Goal: Task Accomplishment & Management: Use online tool/utility

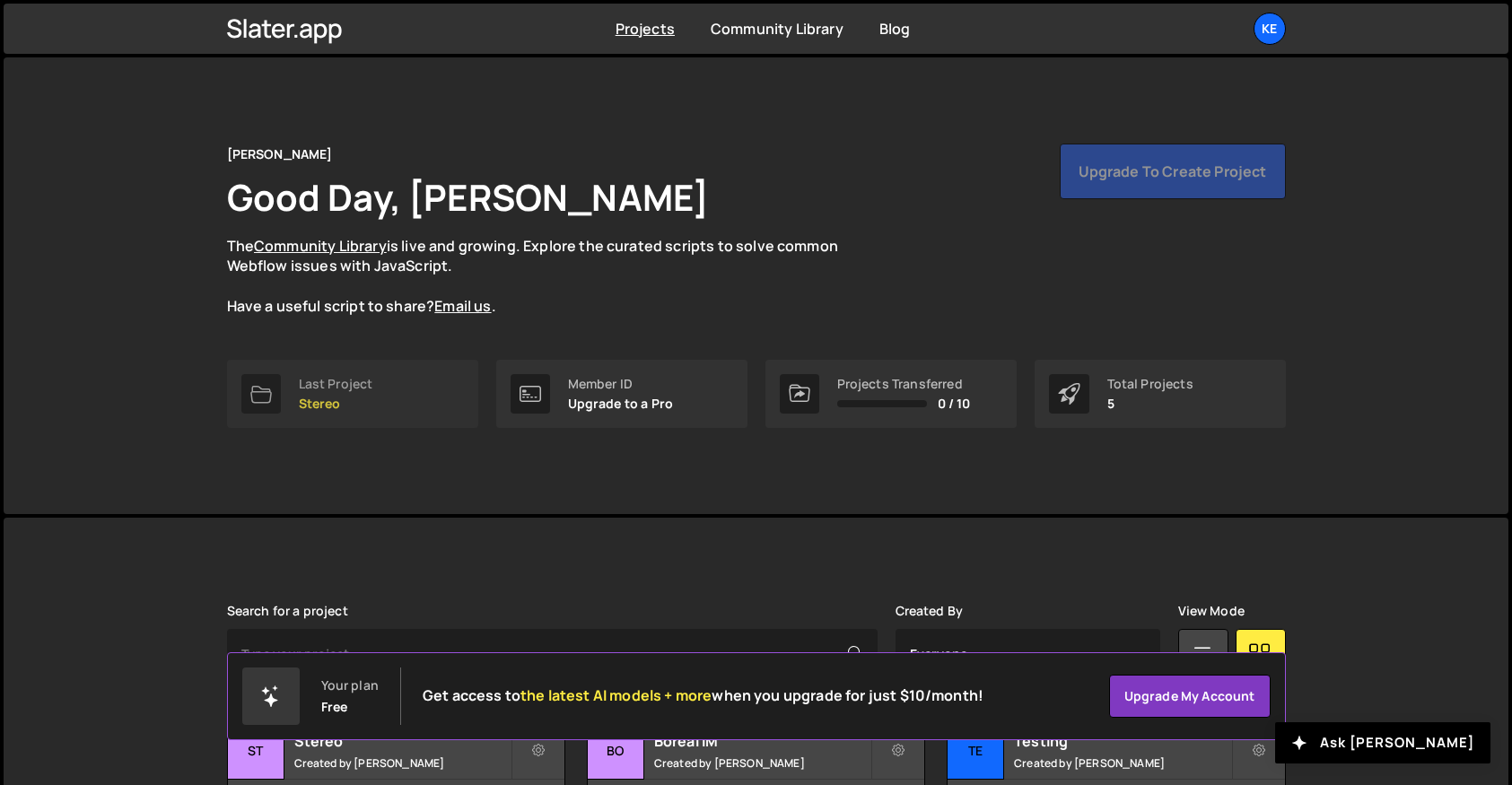
click at [308, 404] on p "Stereo" at bounding box center [335, 404] width 75 height 15
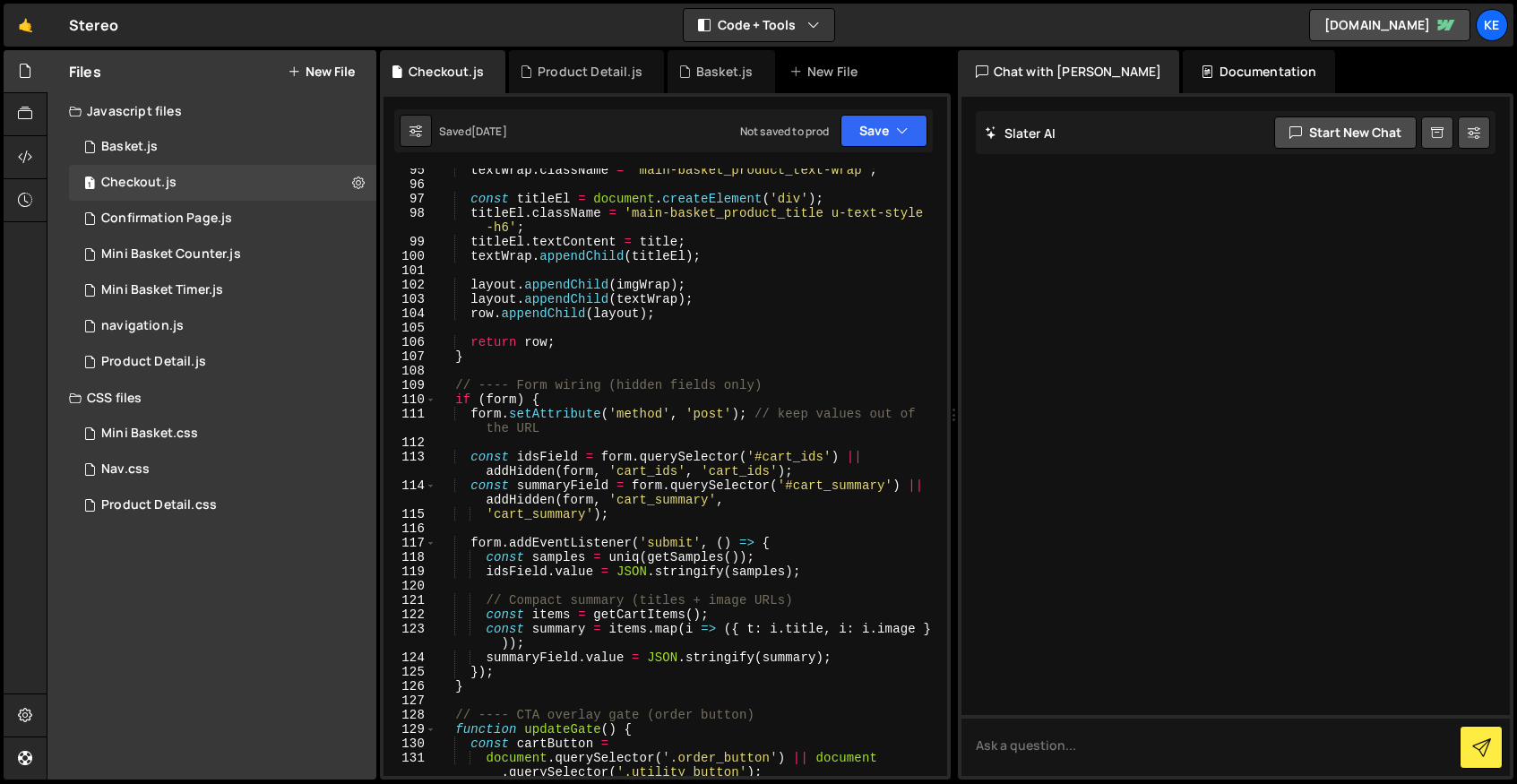
scroll to position [1410, 0]
click at [153, 355] on div "Product Detail.js" at bounding box center [154, 362] width 105 height 16
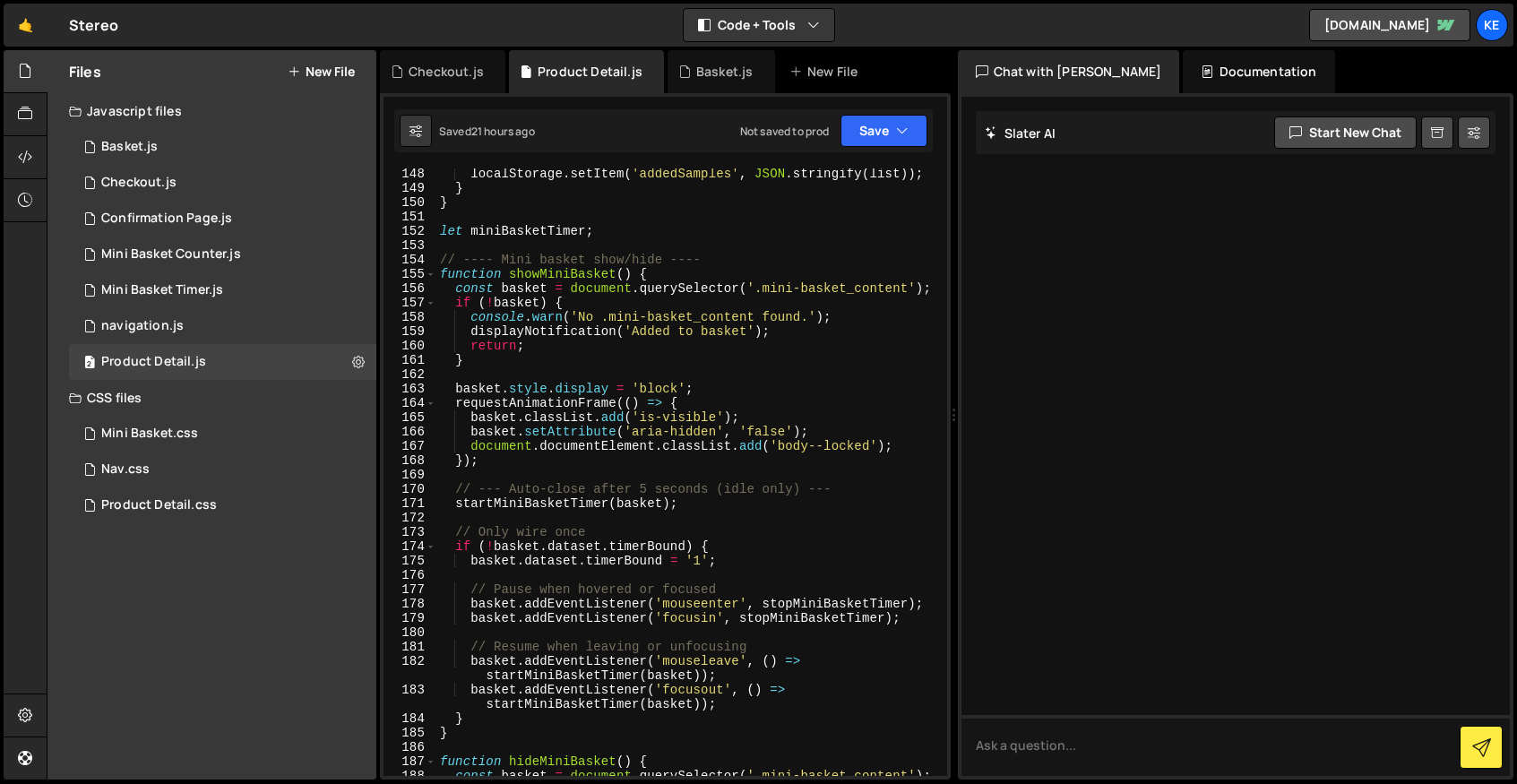
scroll to position [2330, 0]
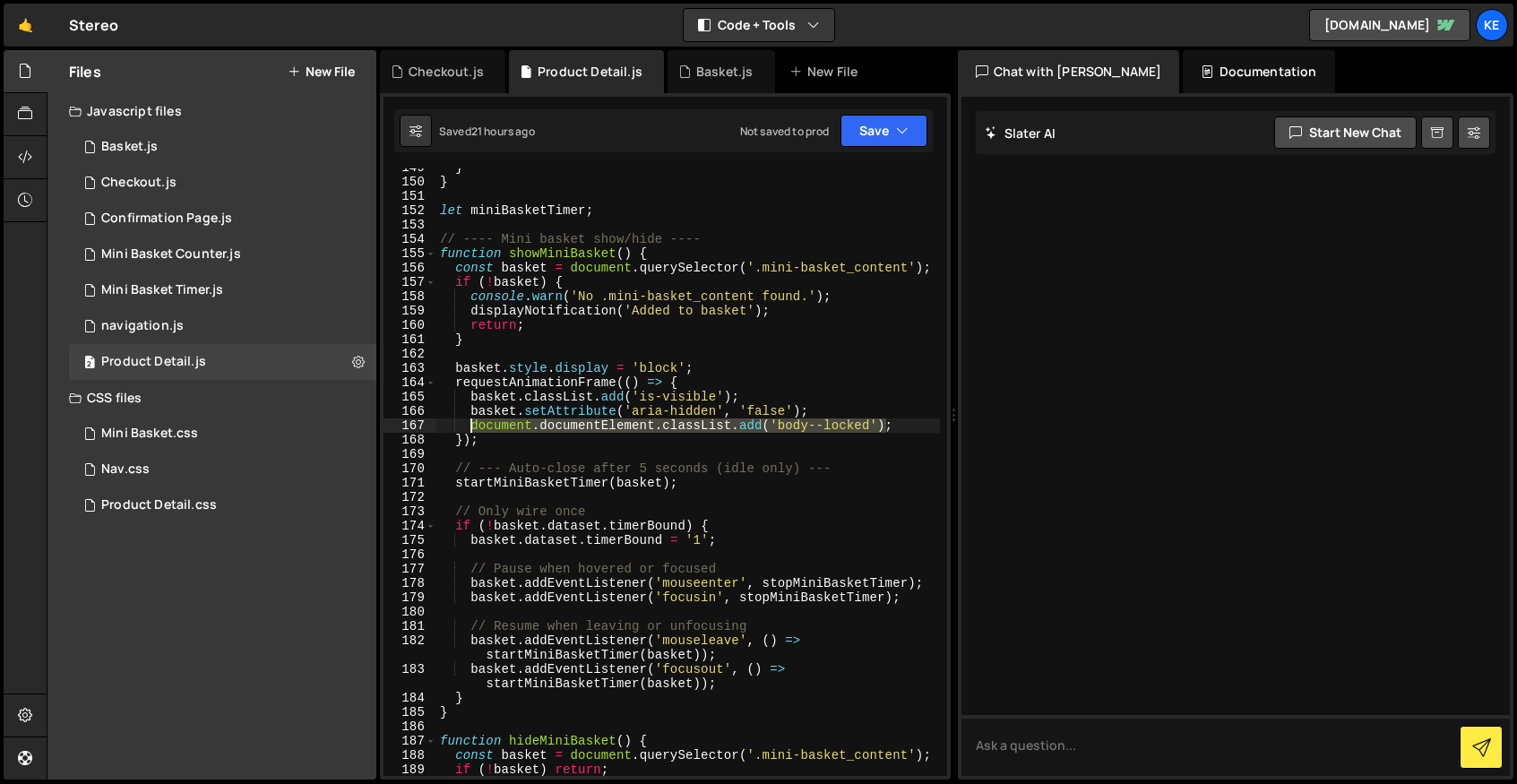
drag, startPoint x: 886, startPoint y: 426, endPoint x: 469, endPoint y: 423, distance: 417.0
click at [469, 423] on div "} } let miniBasketTimer ; // ---- Mini basket show/hide ---- function showMiniB…" at bounding box center [688, 479] width 504 height 636
type textarea ";"
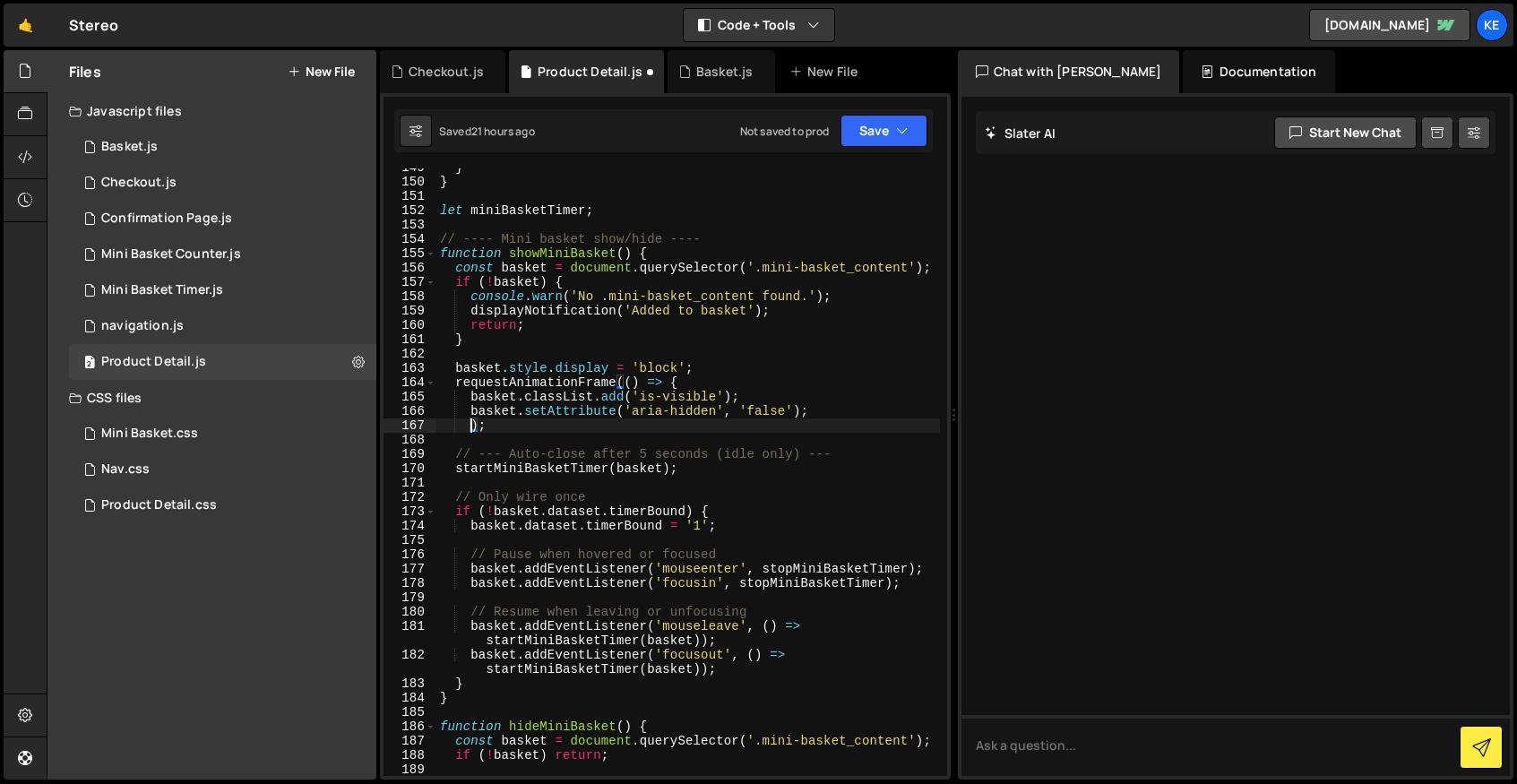
scroll to position [0, 3]
click at [882, 133] on button "Save" at bounding box center [884, 130] width 87 height 32
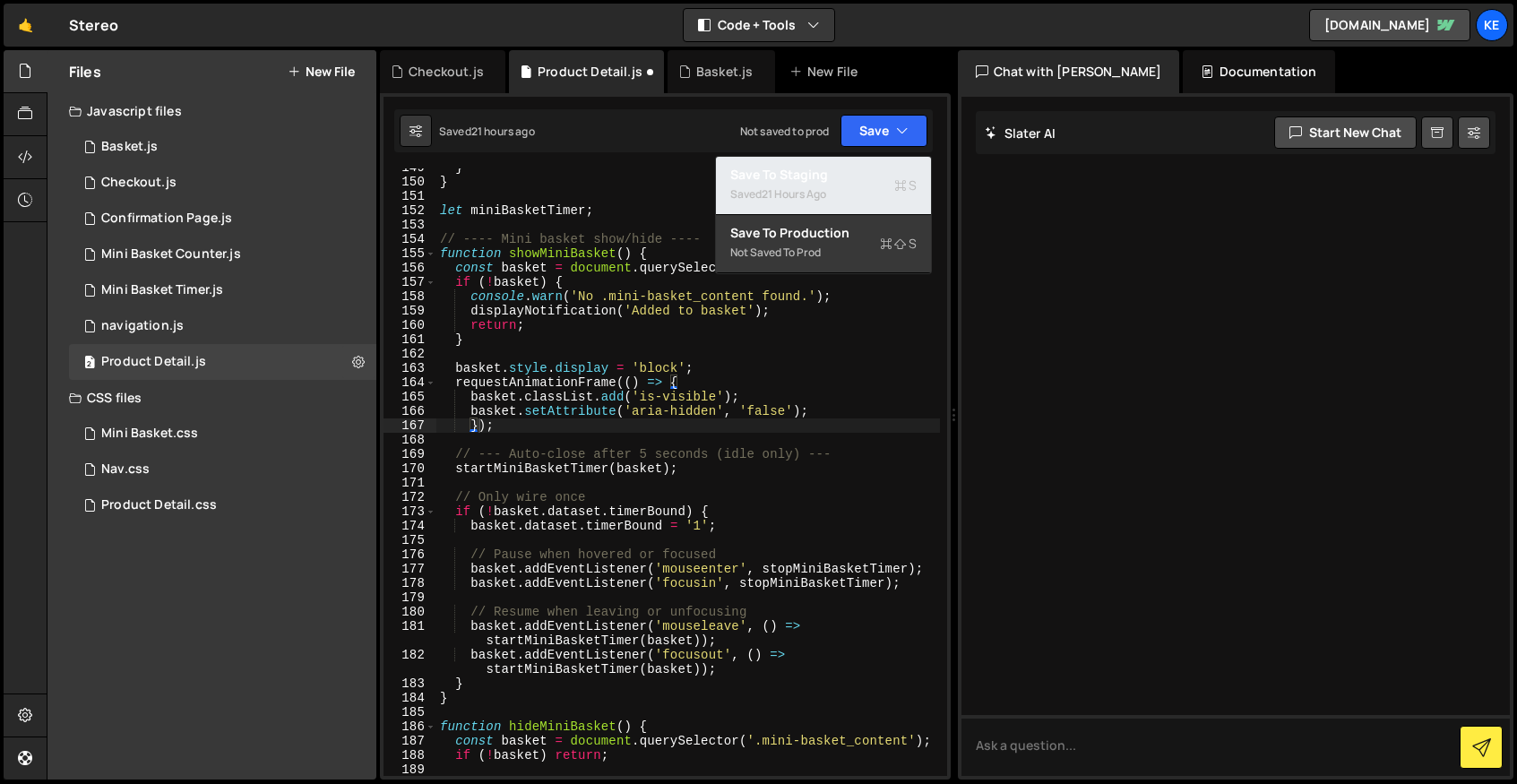
drag, startPoint x: 859, startPoint y: 160, endPoint x: 850, endPoint y: 190, distance: 31.3
click at [859, 160] on button "Save to Staging S Saved 21 hours ago" at bounding box center [823, 185] width 215 height 58
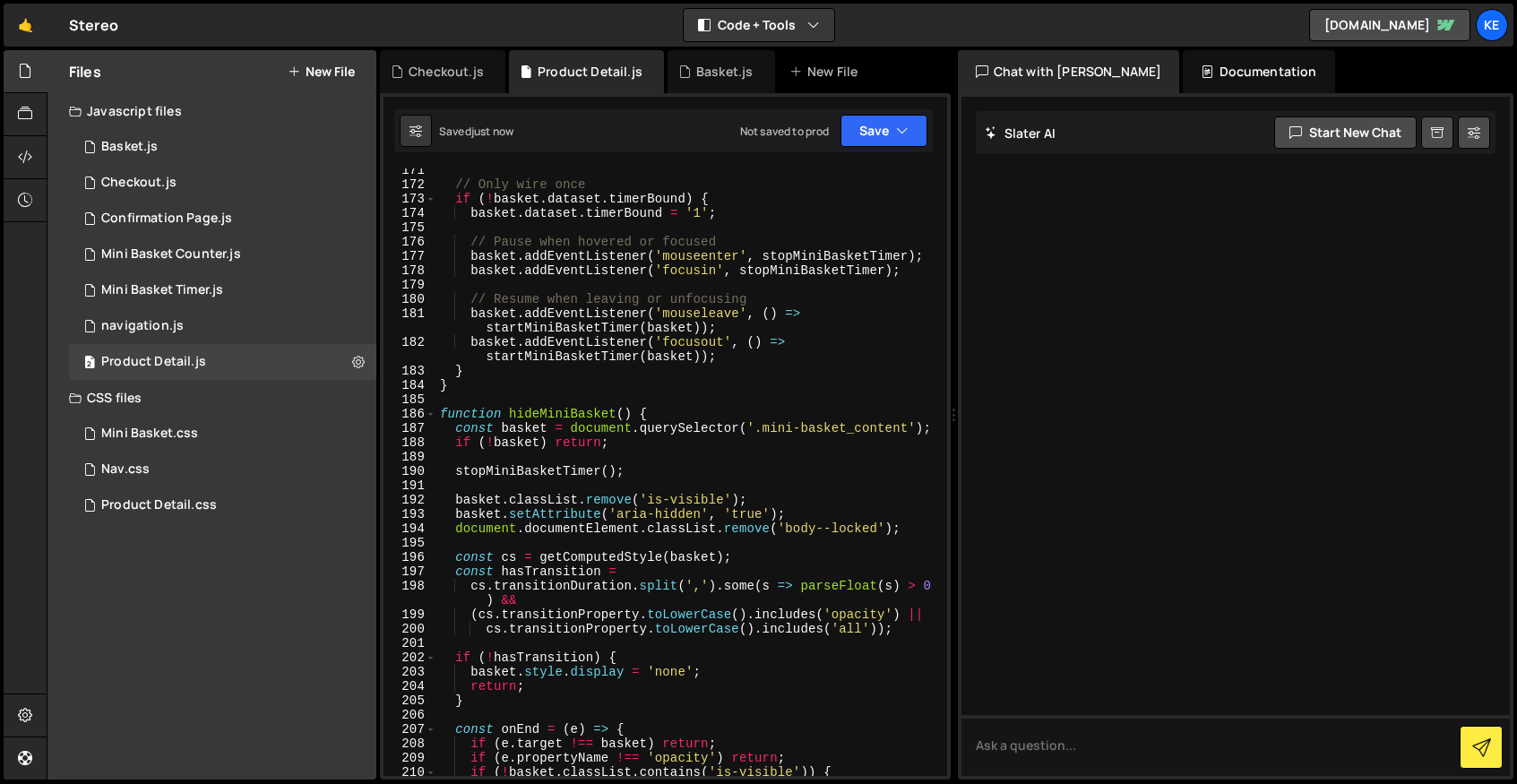
scroll to position [2863, 0]
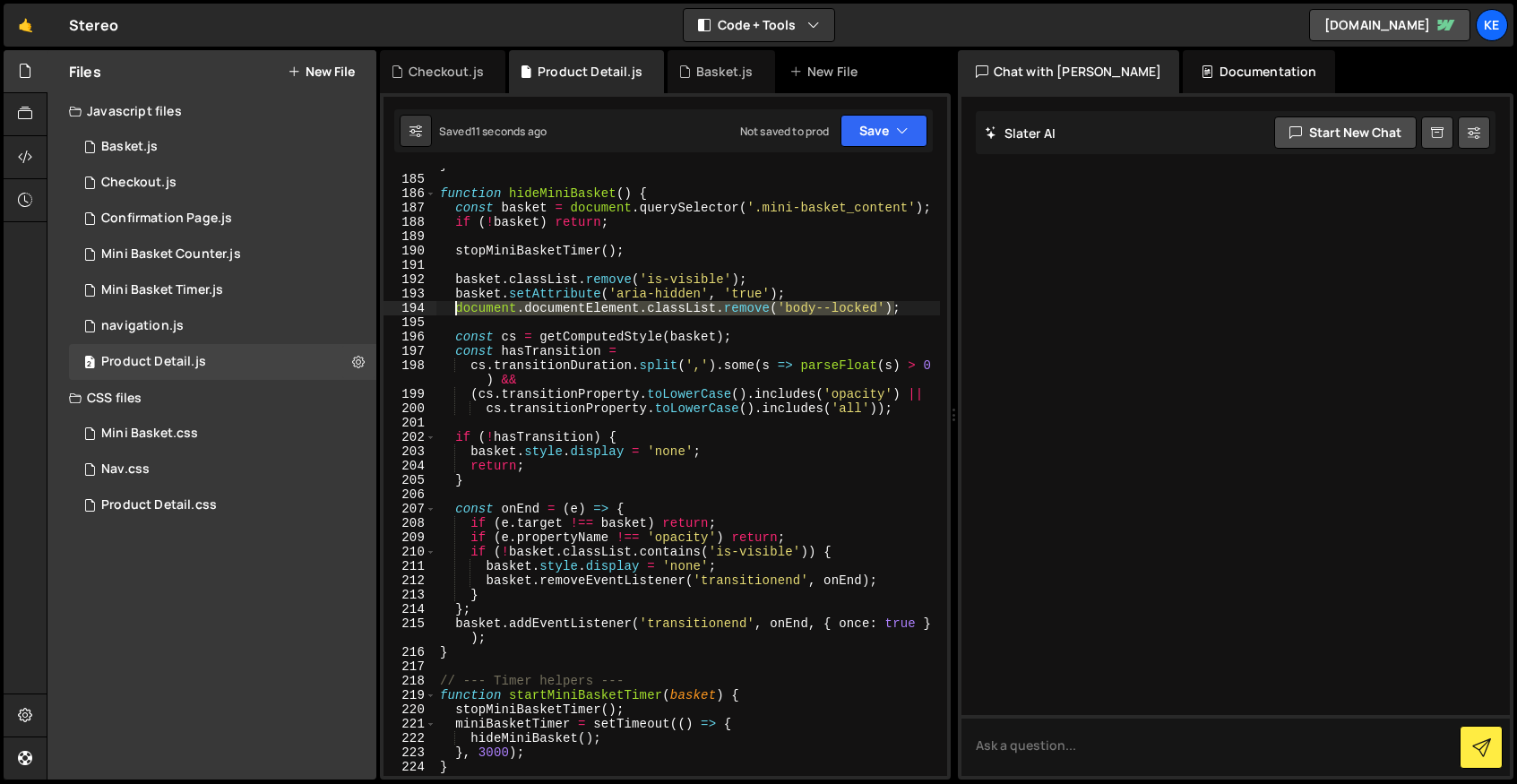
drag, startPoint x: 893, startPoint y: 310, endPoint x: 452, endPoint y: 307, distance: 441.0
click at [452, 307] on div "} function hideMiniBasket ( ) { const basket = document . querySelector ( '.min…" at bounding box center [688, 476] width 504 height 636
type textarea ";"
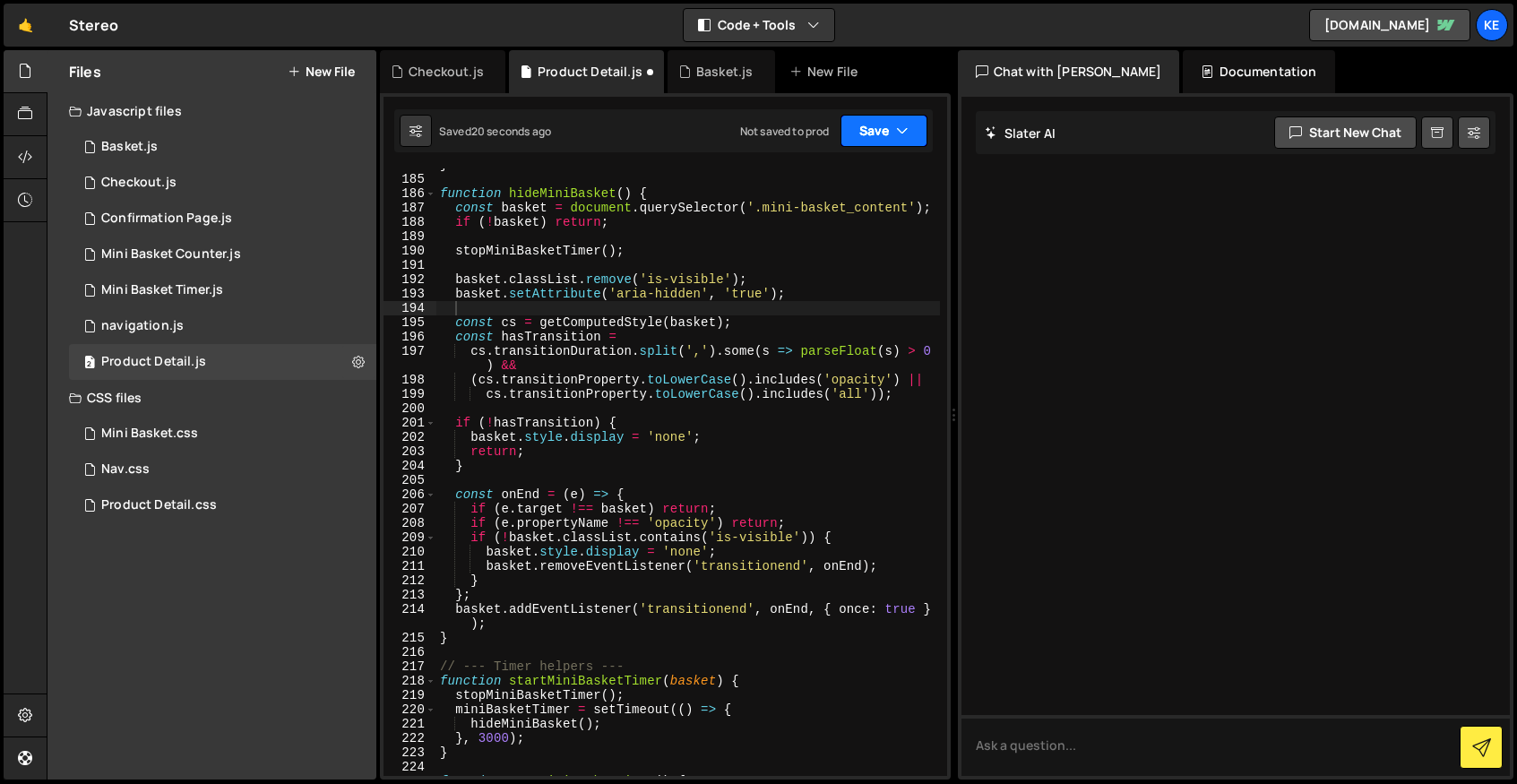
click at [871, 121] on button "Save" at bounding box center [884, 130] width 87 height 32
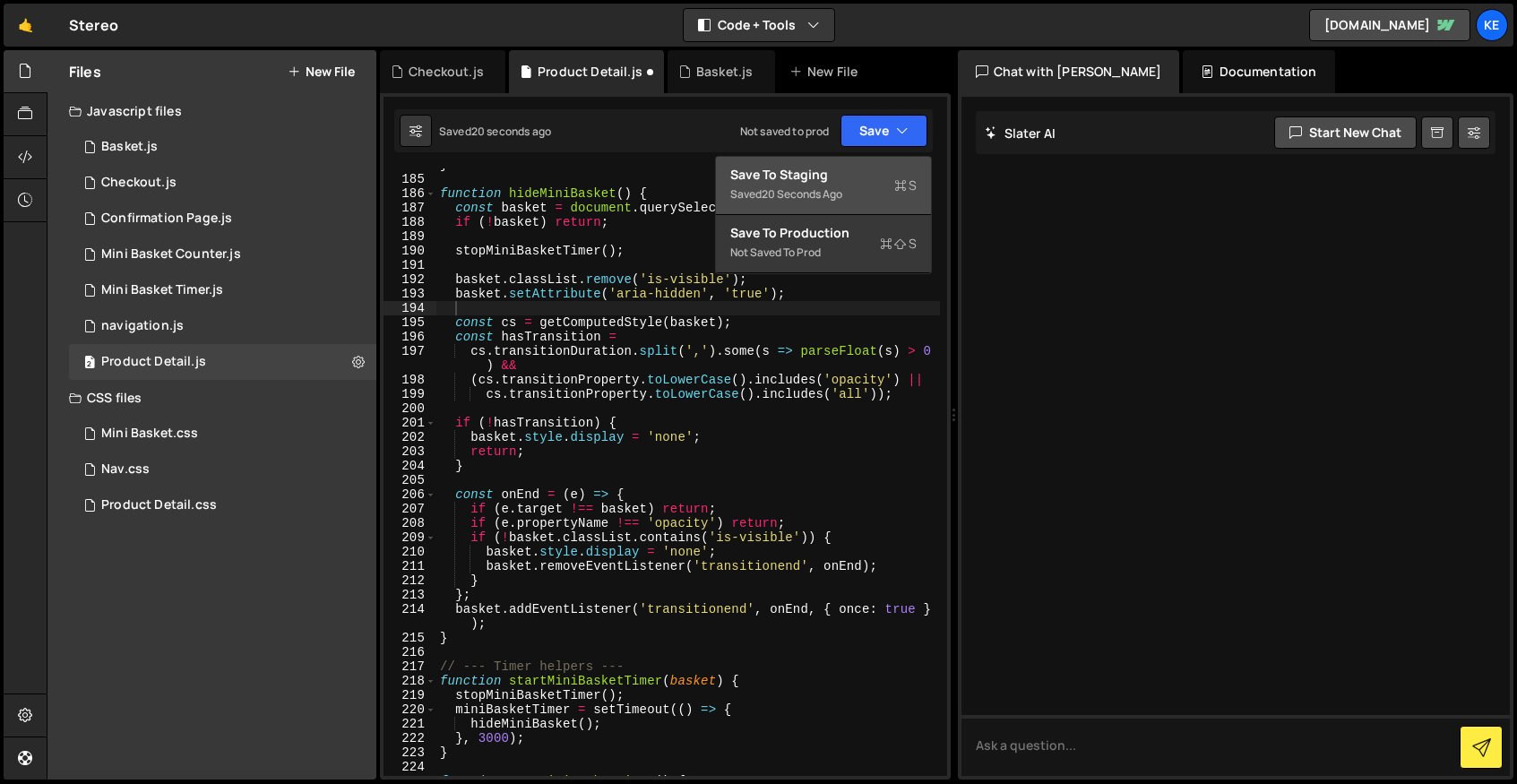
click at [856, 188] on div "Saved 20 seconds ago" at bounding box center [824, 194] width 186 height 21
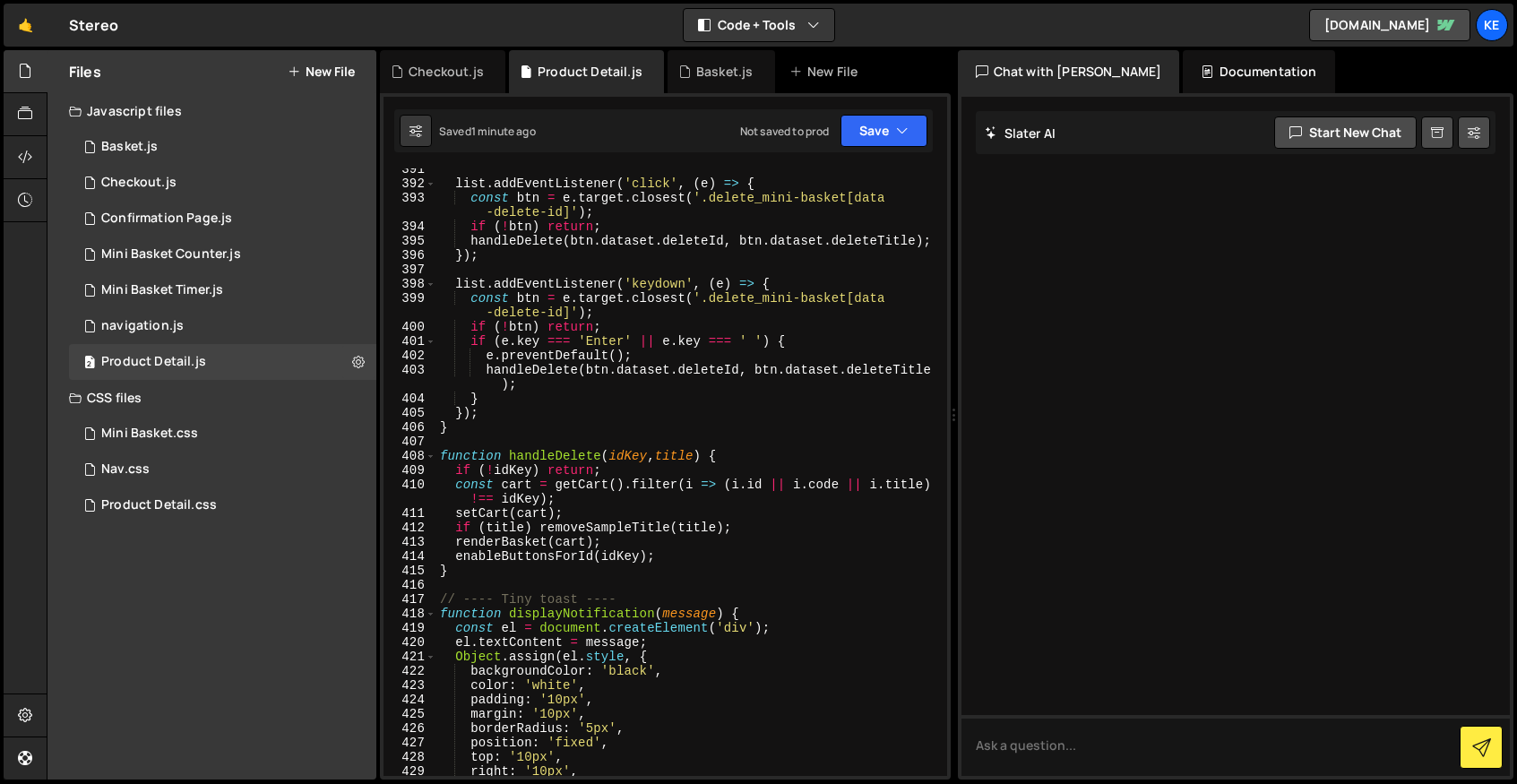
scroll to position [5516, 0]
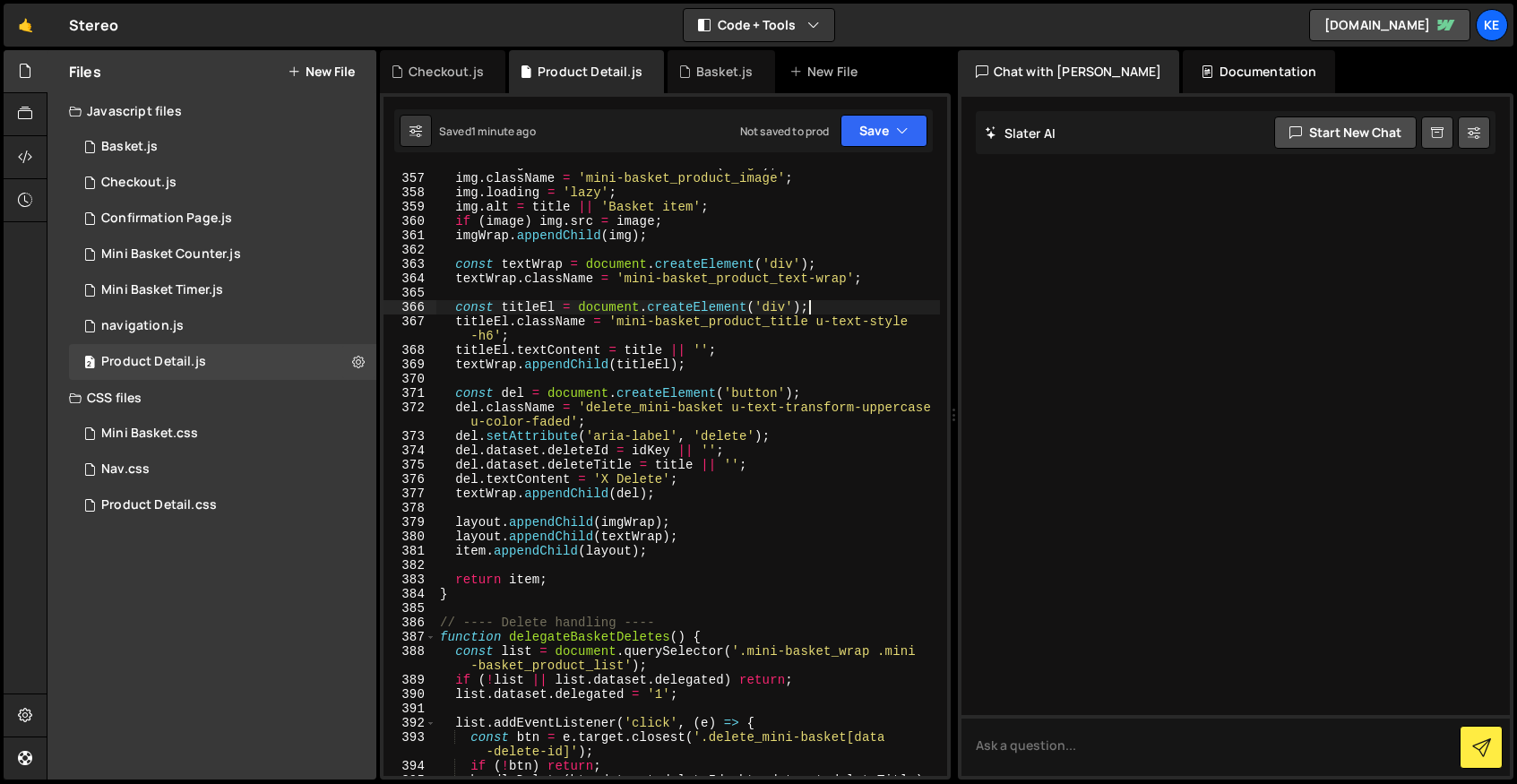
click at [809, 304] on div "const img = document . createElement ( 'img' ) ; img . className = 'mini-basket…" at bounding box center [688, 475] width 504 height 636
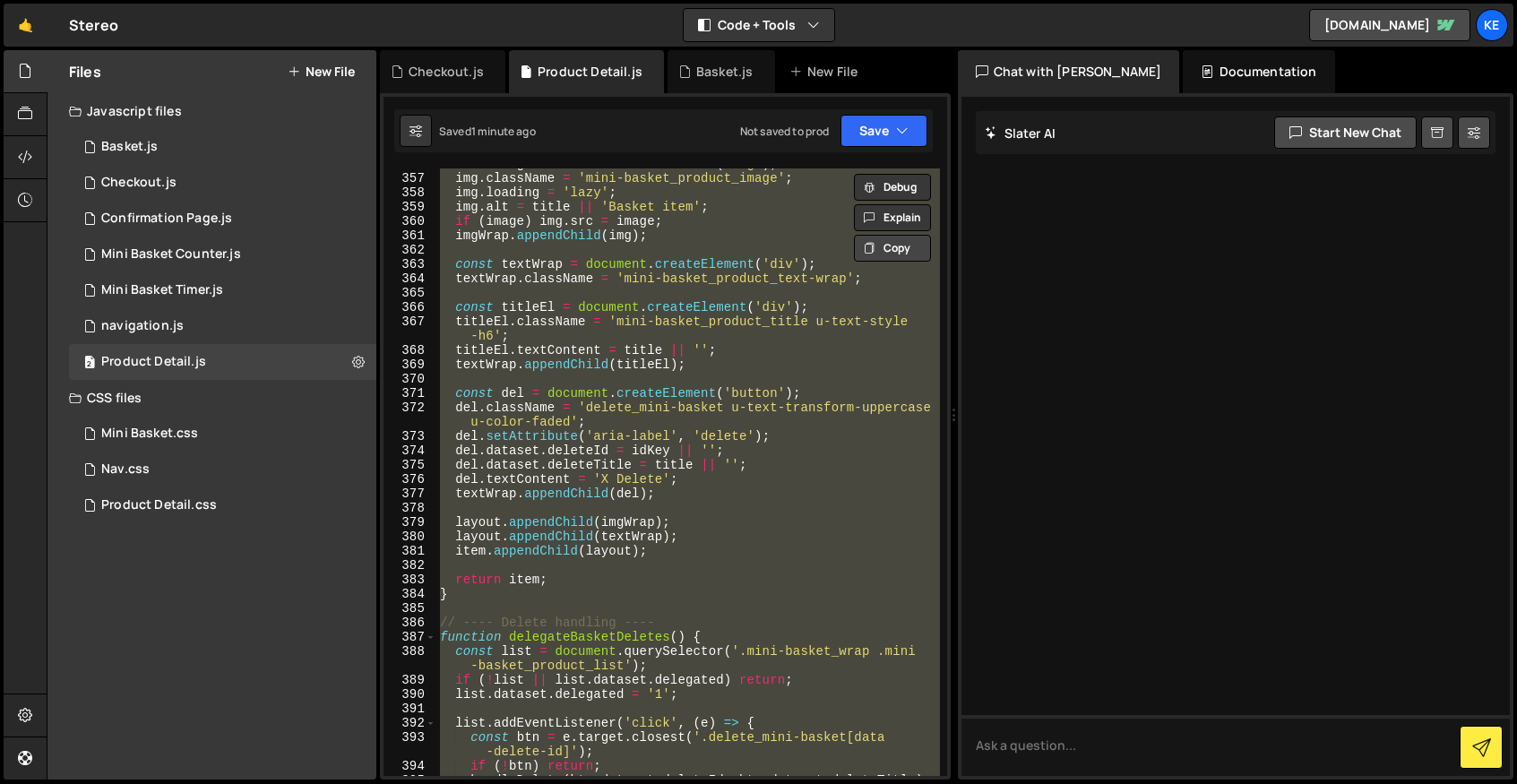
click at [911, 250] on button "Copy" at bounding box center [893, 247] width 78 height 27
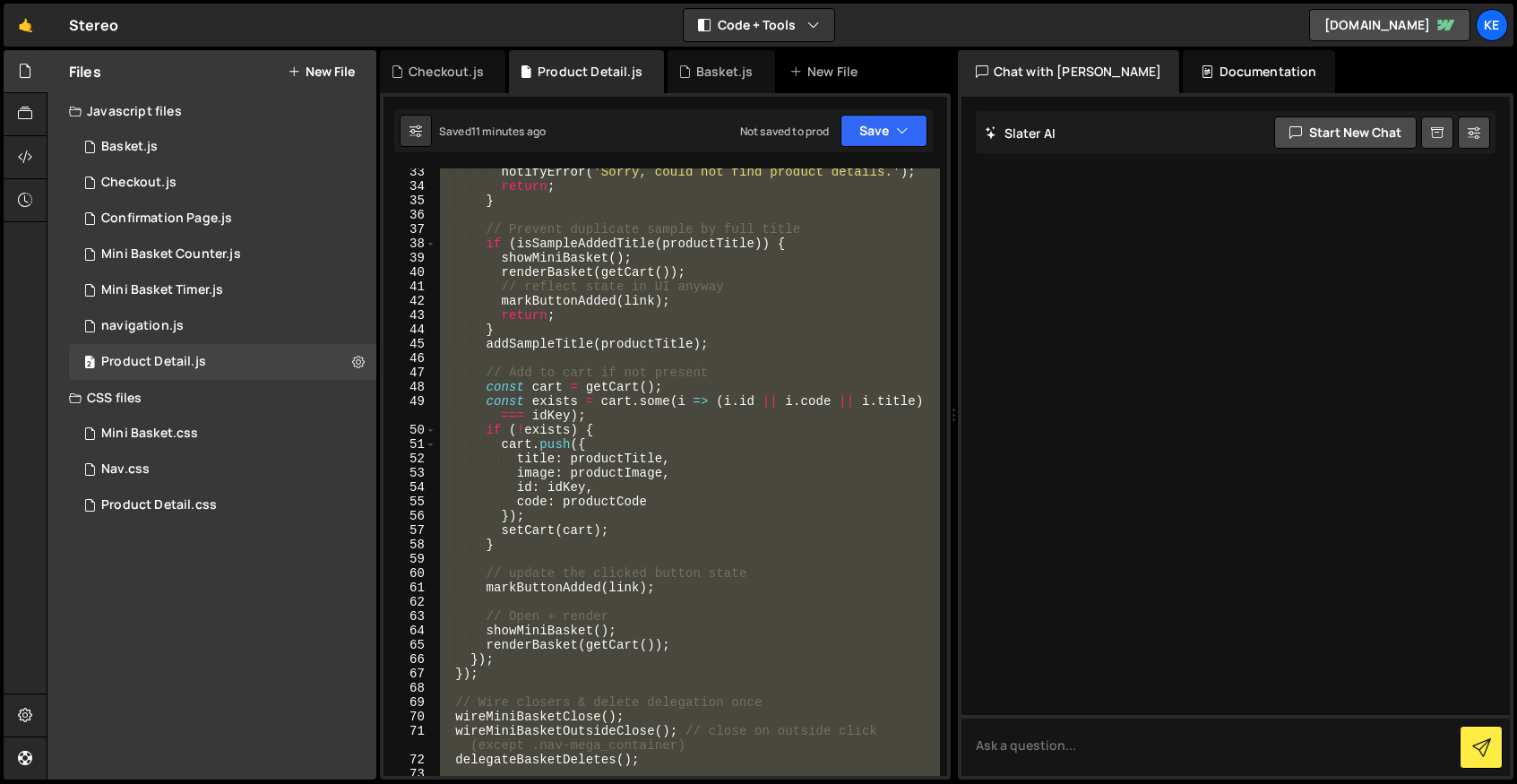
scroll to position [0, 0]
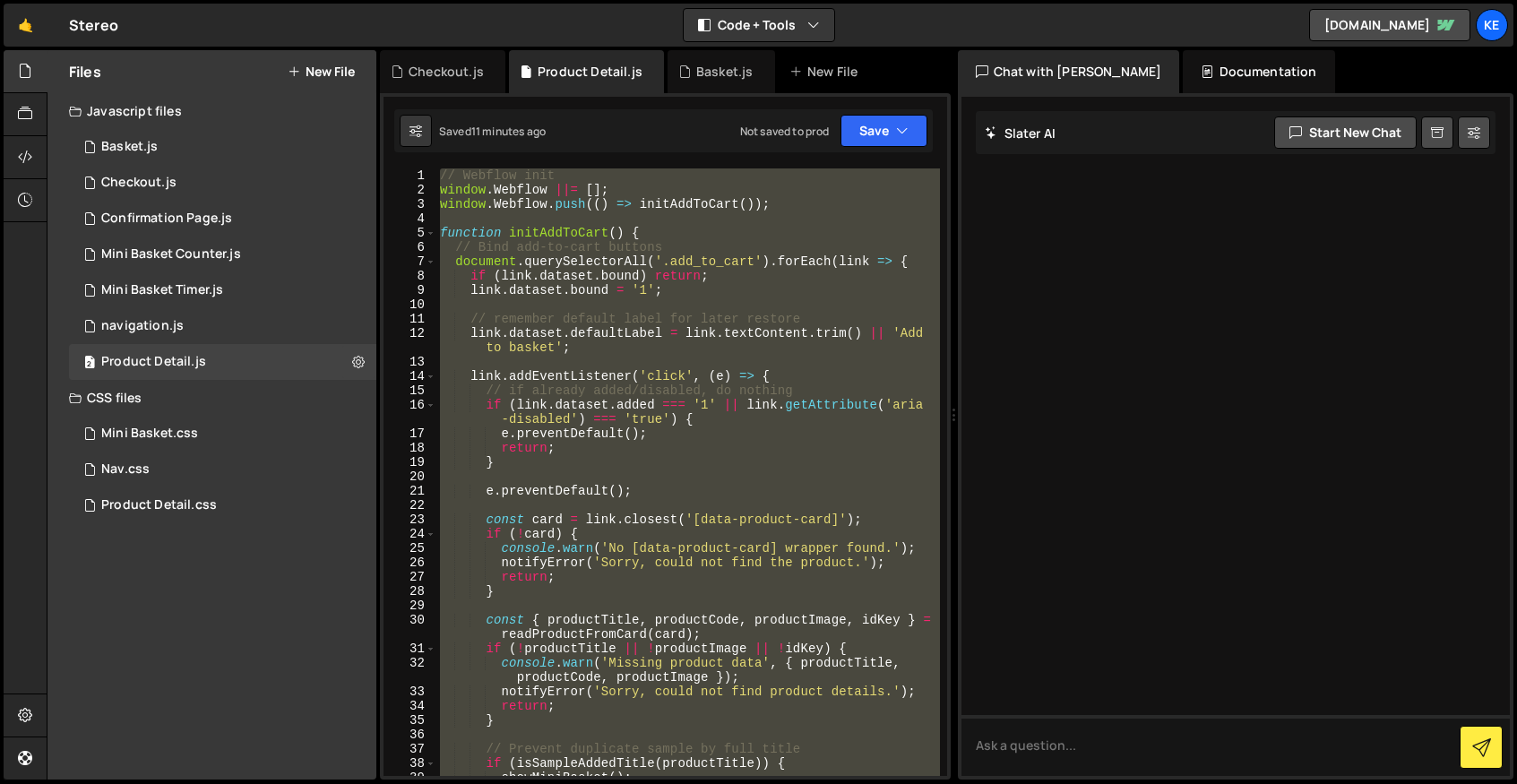
click at [558, 383] on div "// Webflow init window . Webflow ||= [ ] ; window . Webflow . push (( ) => init…" at bounding box center [688, 472] width 504 height 607
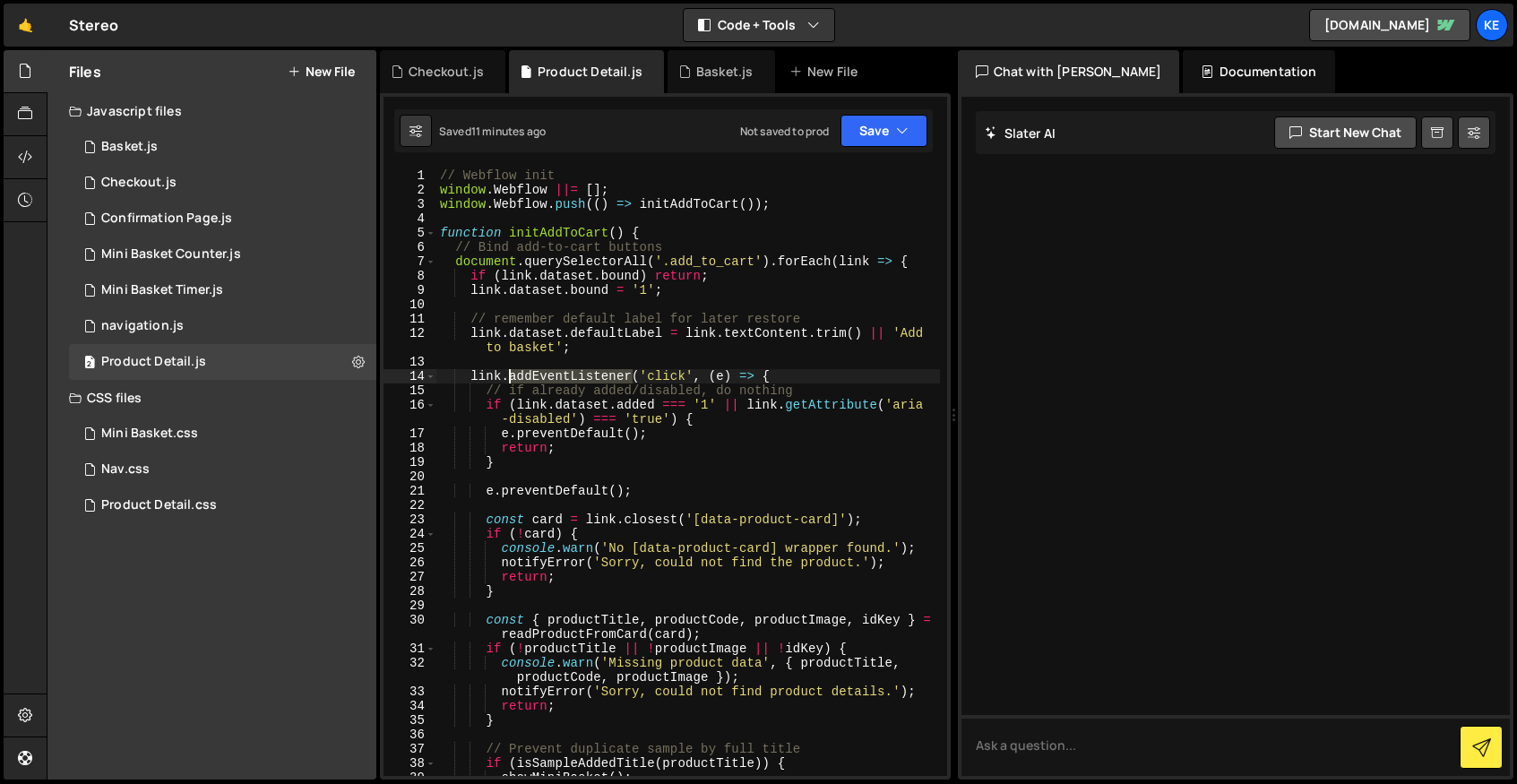
click at [558, 383] on div "// Webflow init window . Webflow ||= [ ] ; window . Webflow . push (( ) => init…" at bounding box center [688, 487] width 504 height 636
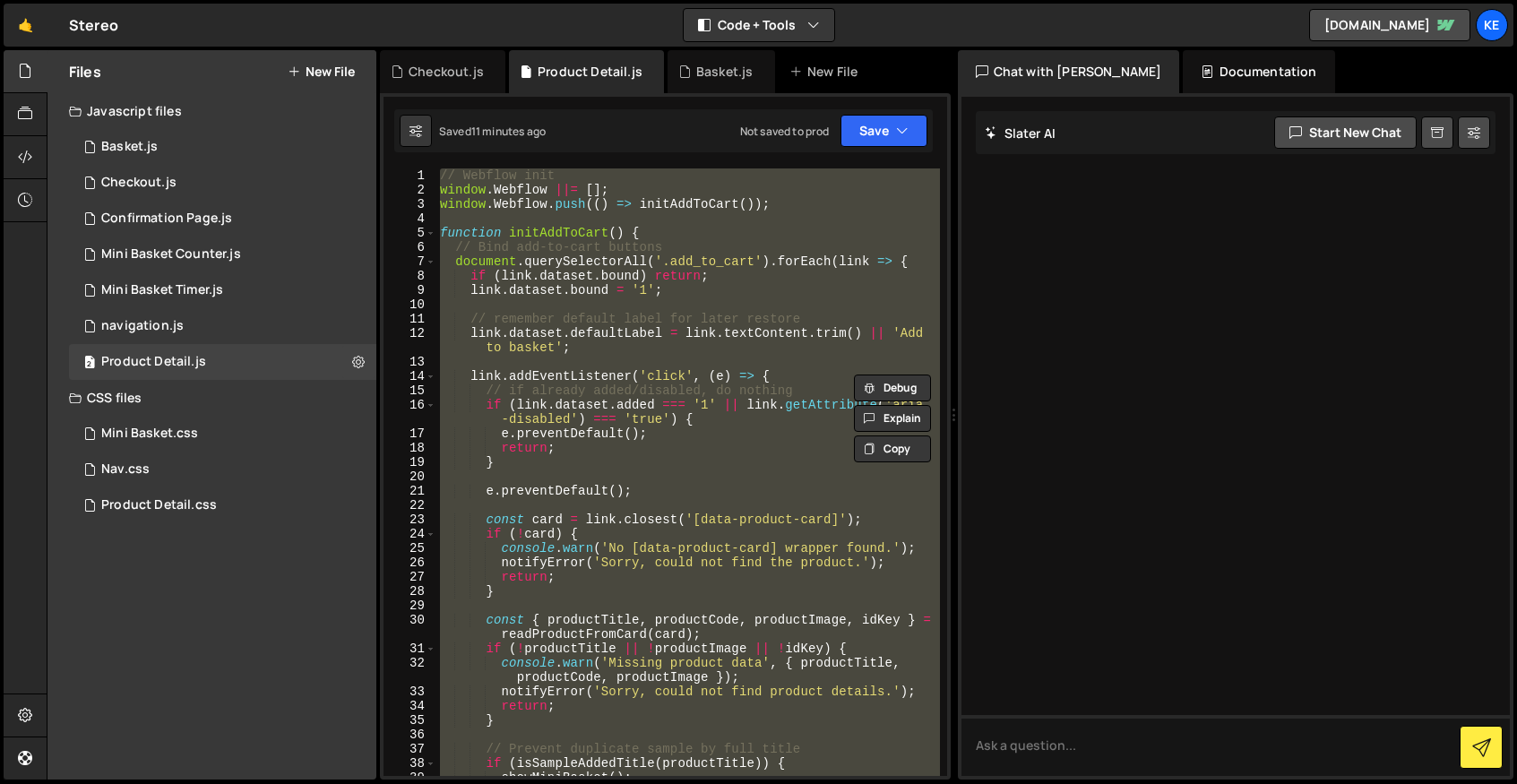
click at [558, 383] on div "// Webflow init window . Webflow ||= [ ] ; window . Webflow . push (( ) => init…" at bounding box center [688, 487] width 504 height 636
type textarea "}"
paste textarea
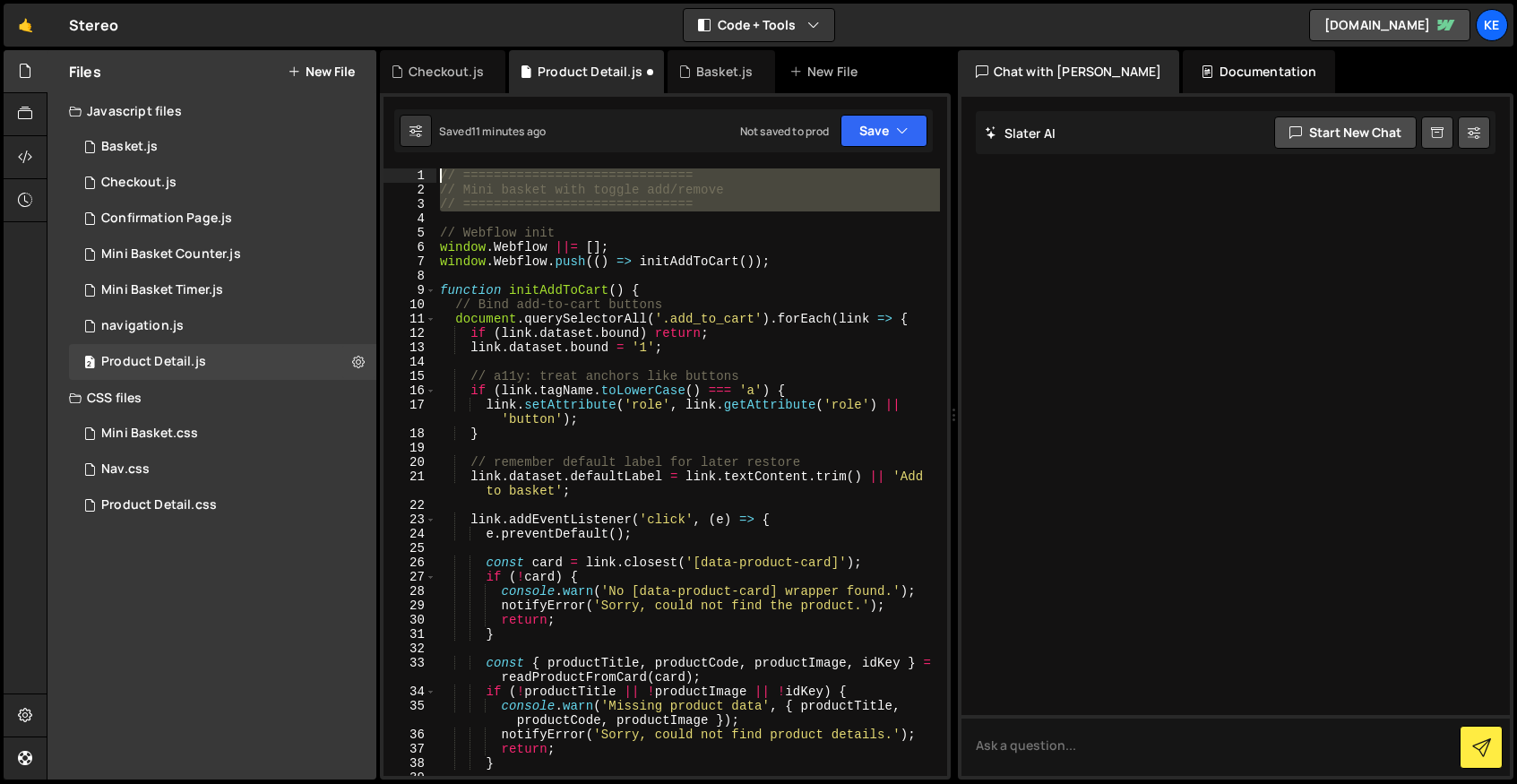
drag, startPoint x: 500, startPoint y: 216, endPoint x: 405, endPoint y: 168, distance: 106.4
click at [405, 169] on div "1 2 3 4 5 6 7 8 9 10 11 12 13 14 15 16 17 18 19 20 21 22 23 24 25 26 27 28 29 3…" at bounding box center [665, 472] width 564 height 607
type textarea "// ============================== // Mini basket with toggle add/remove"
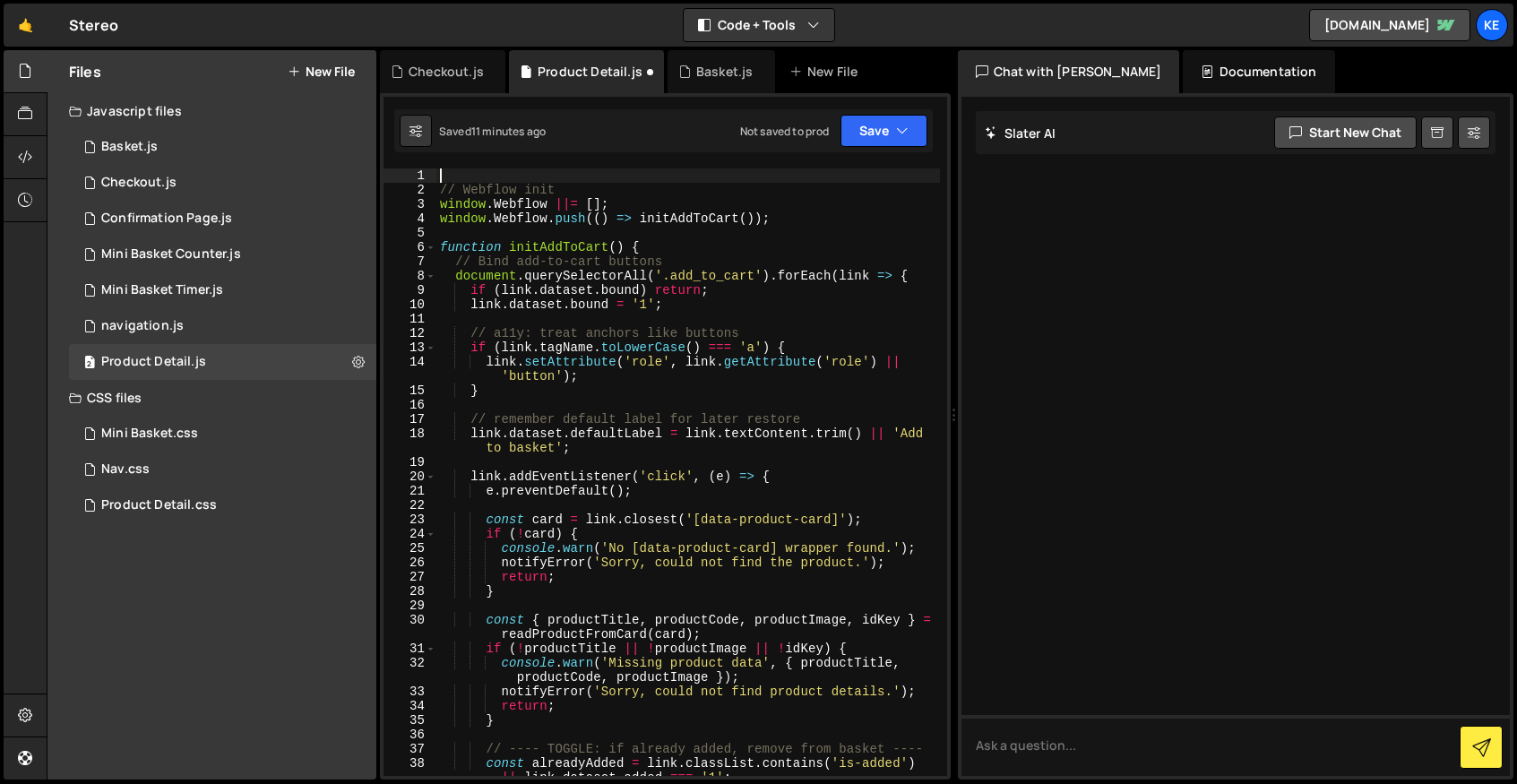
type textarea "// Webflow init"
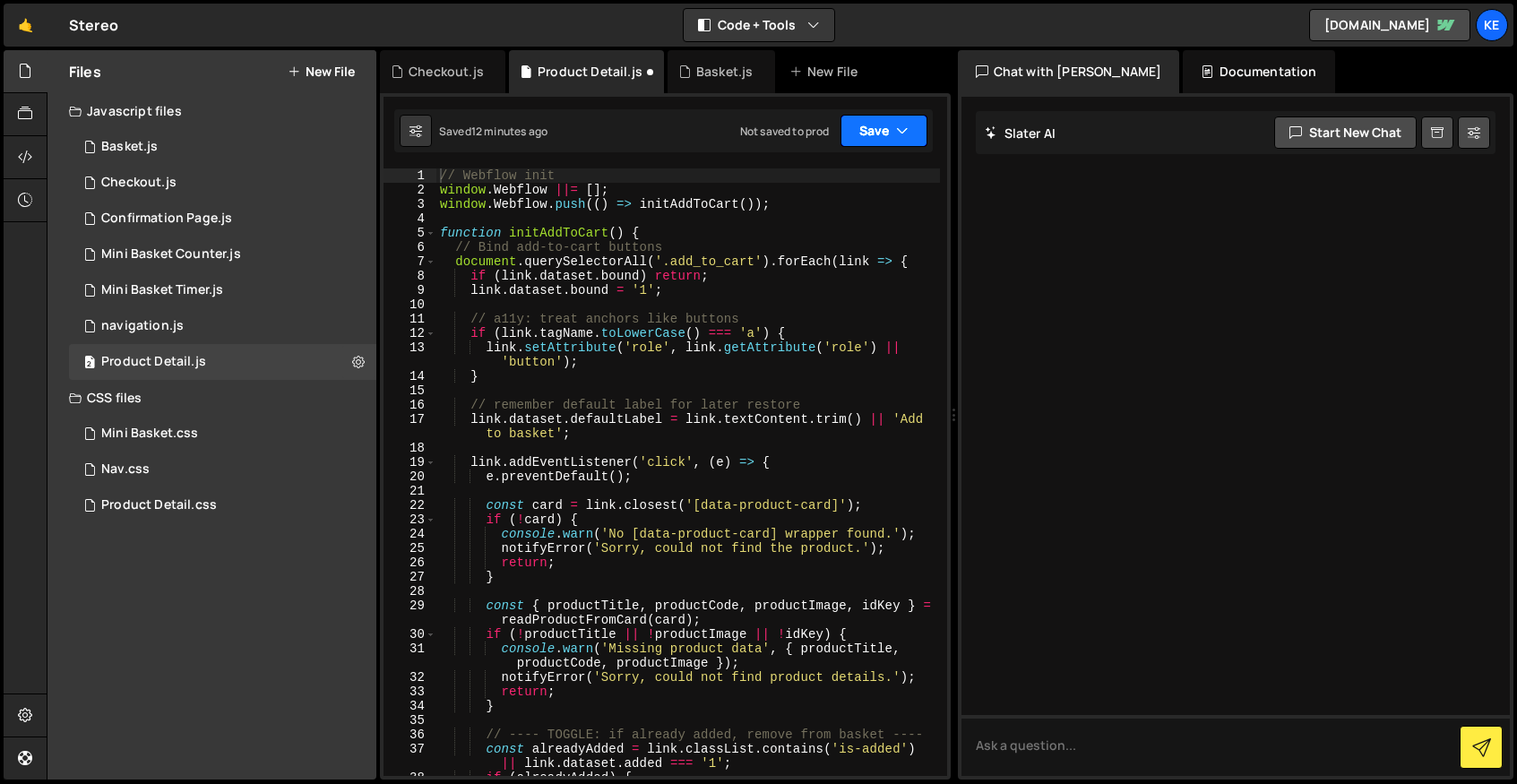
click at [876, 137] on button "Save" at bounding box center [884, 130] width 87 height 32
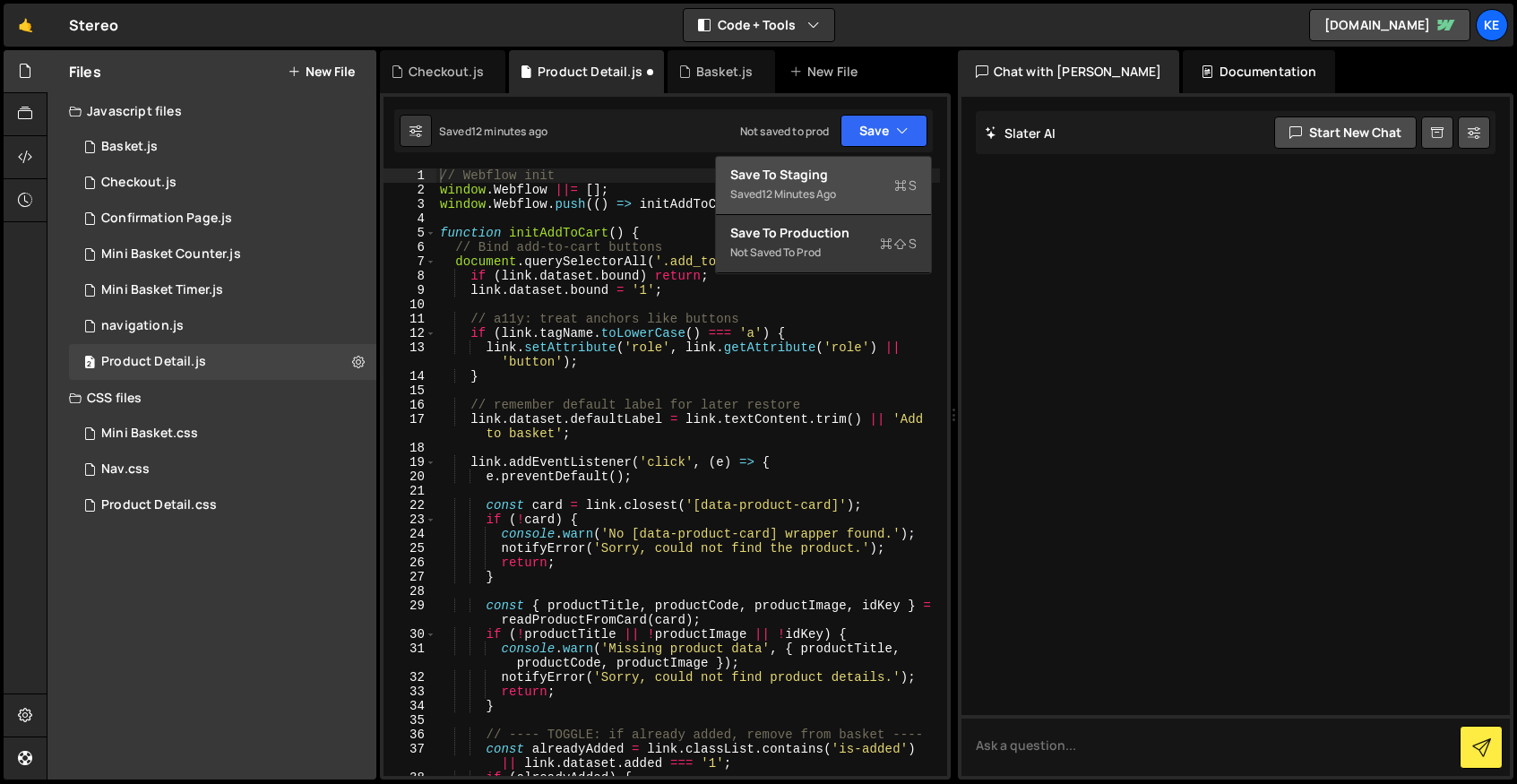
click at [842, 177] on div "Save to Staging S" at bounding box center [824, 174] width 186 height 18
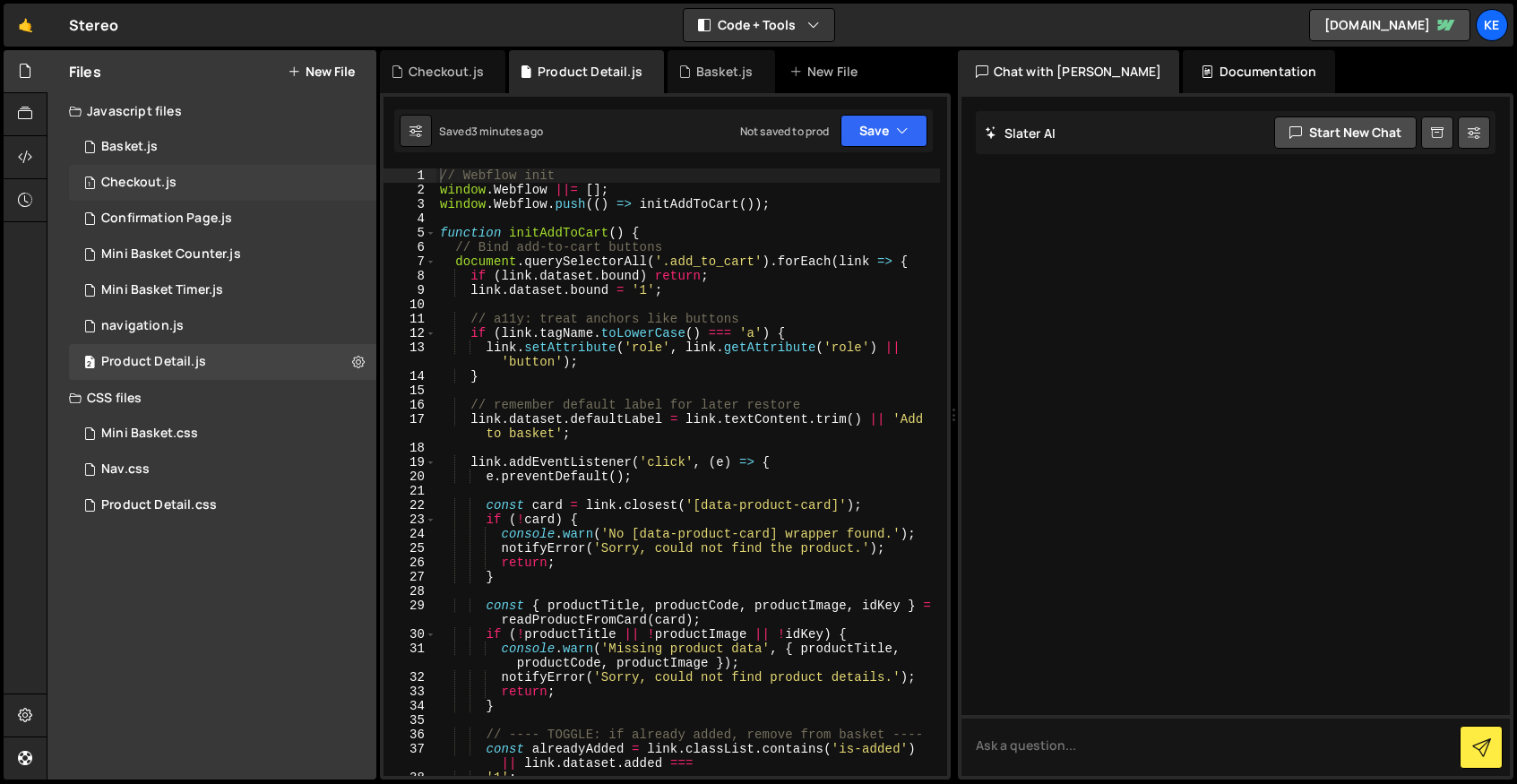
click at [139, 182] on div "Checkout.js" at bounding box center [139, 182] width 76 height 16
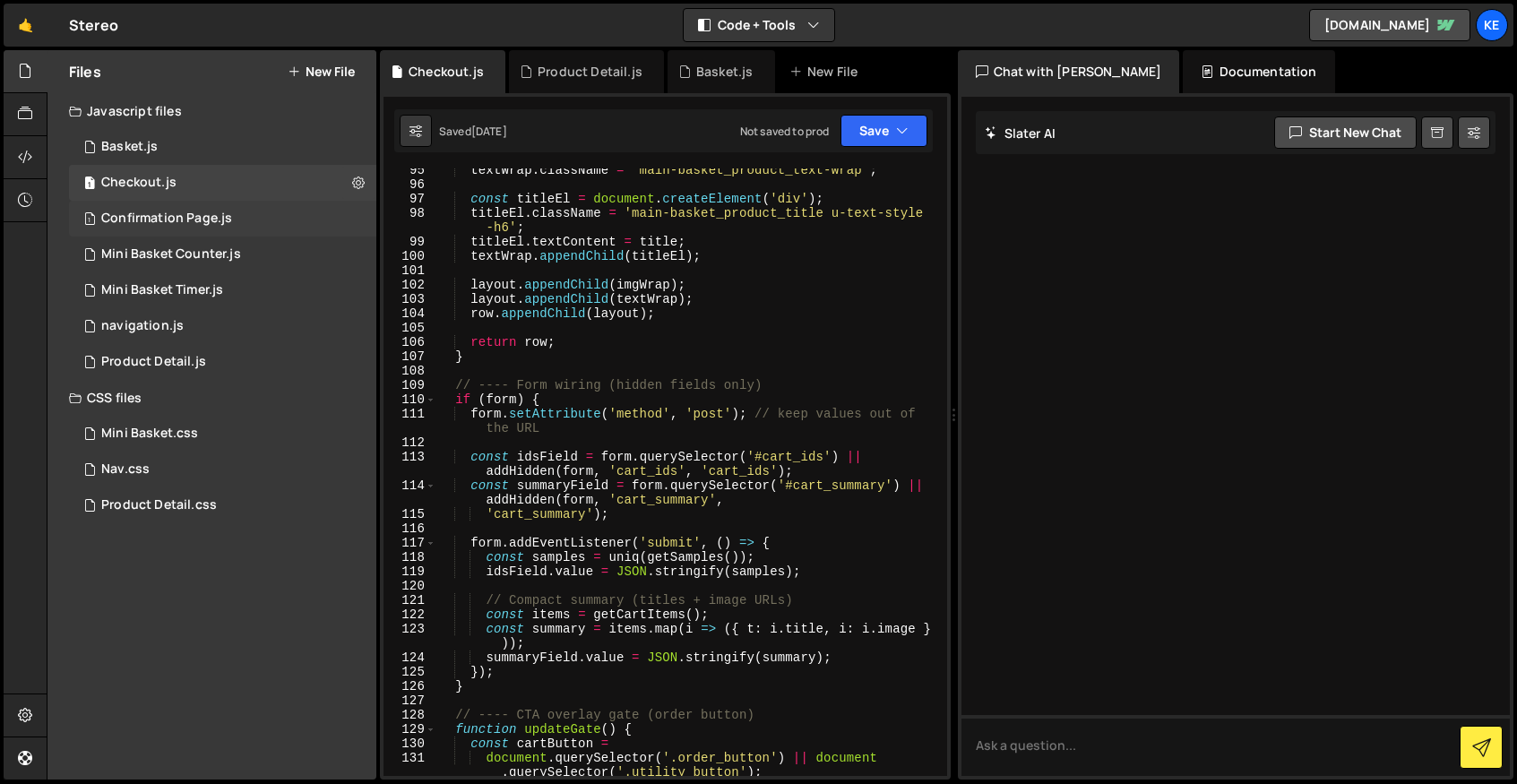
click at [153, 215] on div "Confirmation Page.js" at bounding box center [167, 218] width 131 height 16
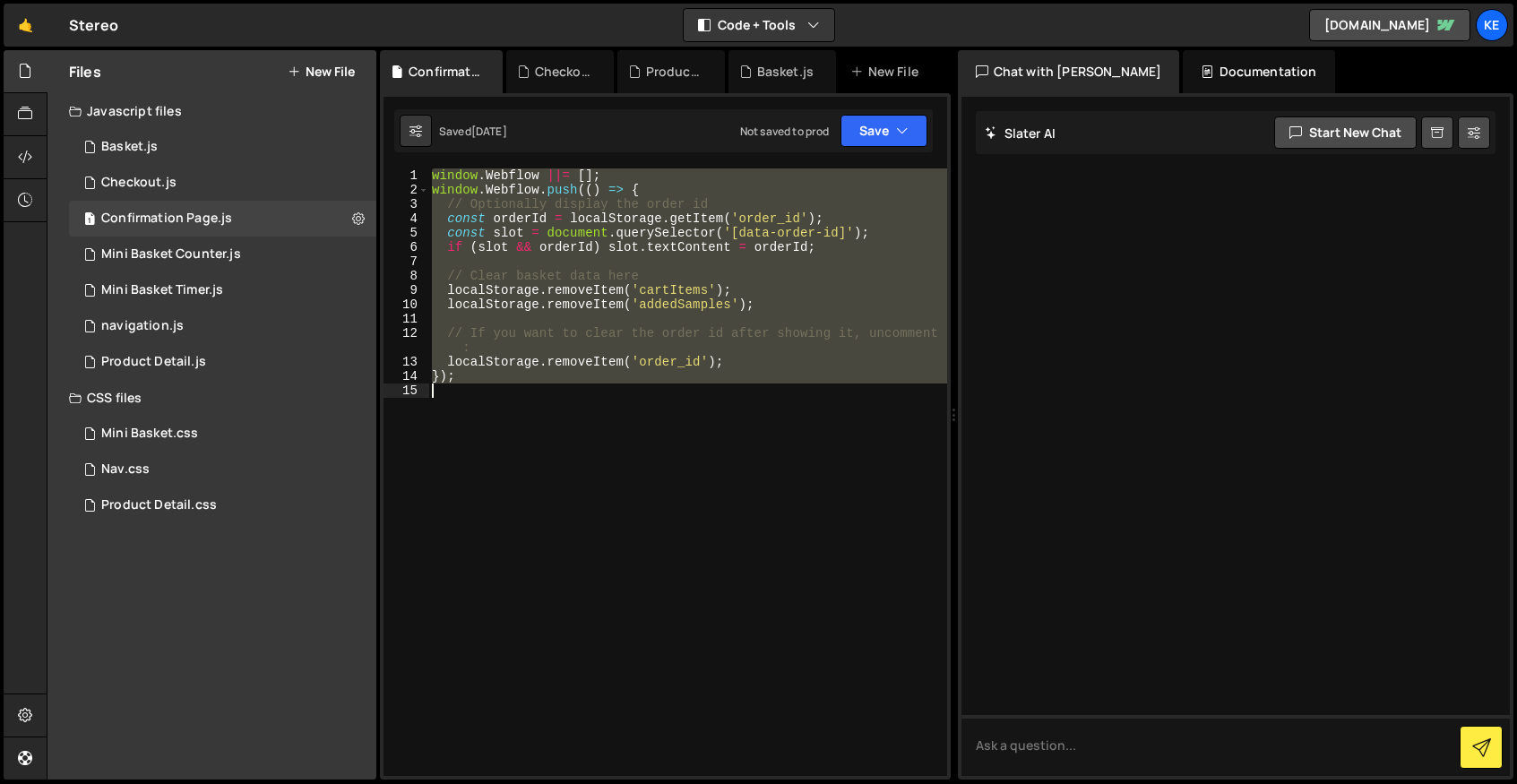
drag, startPoint x: 432, startPoint y: 177, endPoint x: 638, endPoint y: 425, distance: 322.4
click at [638, 425] on div "window . Webflow ||= [ ] ; window . Webflow . push (( ) => { // Optionally disp…" at bounding box center [687, 487] width 519 height 636
type textarea "});"
click at [639, 422] on div "window . Webflow ||= [ ] ; window . Webflow . push (( ) => { // Optionally disp…" at bounding box center [687, 472] width 518 height 607
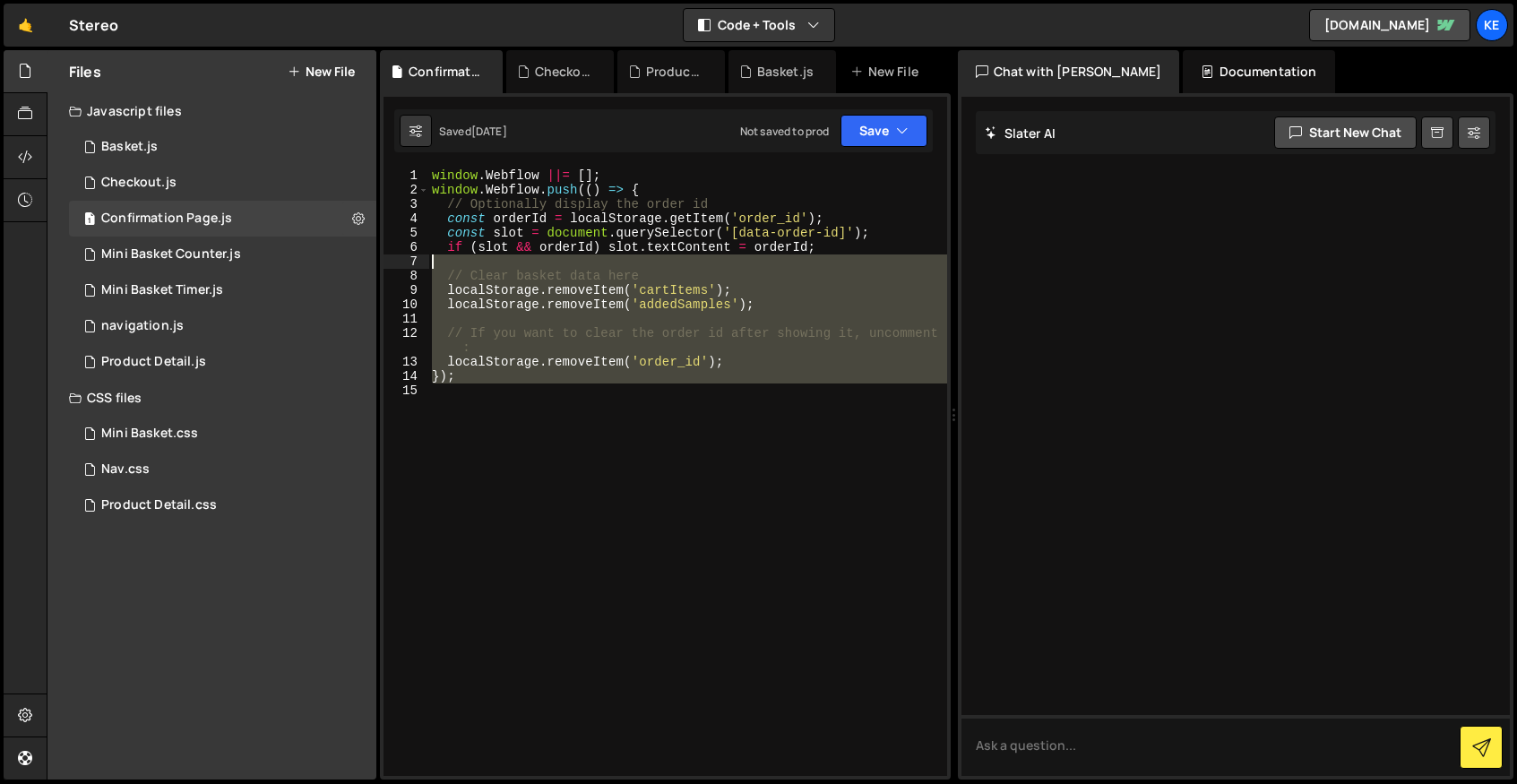
drag, startPoint x: 674, startPoint y: 412, endPoint x: 462, endPoint y: 261, distance: 260.3
click at [462, 261] on div "window . Webflow ||= [ ] ; window . Webflow . push (( ) => { // Optionally disp…" at bounding box center [687, 487] width 519 height 636
type textarea "// Clear basket data here"
click at [148, 185] on div "Checkout.js" at bounding box center [139, 182] width 76 height 16
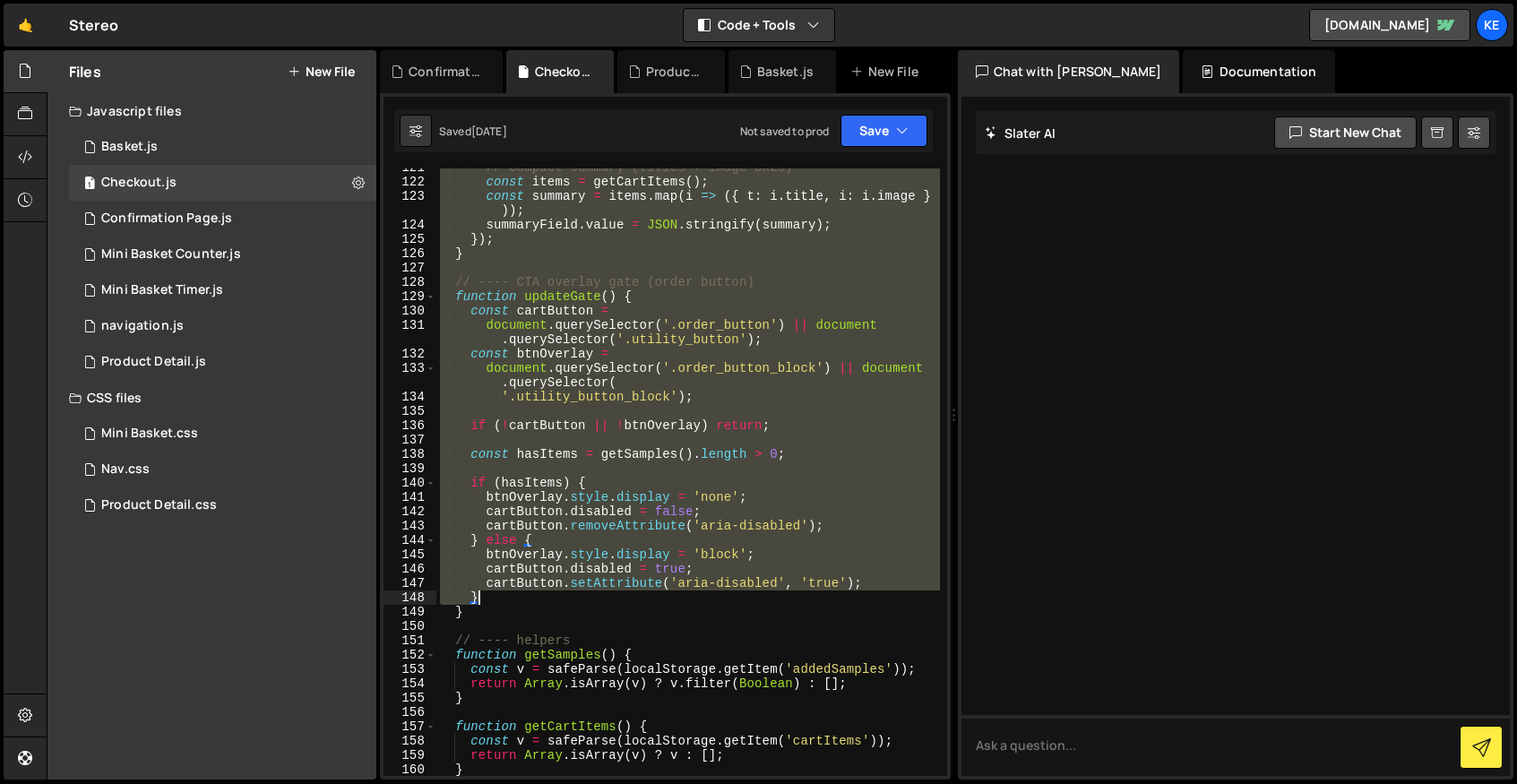
scroll to position [2370, 0]
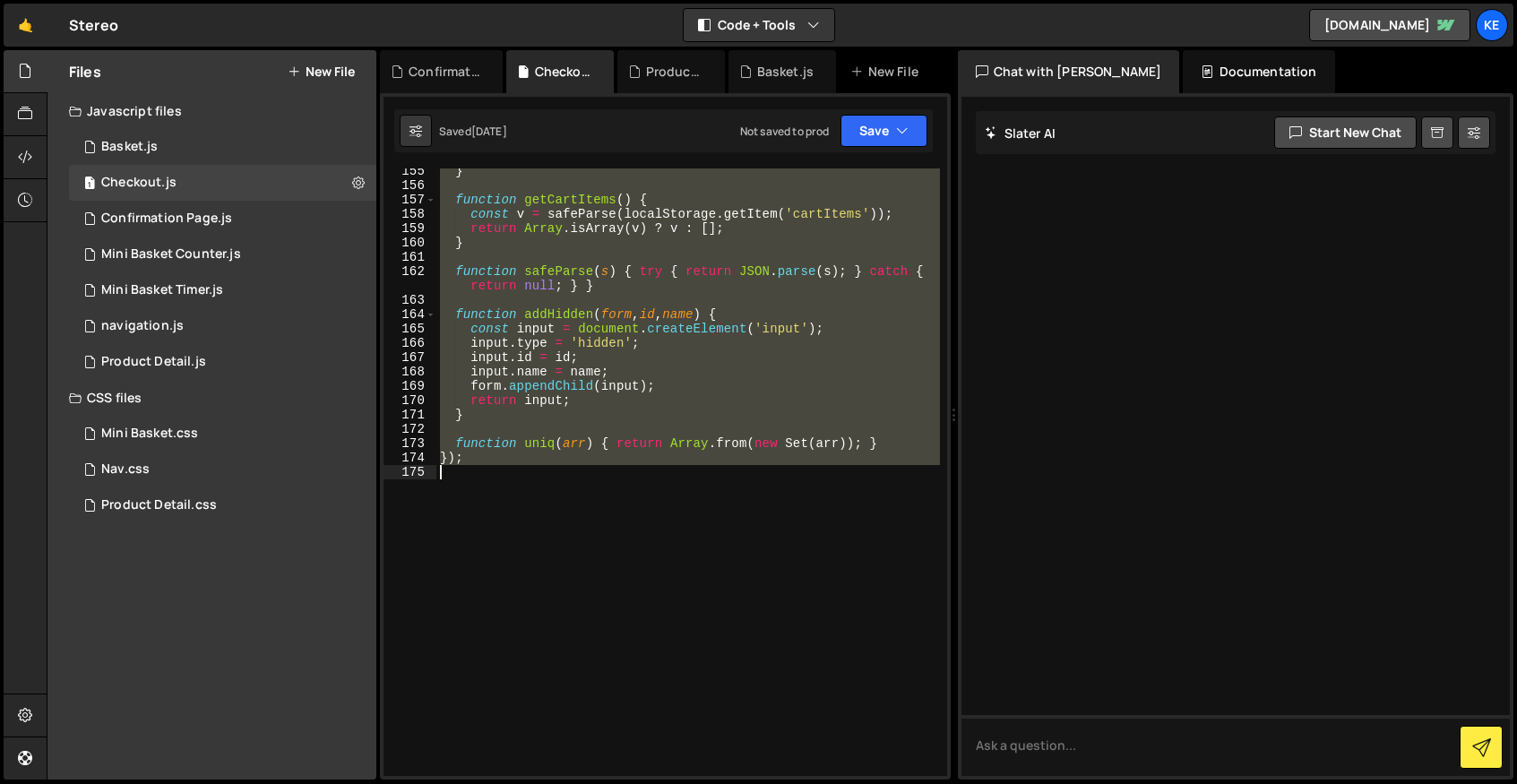
drag, startPoint x: 440, startPoint y: 177, endPoint x: 697, endPoint y: 603, distance: 497.5
click at [697, 603] on div "} function getCartItems ( ) { const v = safeParse ( localStorage . getItem ( 'c…" at bounding box center [688, 482] width 504 height 636
type textarea "});"
click at [599, 487] on div "} function getCartItems ( ) { const v = safeParse ( localStorage . getItem ( 'c…" at bounding box center [688, 472] width 504 height 607
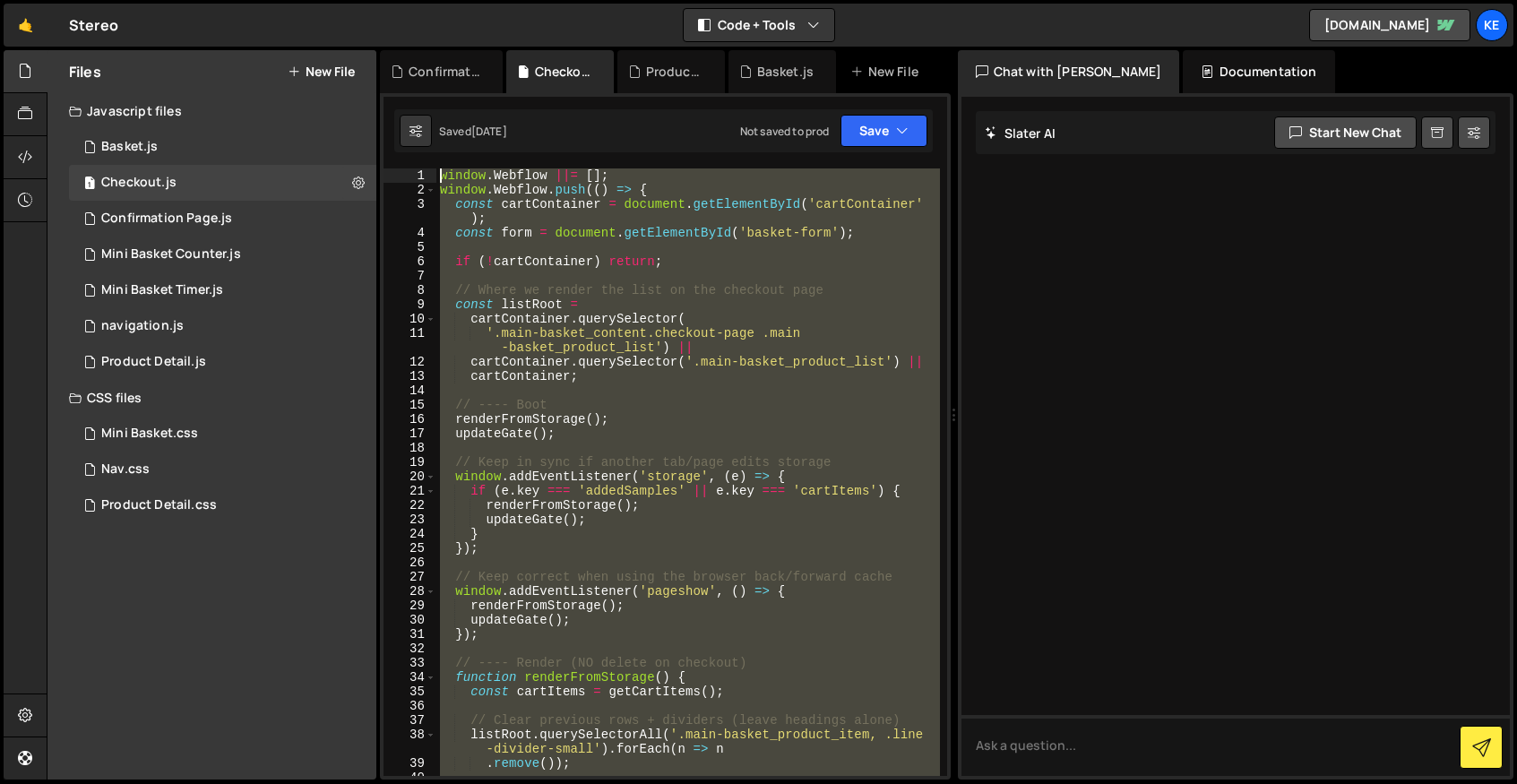
scroll to position [0, 0]
drag, startPoint x: 613, startPoint y: 498, endPoint x: 353, endPoint y: -110, distance: 661.3
click at [353, 0] on html "Projects [GEOGRAPHIC_DATA] Blog Ke Projects Your Teams Account Upgrade Logout" at bounding box center [758, 392] width 1517 height 784
click at [709, 74] on icon at bounding box center [711, 71] width 13 height 18
click at [783, 75] on icon at bounding box center [788, 71] width 13 height 18
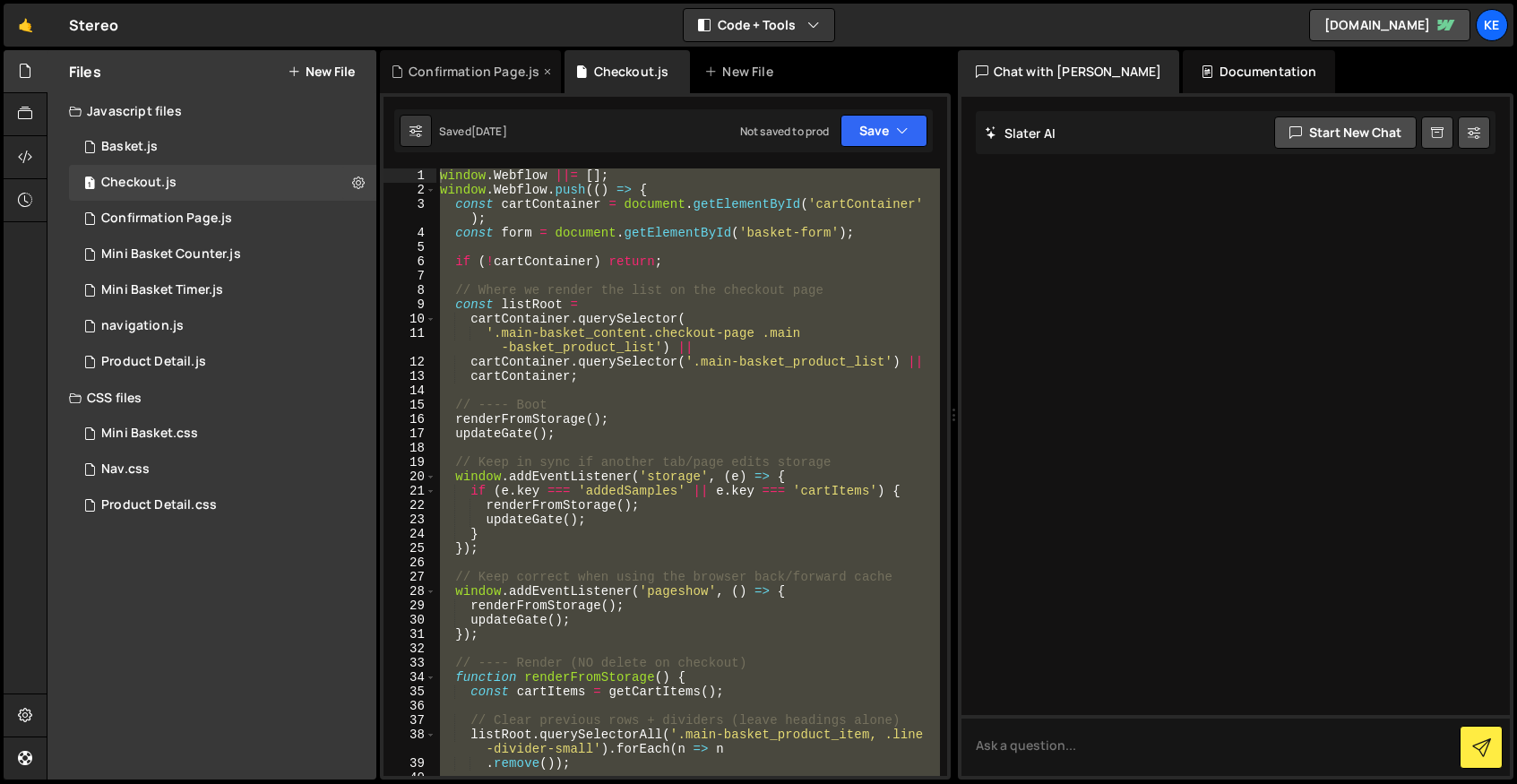
click at [542, 71] on icon at bounding box center [548, 71] width 13 height 18
click at [512, 193] on div "window . Webflow ||= [ ] ; window . Webflow . push (( ) => { const cartContaine…" at bounding box center [688, 472] width 504 height 607
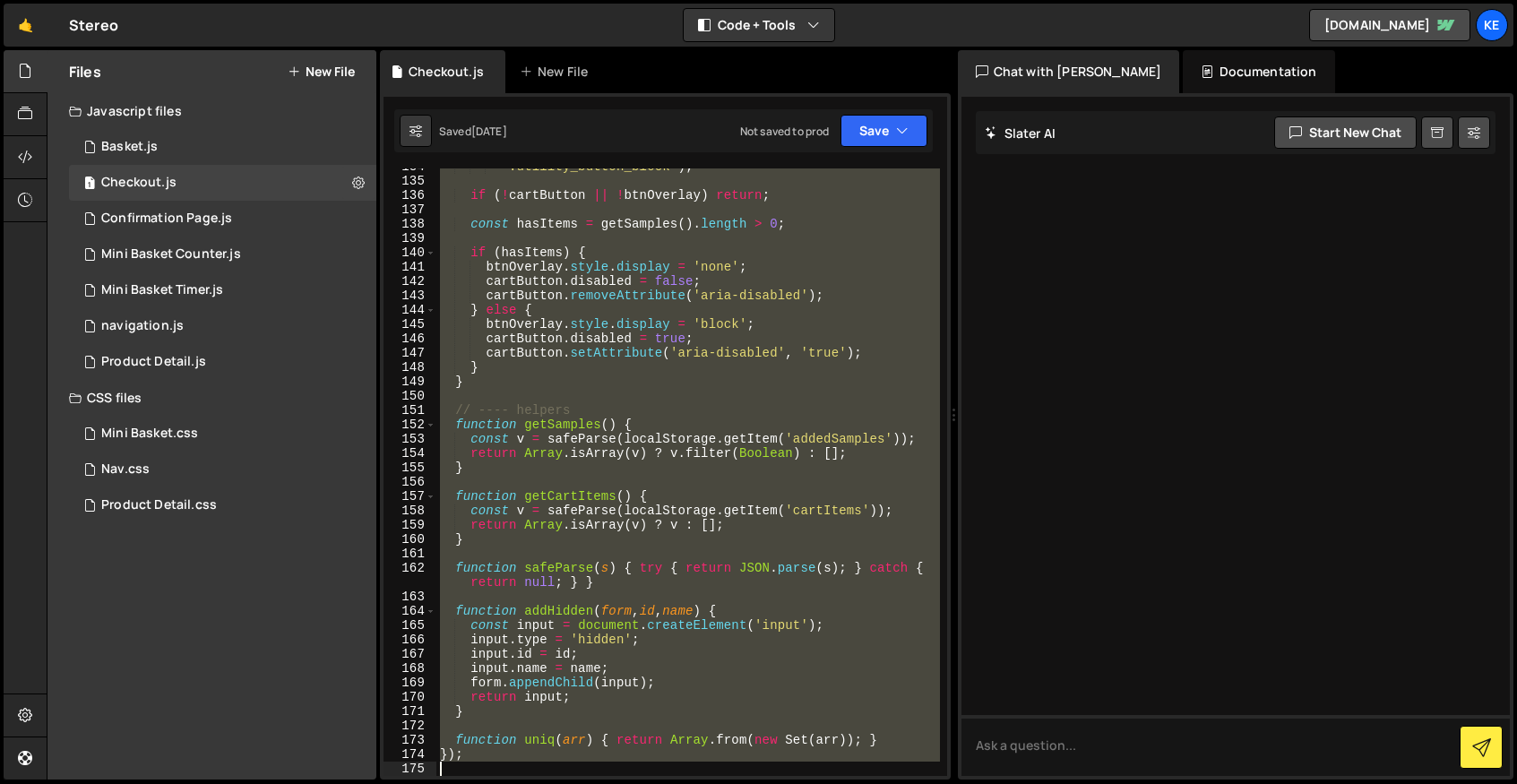
scroll to position [2073, 0]
drag, startPoint x: 437, startPoint y: 175, endPoint x: 897, endPoint y: 856, distance: 821.8
click at [897, 783] on html "Projects [GEOGRAPHIC_DATA] Blog Ke Projects Your Teams Account Upgrade Logout" at bounding box center [758, 392] width 1517 height 784
type textarea "});"
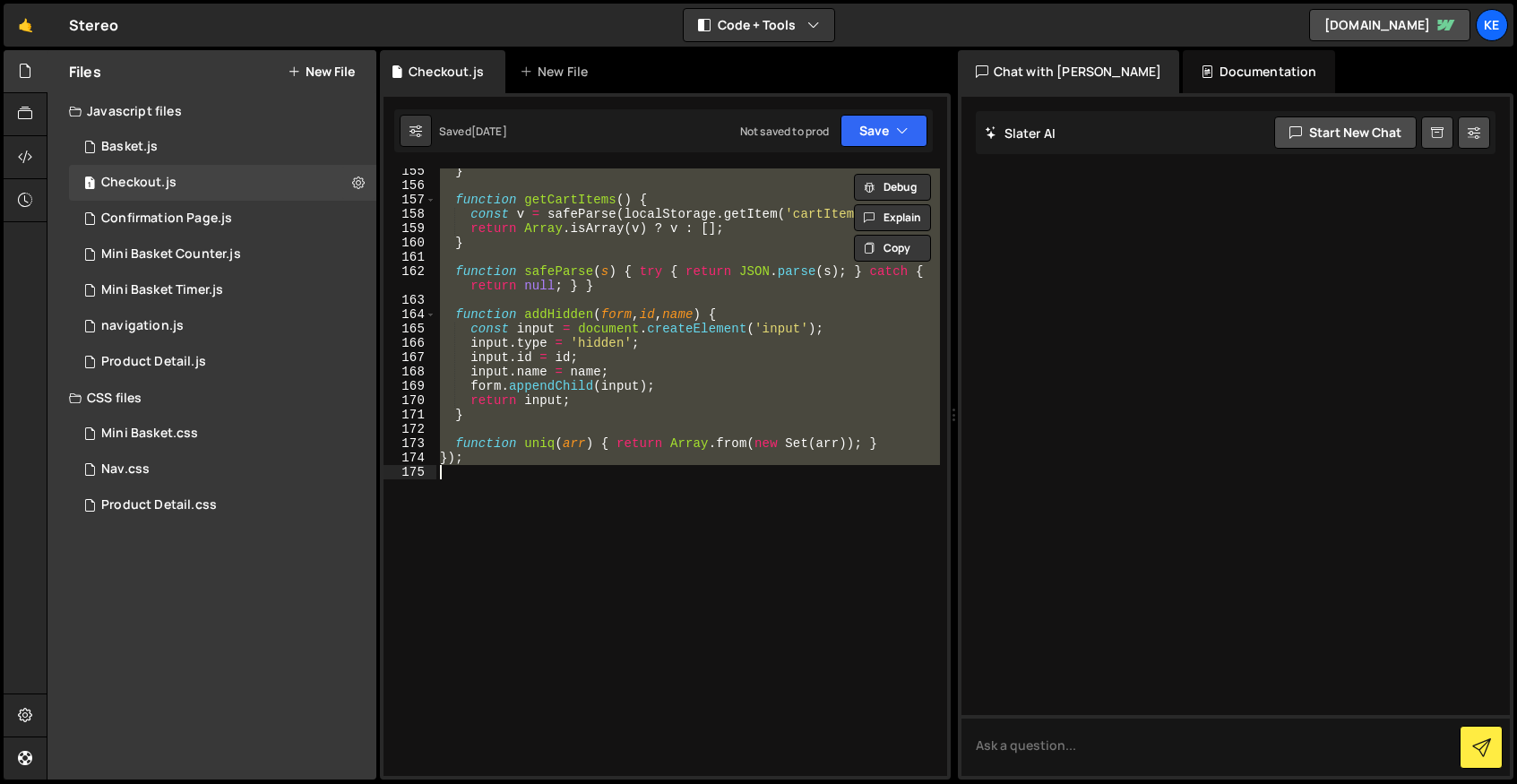
click at [575, 478] on div "} function getCartItems ( ) { const v = safeParse ( localStorage . getItem ( 'c…" at bounding box center [688, 472] width 504 height 607
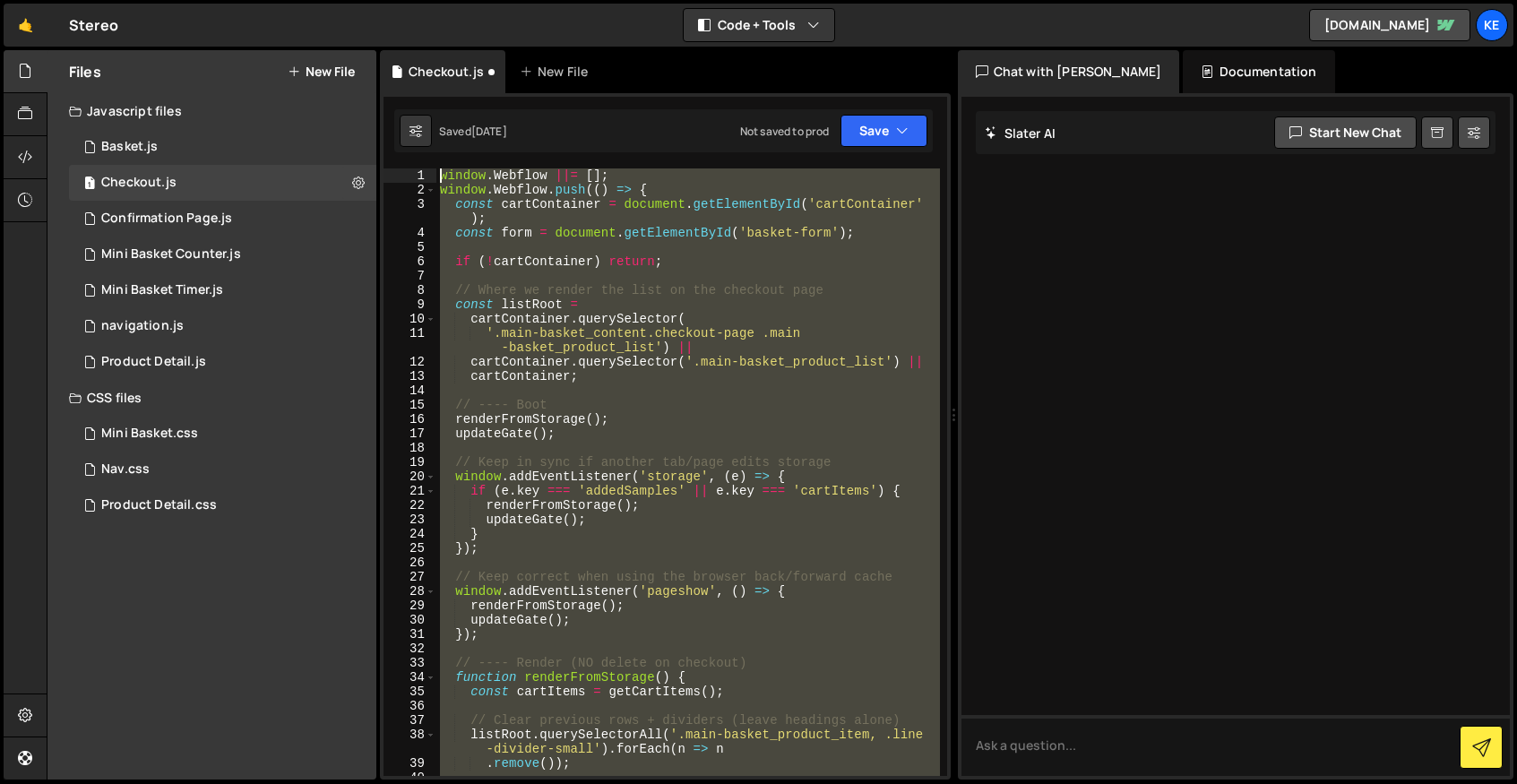
scroll to position [0, 0]
drag, startPoint x: 653, startPoint y: 550, endPoint x: 362, endPoint y: -66, distance: 681.3
click at [362, 0] on html "Projects [GEOGRAPHIC_DATA] Blog Ke Projects Your Teams Account Upgrade Logout" at bounding box center [758, 392] width 1517 height 784
type textarea "window.Webflow ||= []; window.Webflow.push(() => {"
paste textarea
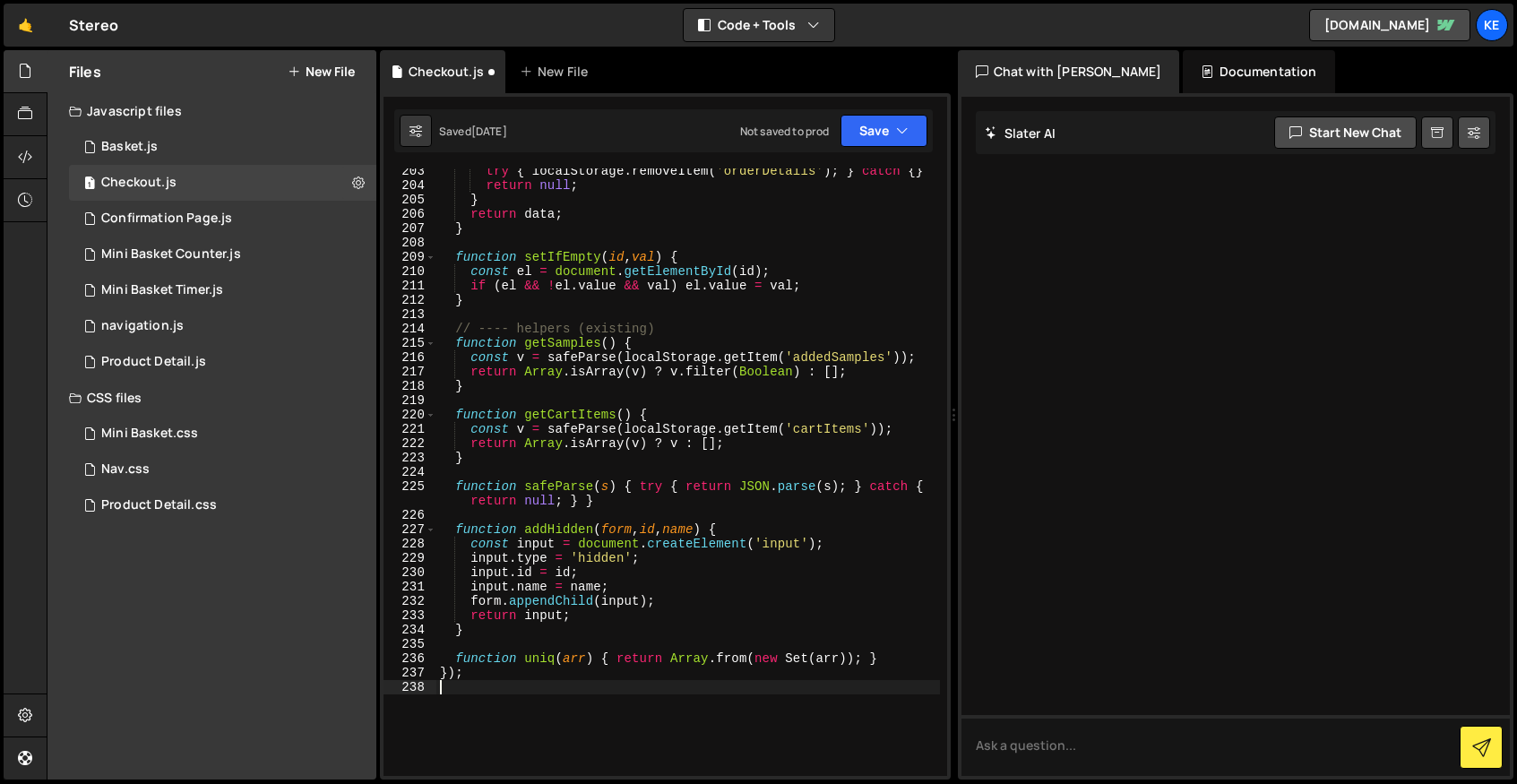
scroll to position [3012, 0]
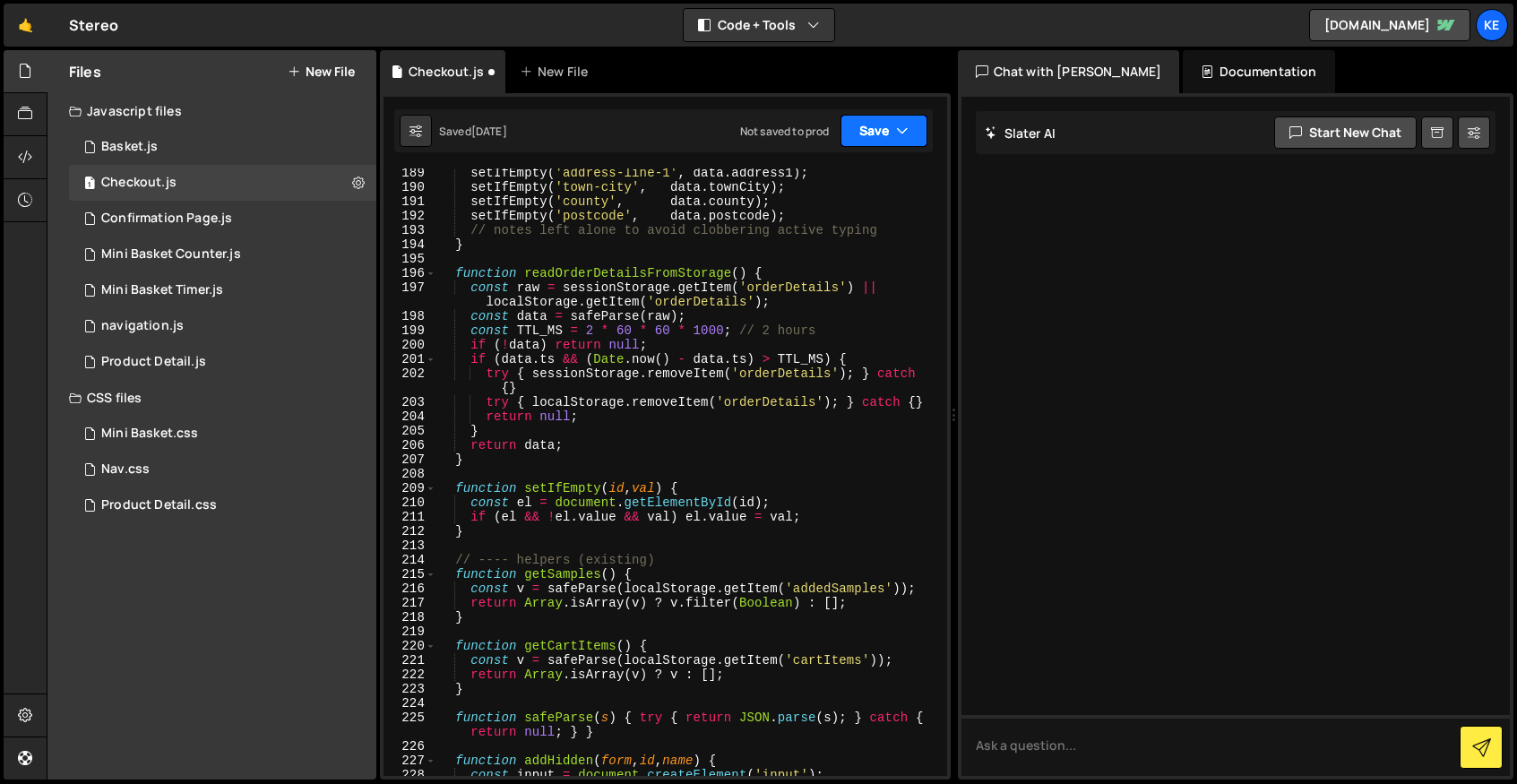
click at [878, 133] on button "Save" at bounding box center [884, 130] width 87 height 32
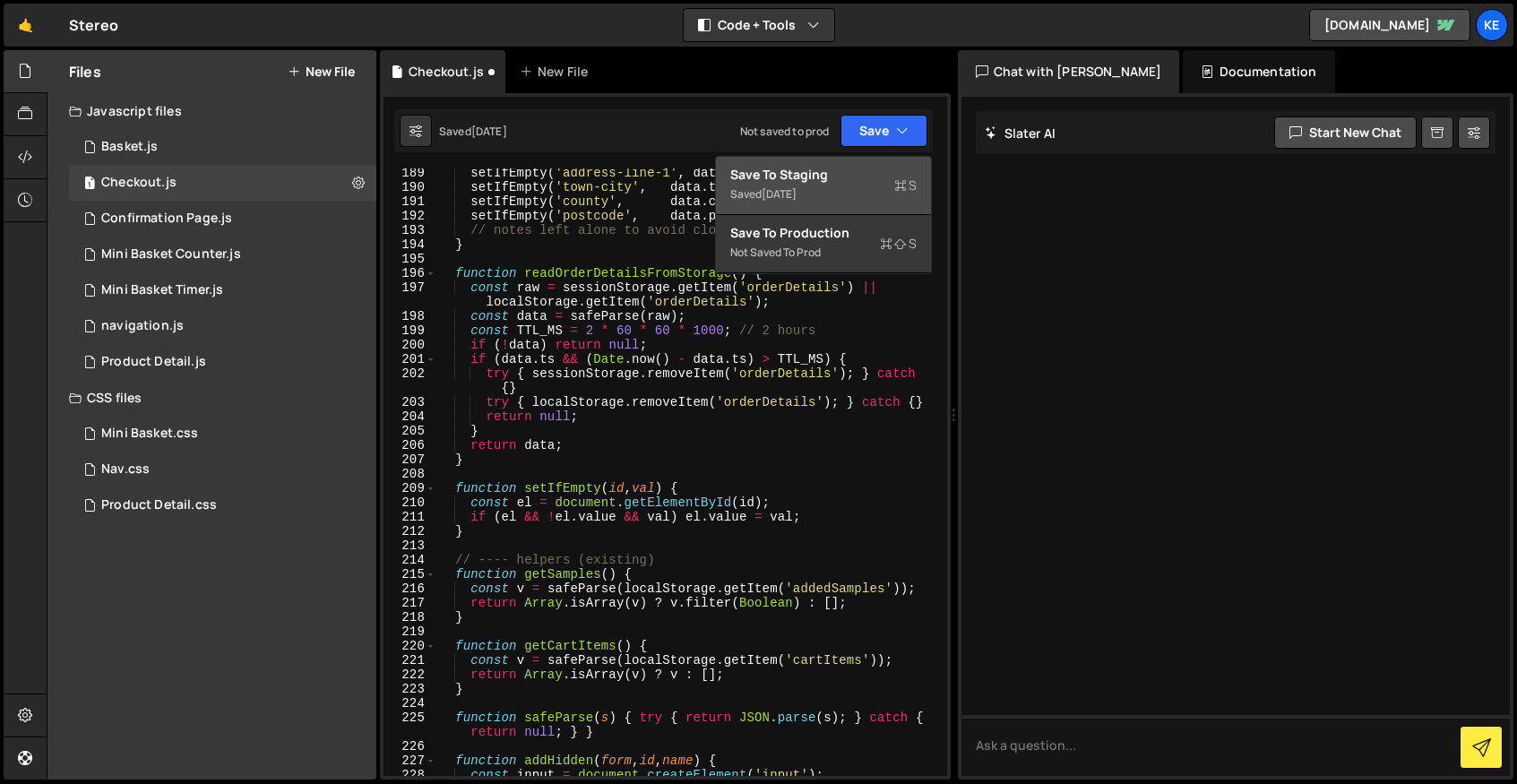
click at [852, 185] on div "Saved [DATE]" at bounding box center [824, 194] width 186 height 21
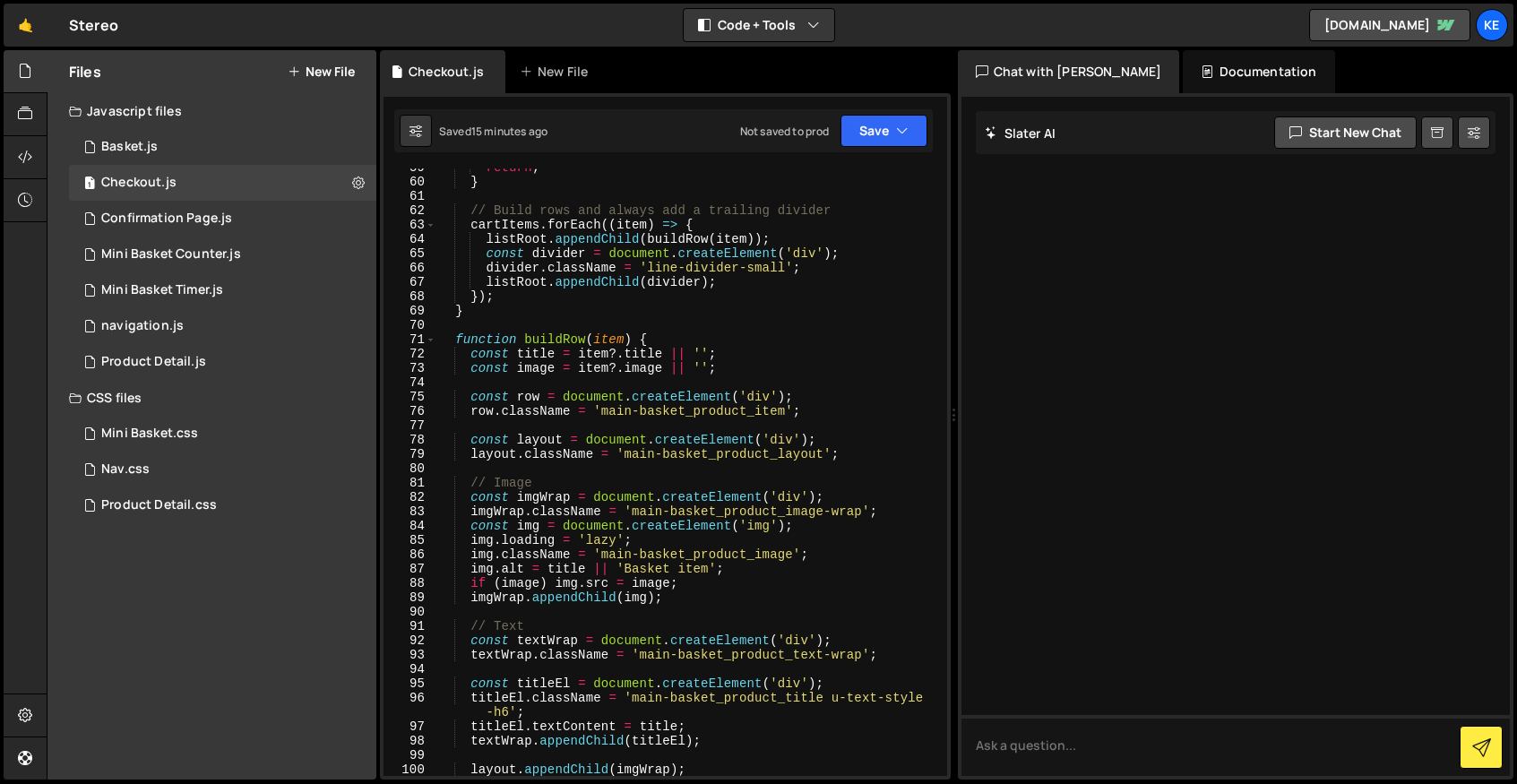
scroll to position [897, 0]
click at [166, 212] on div "Confirmation Page.js" at bounding box center [167, 218] width 131 height 16
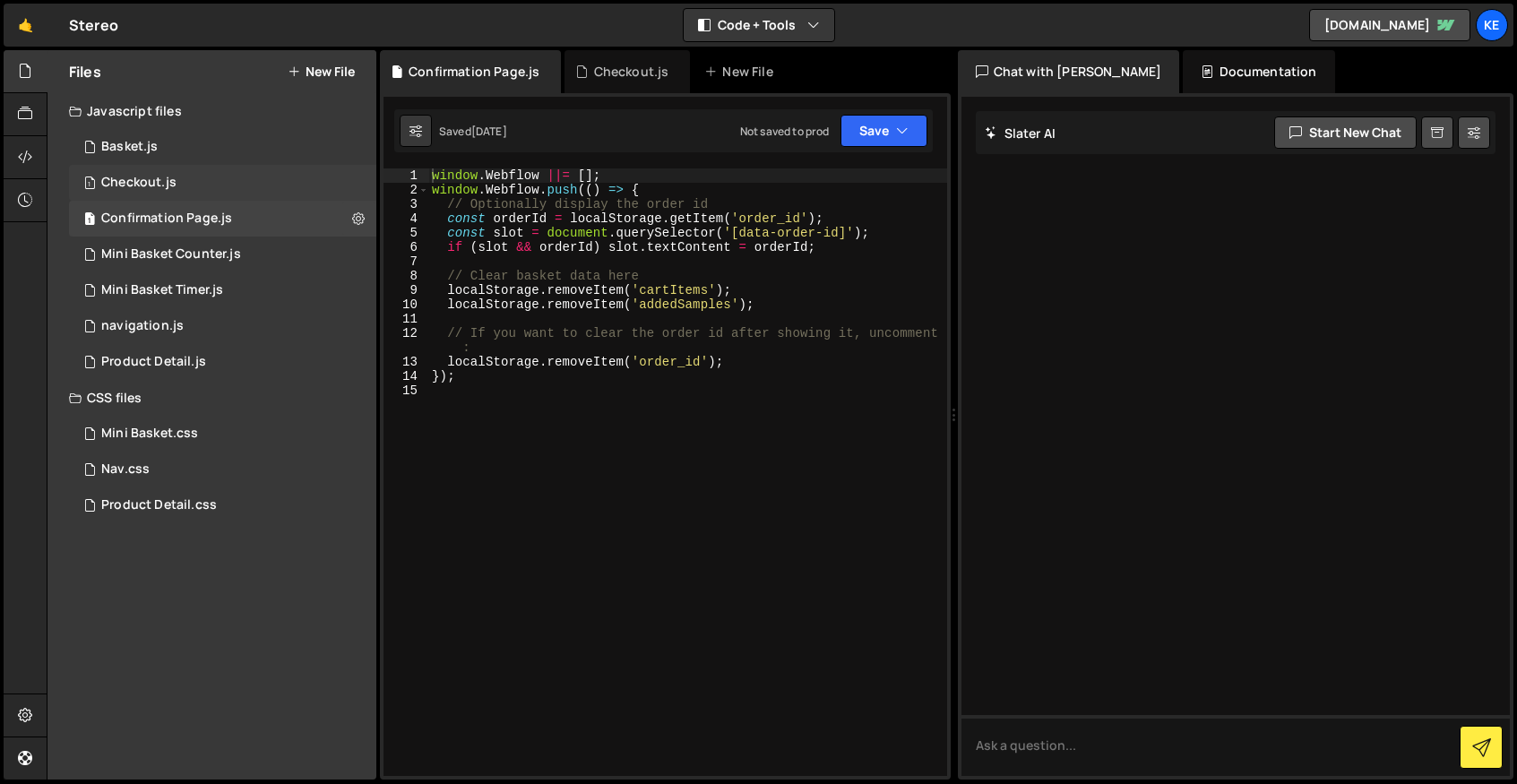
click at [140, 180] on div "Checkout.js" at bounding box center [139, 182] width 76 height 16
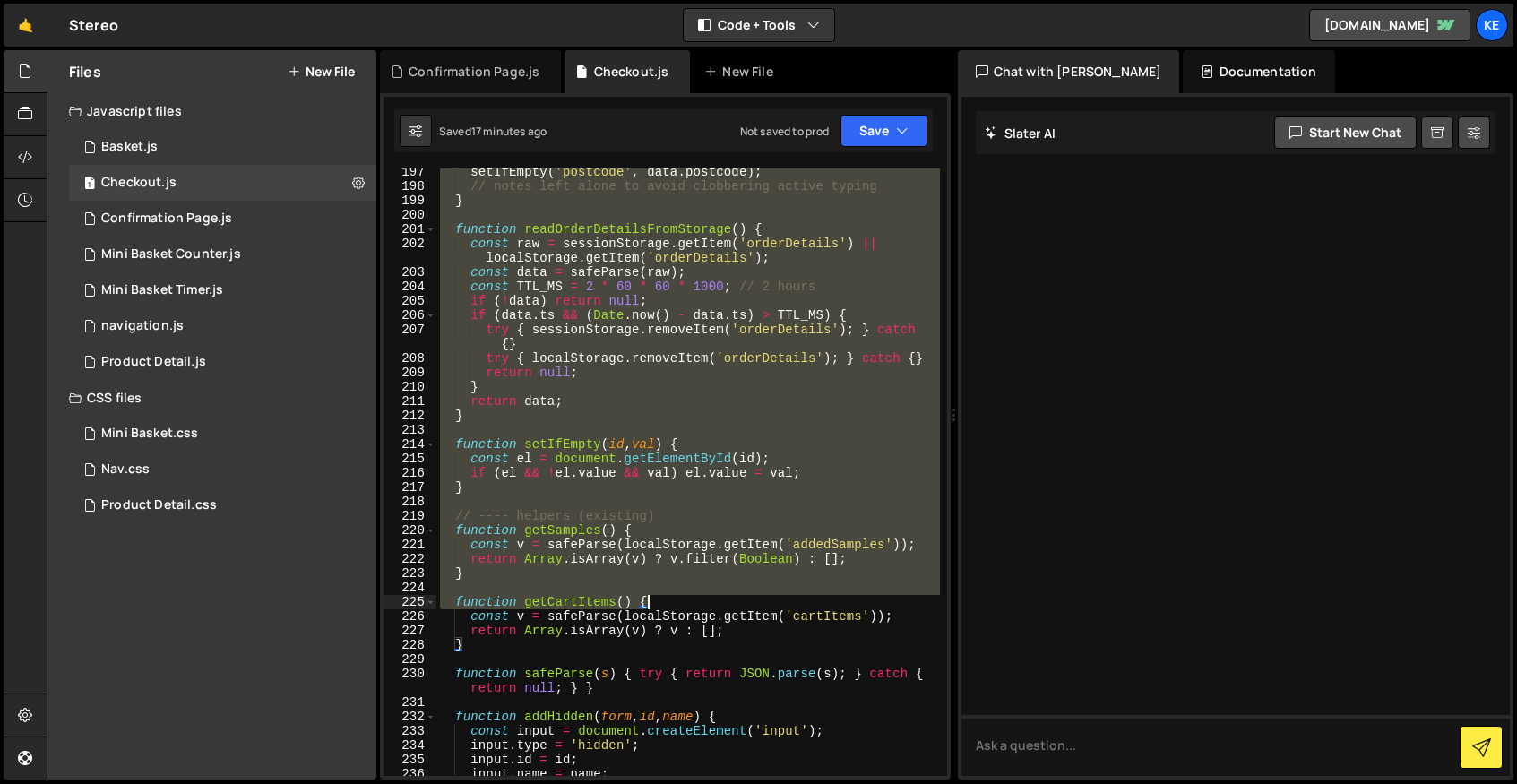
scroll to position [3516, 0]
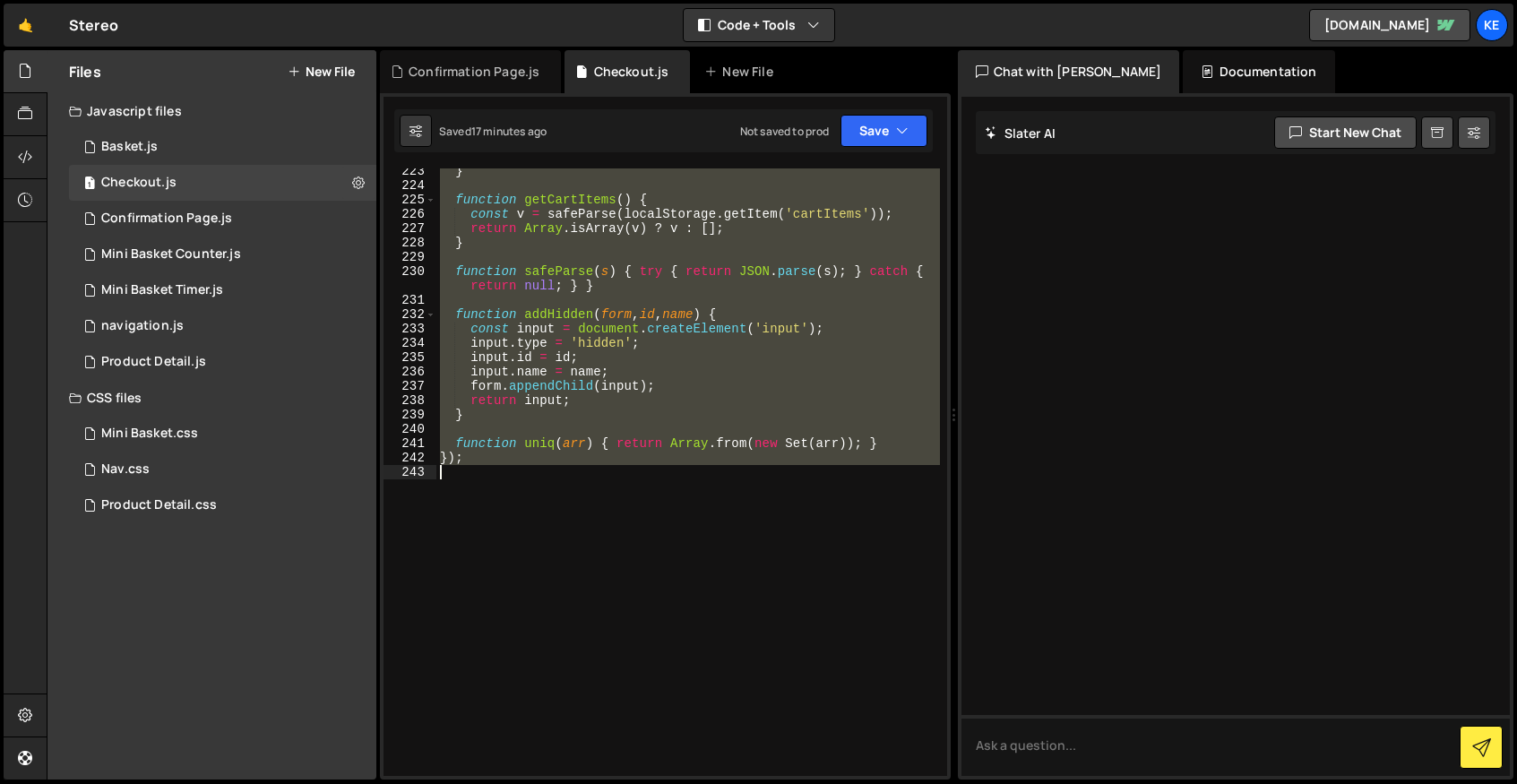
drag, startPoint x: 442, startPoint y: 175, endPoint x: 876, endPoint y: 720, distance: 696.7
click at [876, 720] on div "} function getCartItems ( ) { const v = safeParse ( localStorage . getItem ( 'c…" at bounding box center [688, 482] width 504 height 636
type textarea "});"
paste textarea
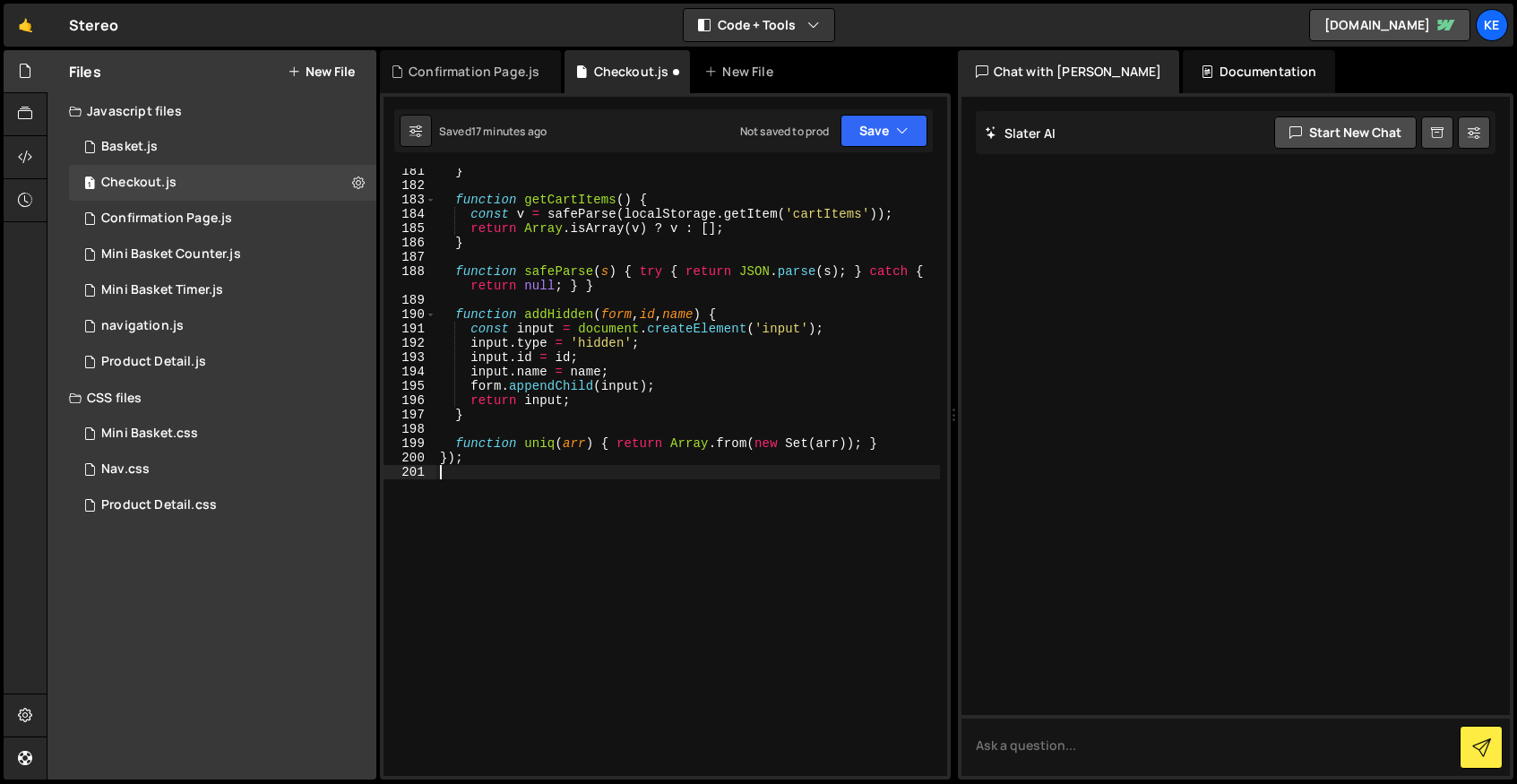
scroll to position [2843, 0]
click at [879, 132] on button "Save" at bounding box center [884, 130] width 87 height 32
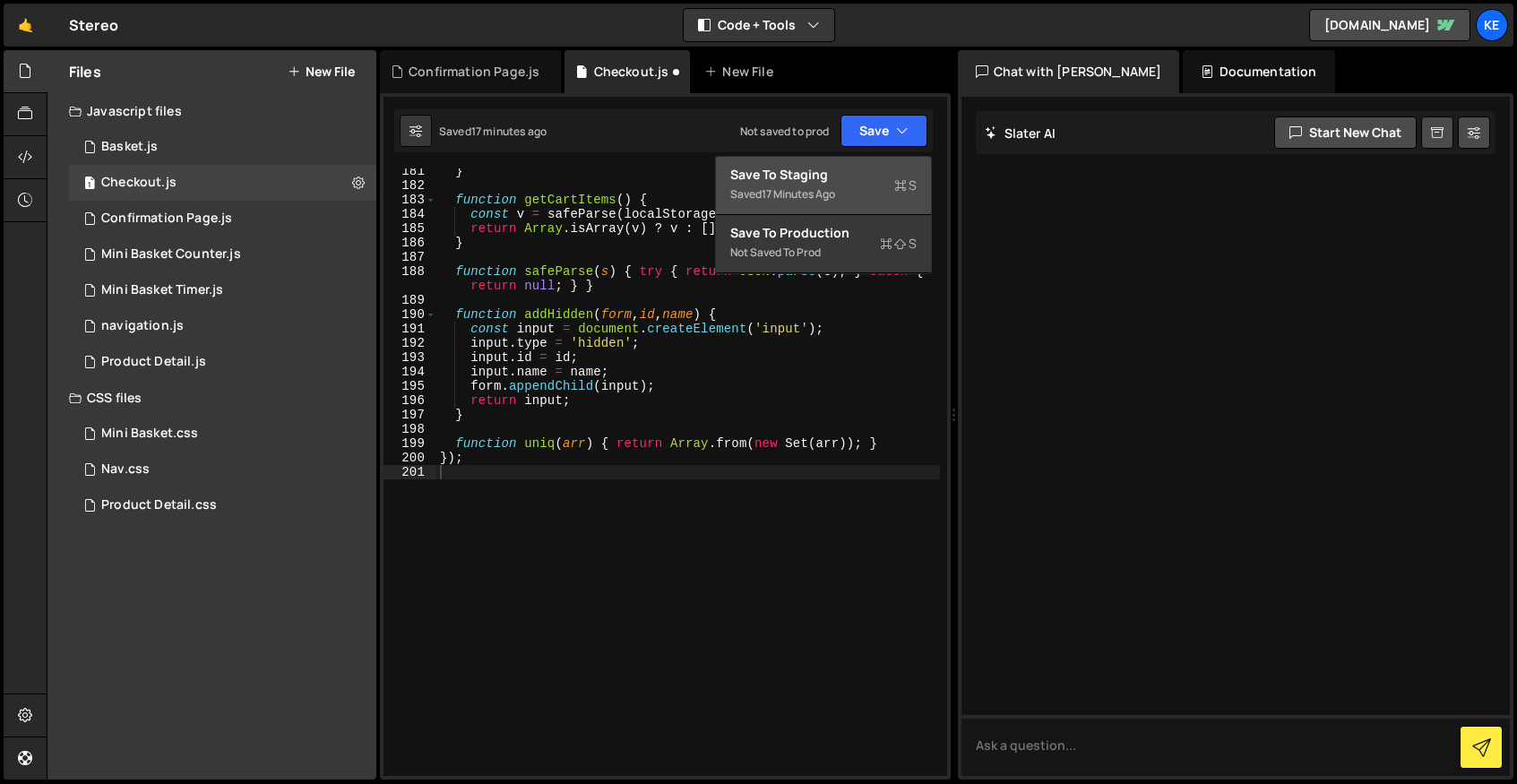
click at [856, 163] on button "Save to Staging S Saved 17 minutes ago" at bounding box center [823, 185] width 215 height 58
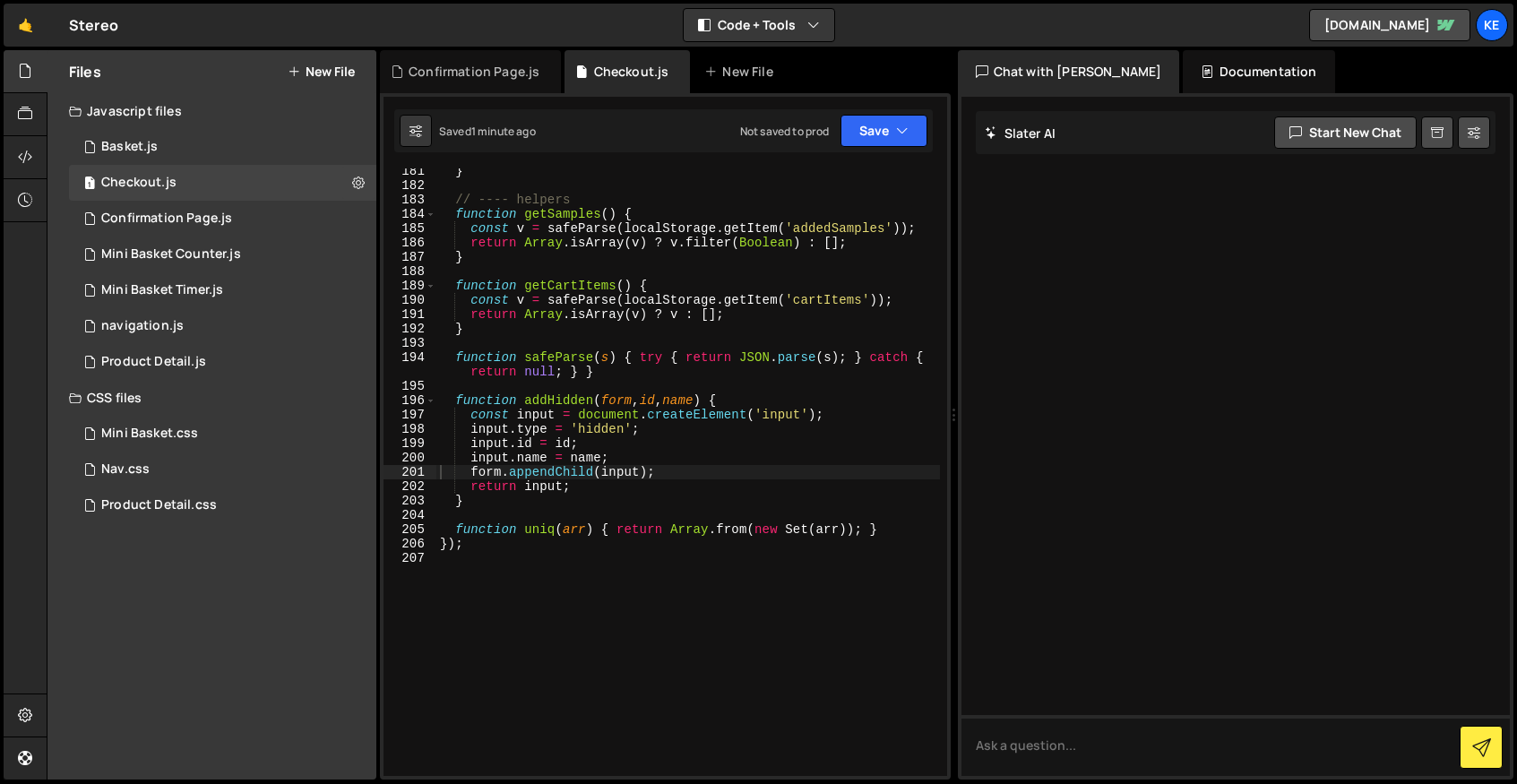
click at [711, 562] on div "} // ---- helpers function getSamples ( ) { const v = safeParse ( localStorage …" at bounding box center [688, 482] width 504 height 636
type textarea "});"
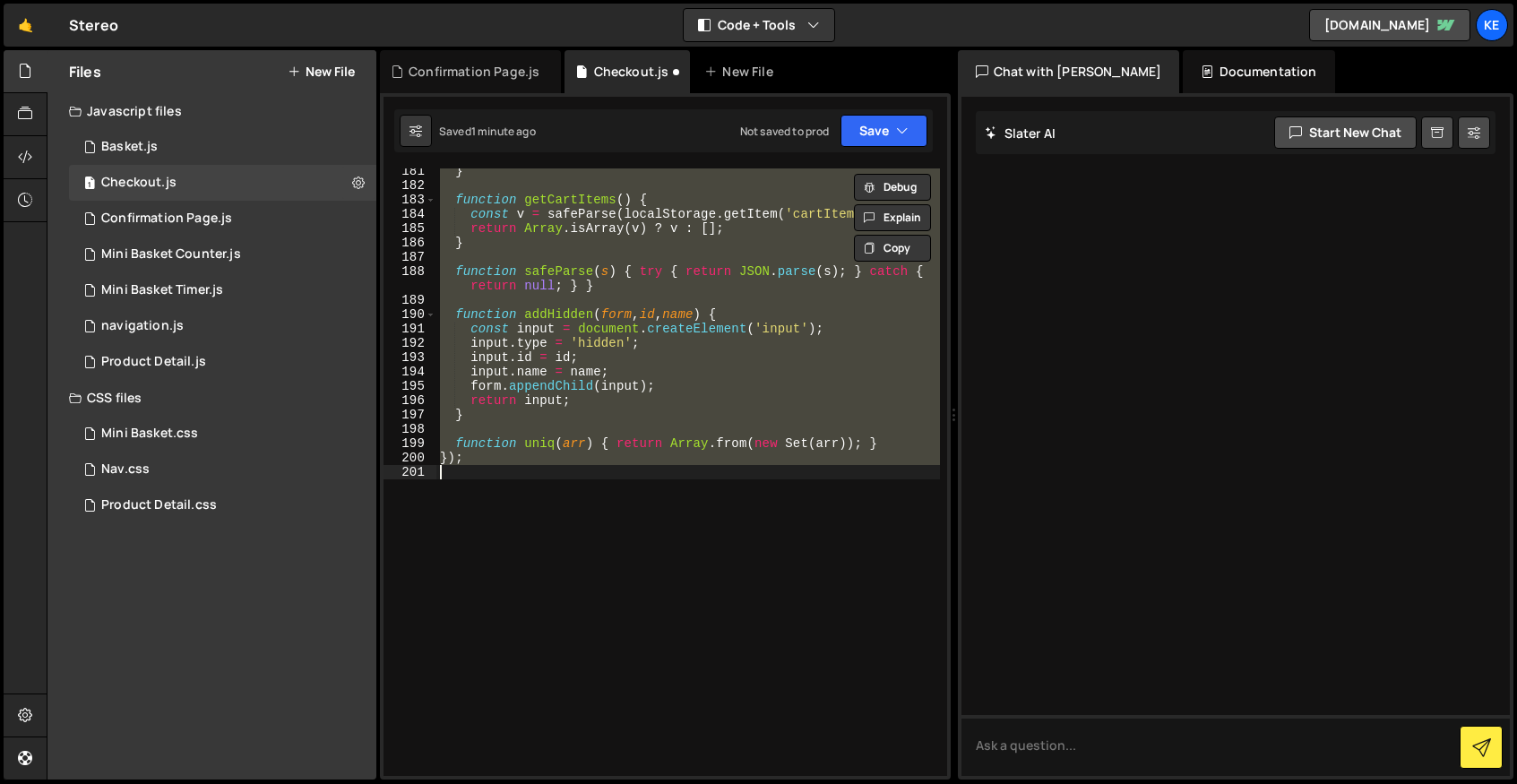
scroll to position [2843, 0]
click at [872, 136] on button "Save" at bounding box center [884, 130] width 87 height 32
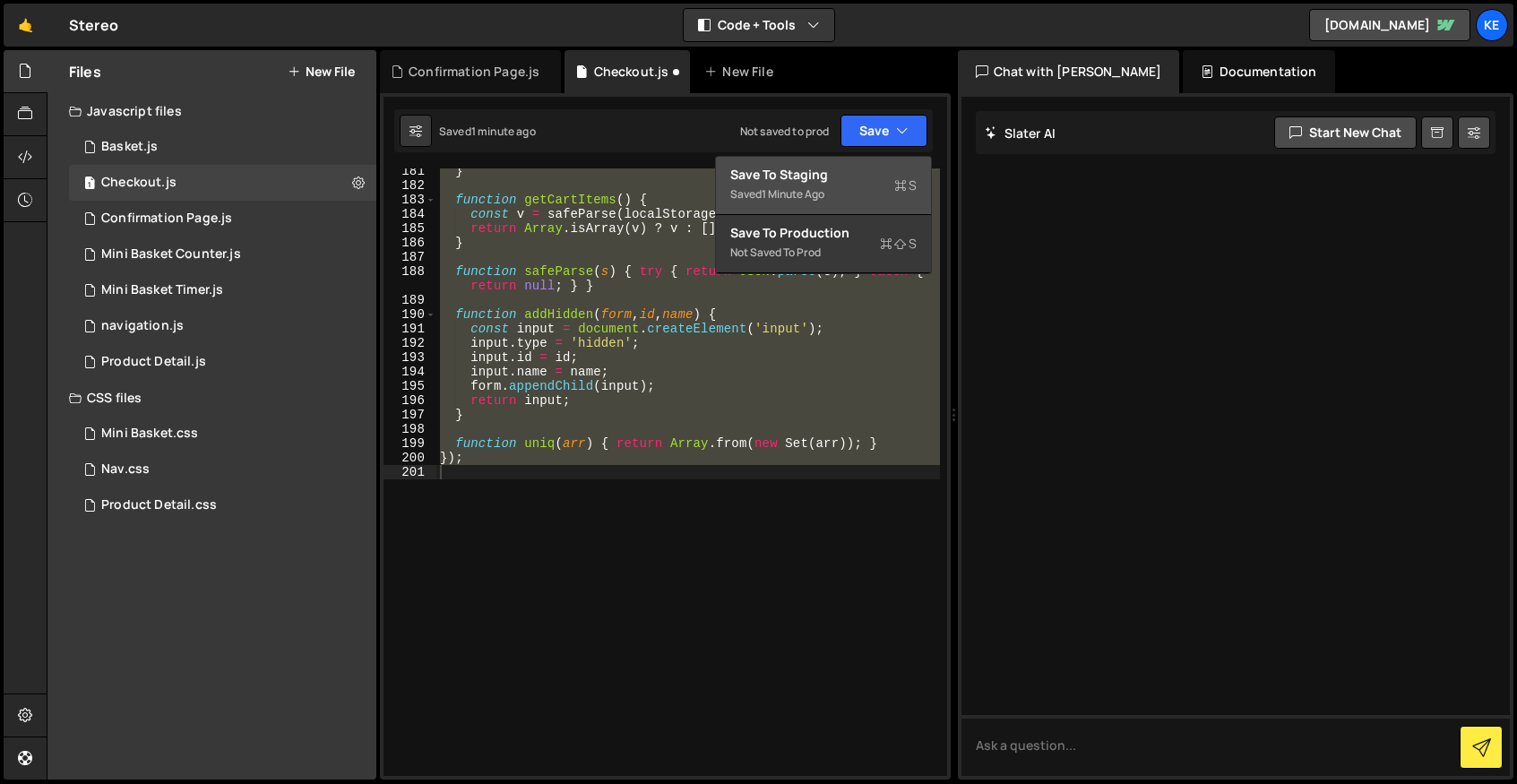
click at [827, 177] on div "Save to Staging S" at bounding box center [824, 174] width 186 height 18
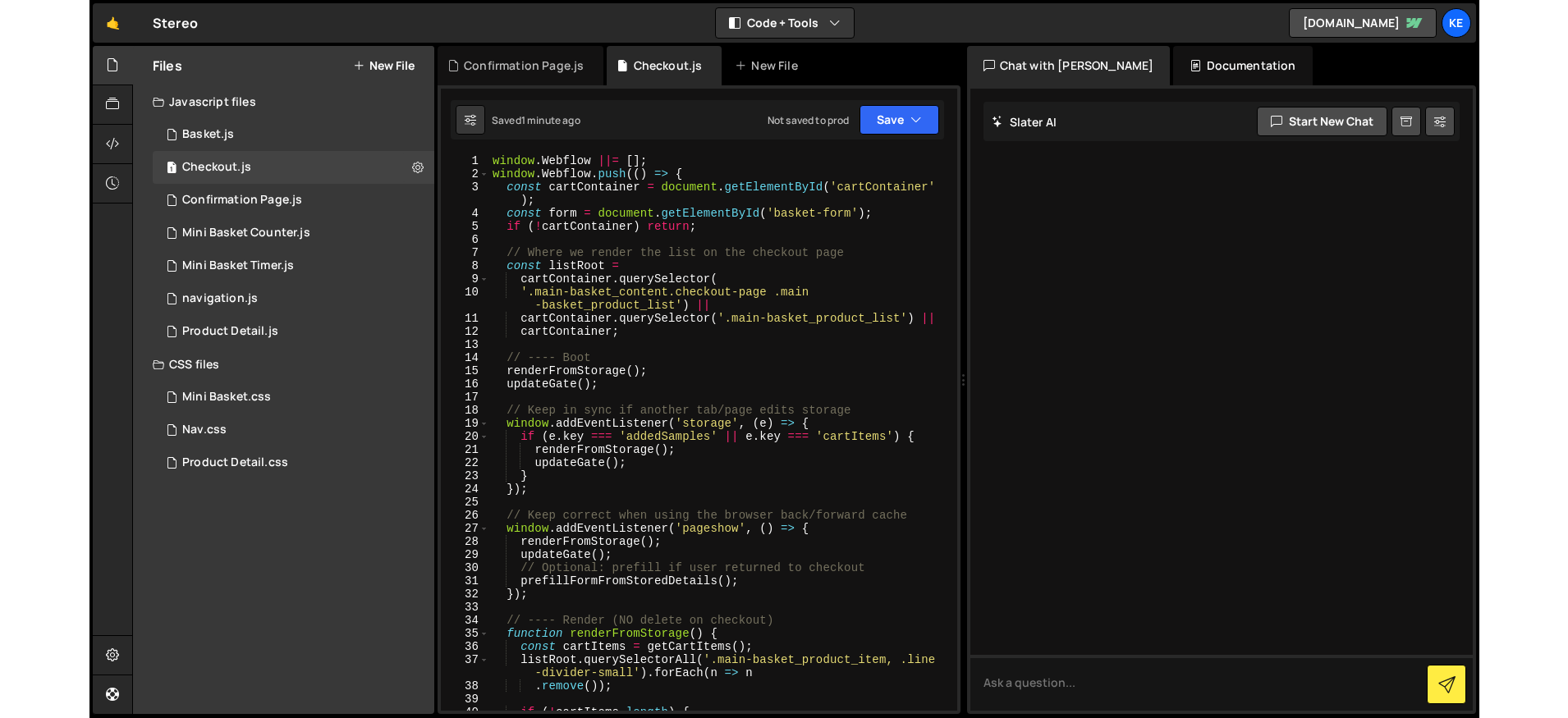
scroll to position [0, 0]
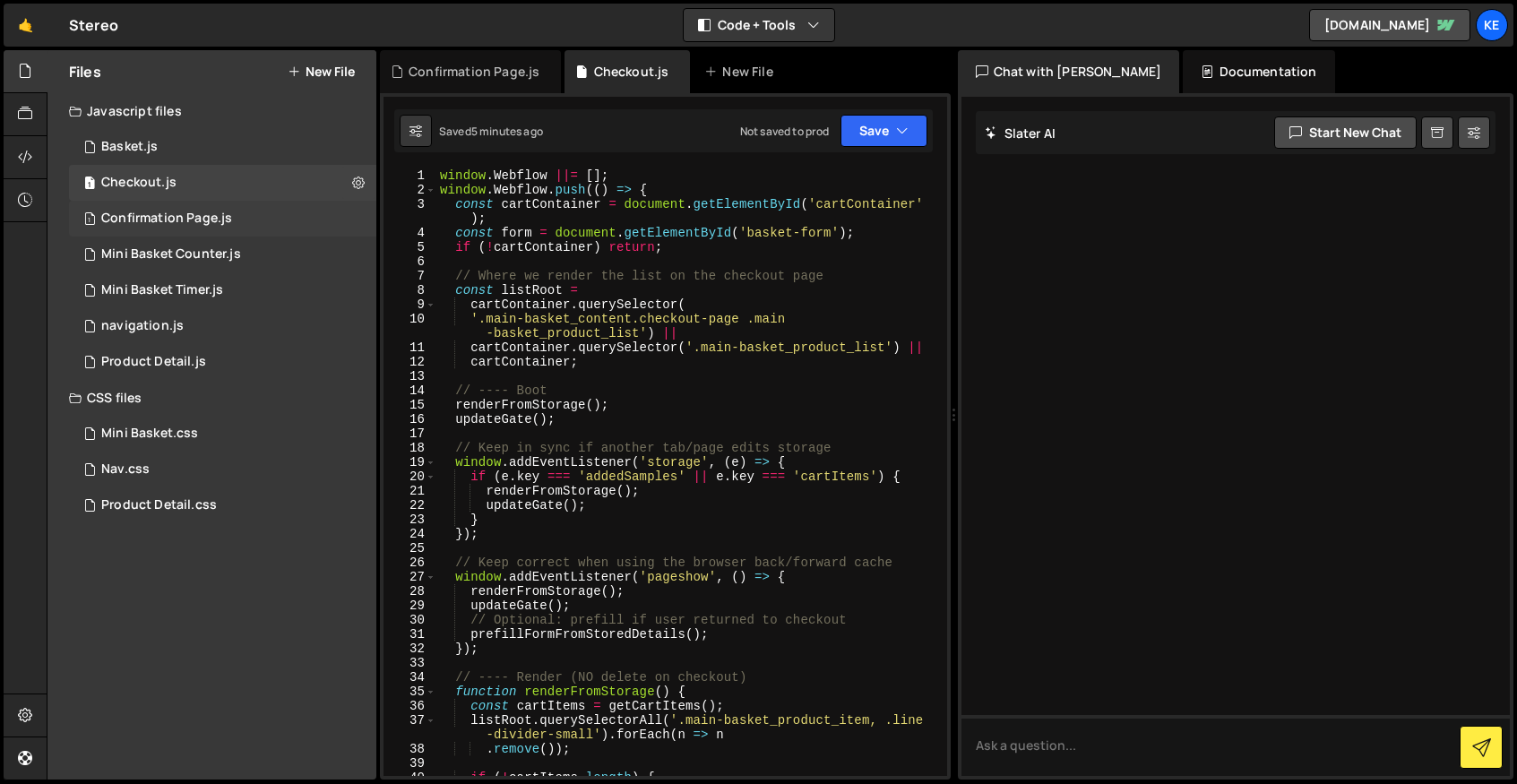
click at [157, 219] on div "Confirmation Page.js" at bounding box center [167, 218] width 131 height 16
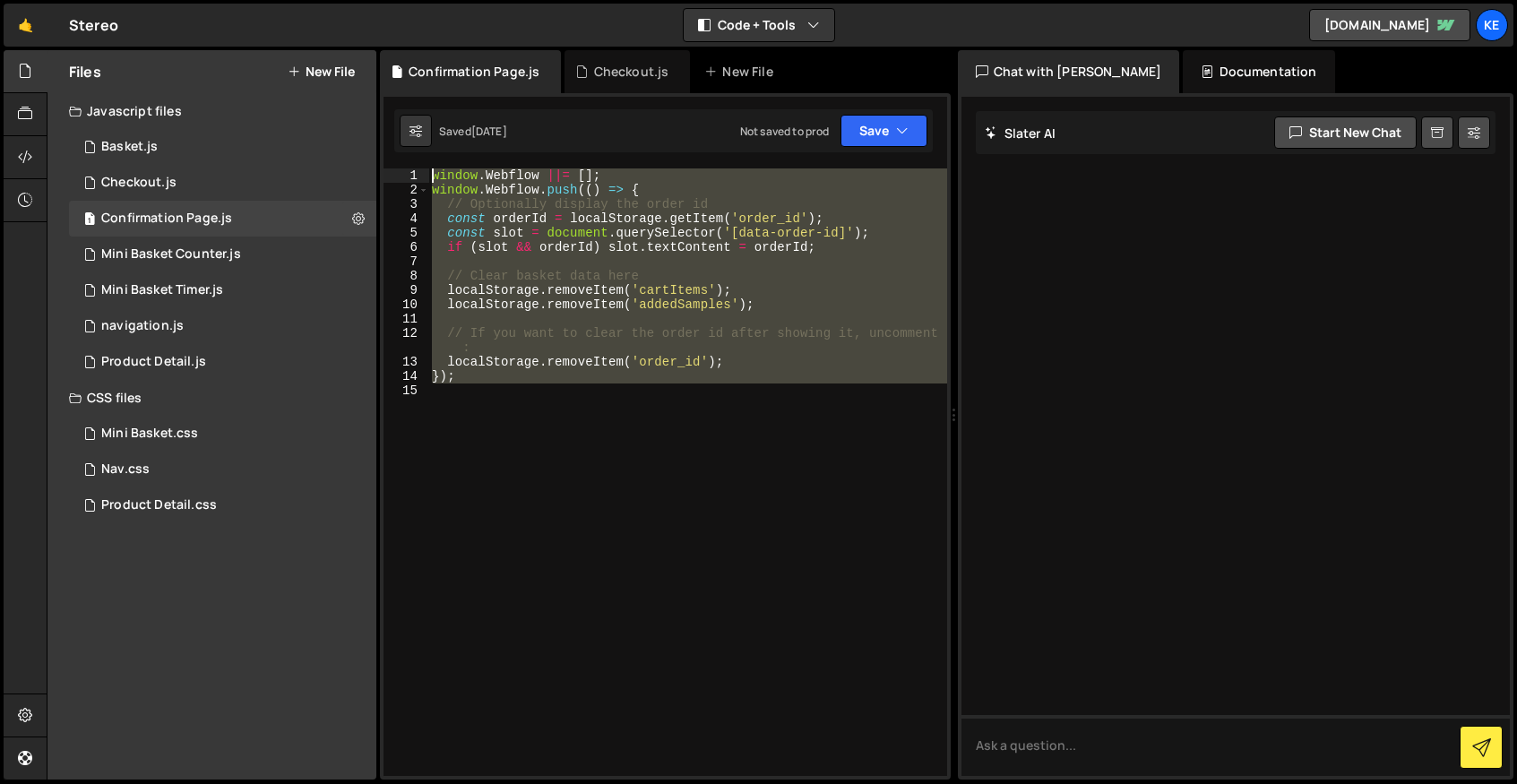
drag, startPoint x: 488, startPoint y: 384, endPoint x: 419, endPoint y: 163, distance: 231.5
click at [419, 163] on div "}); 1 2 3 4 5 6 7 8 9 10 11 12 13 14 15 16 17 18 19 20 21 22 23 24 25 26 27 28 …" at bounding box center [665, 436] width 571 height 686
type textarea "window.Webflow ||= []; window.Webflow.push(() => {"
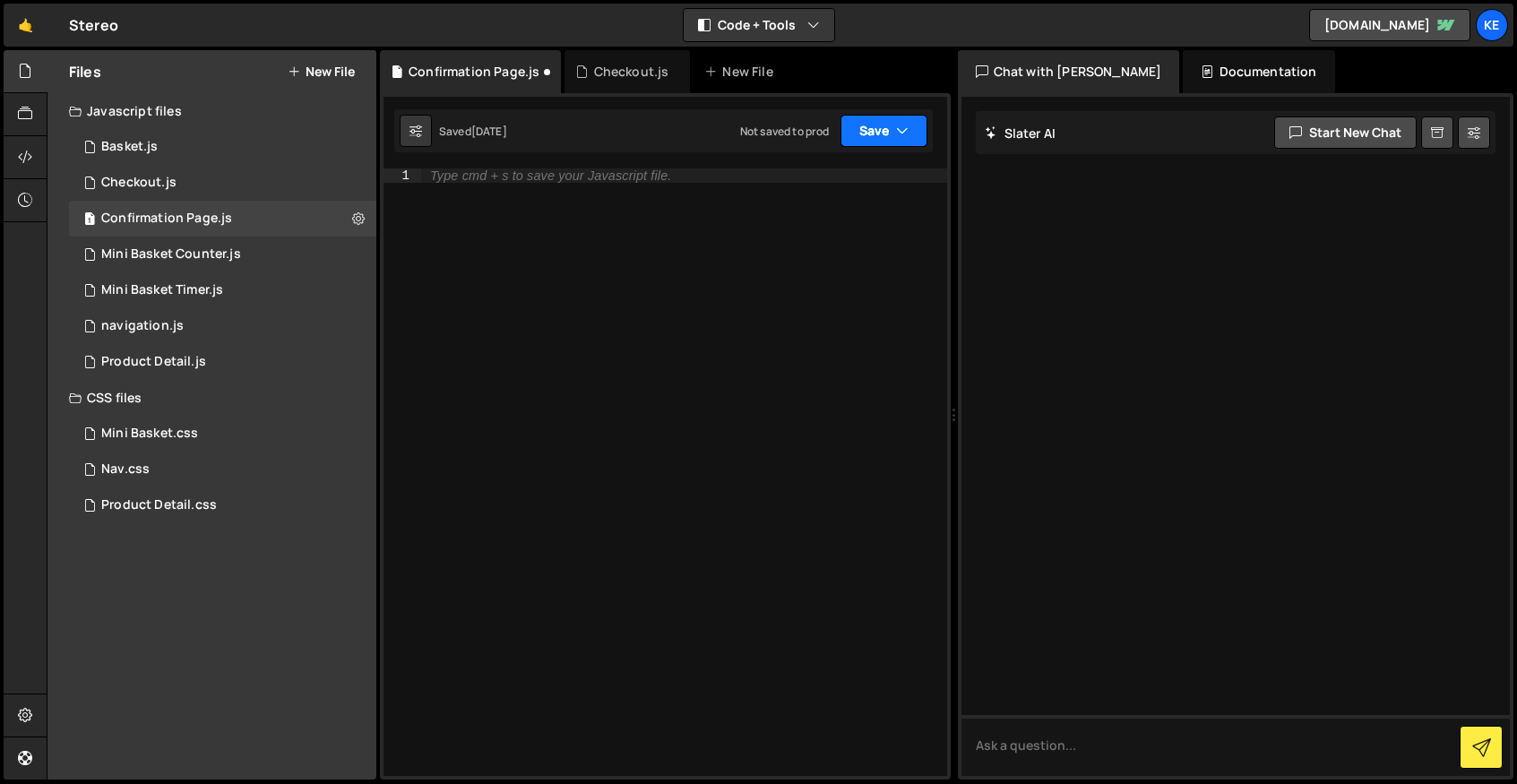
click at [874, 138] on button "Save" at bounding box center [884, 130] width 87 height 32
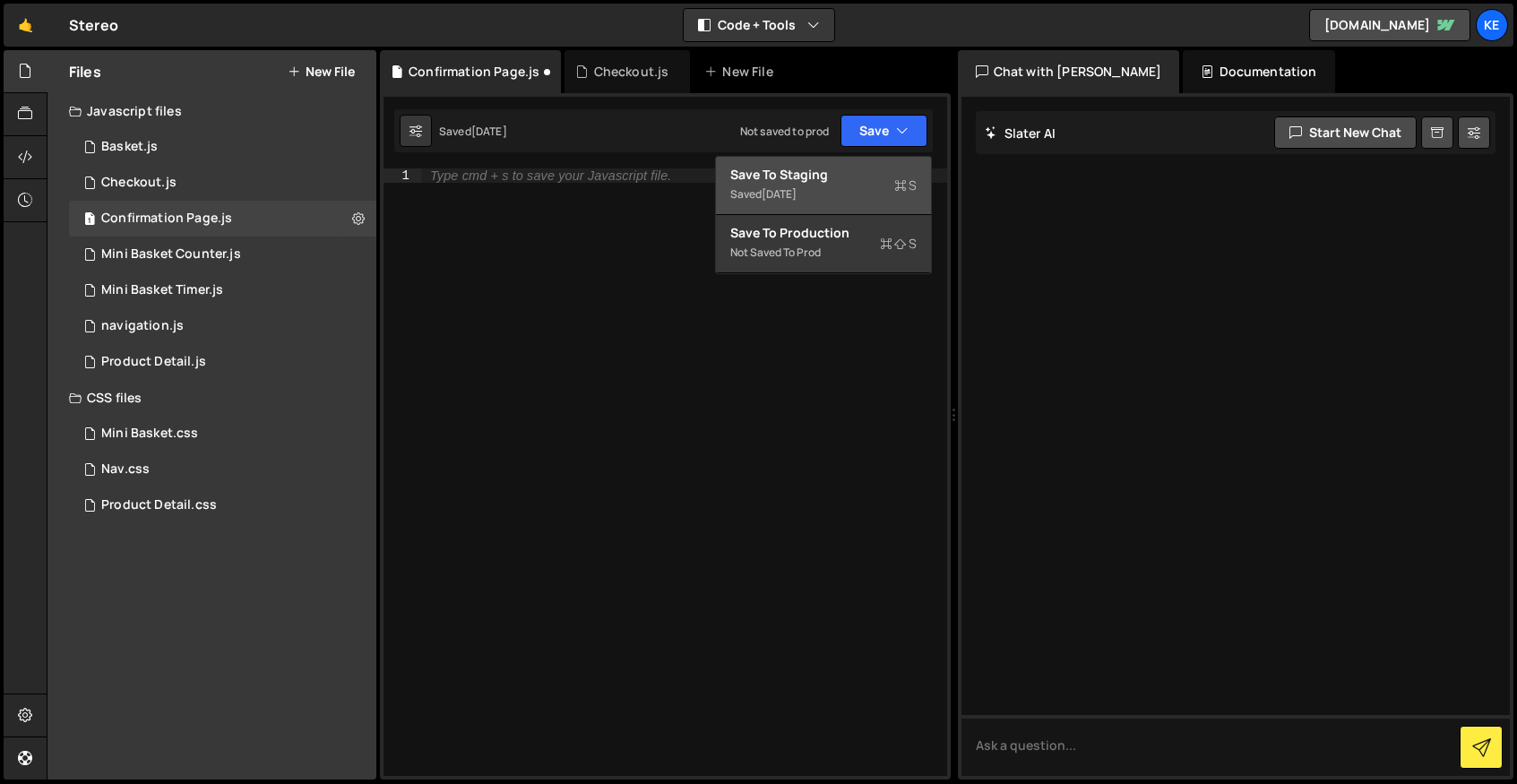
click at [875, 174] on div "Save to Staging S" at bounding box center [824, 174] width 186 height 18
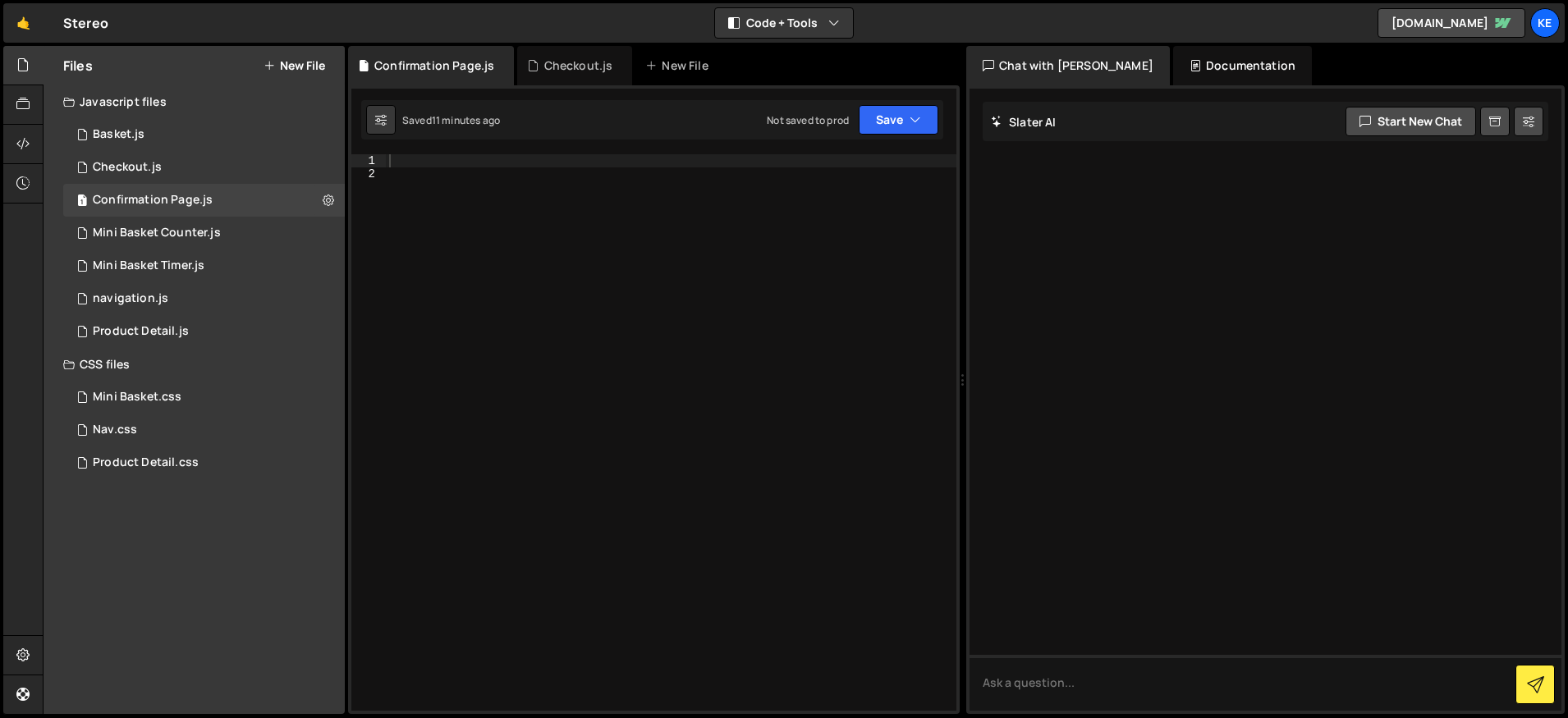
click at [462, 150] on div "}); 1 2 3 4 5 6 7 8 9 10 11 12 13 14 15 16 17 18 19 20 21 22 23 24 25 26 27 28 …" at bounding box center [654, 400] width 612 height 628
click at [455, 166] on div at bounding box center [670, 446] width 571 height 583
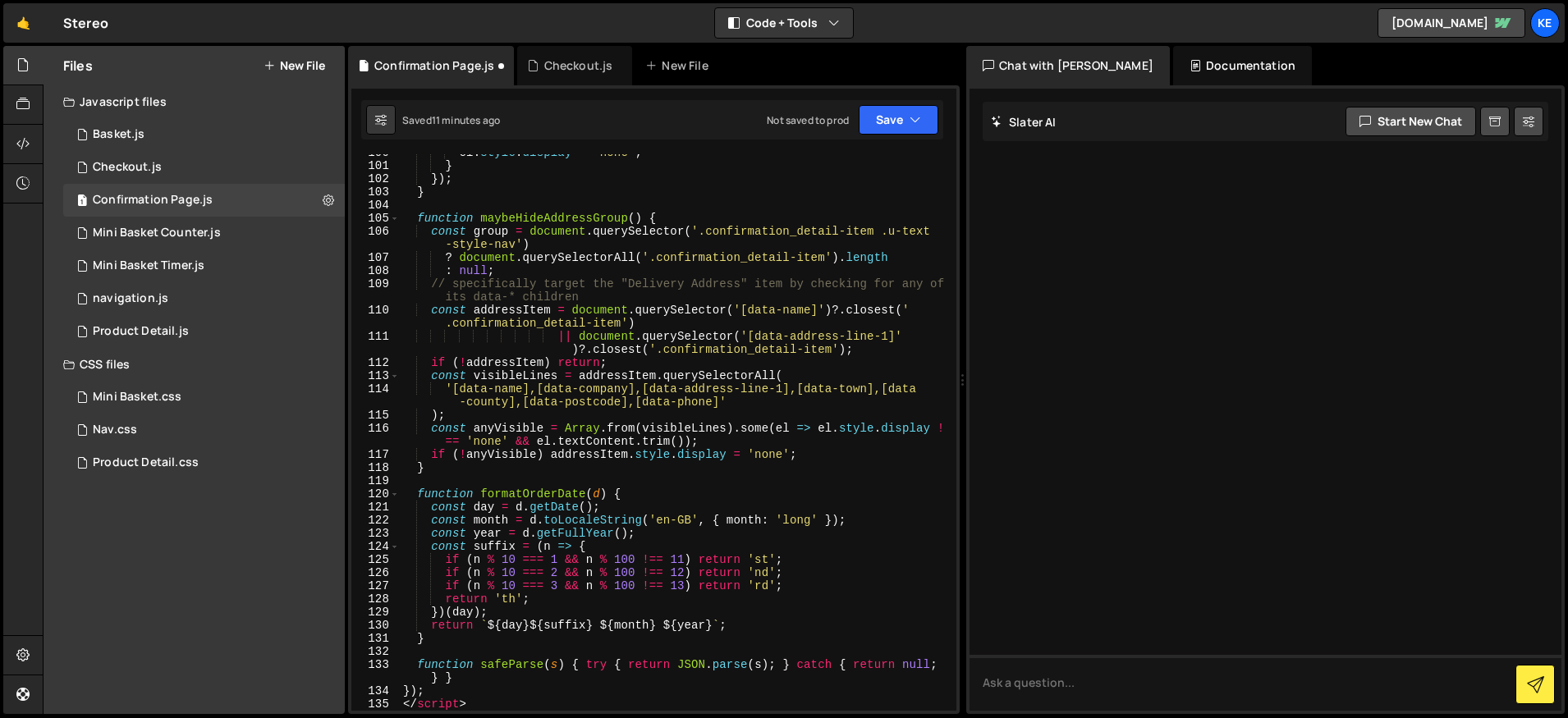
scroll to position [1360, 0]
click at [898, 122] on button "Save" at bounding box center [899, 119] width 79 height 30
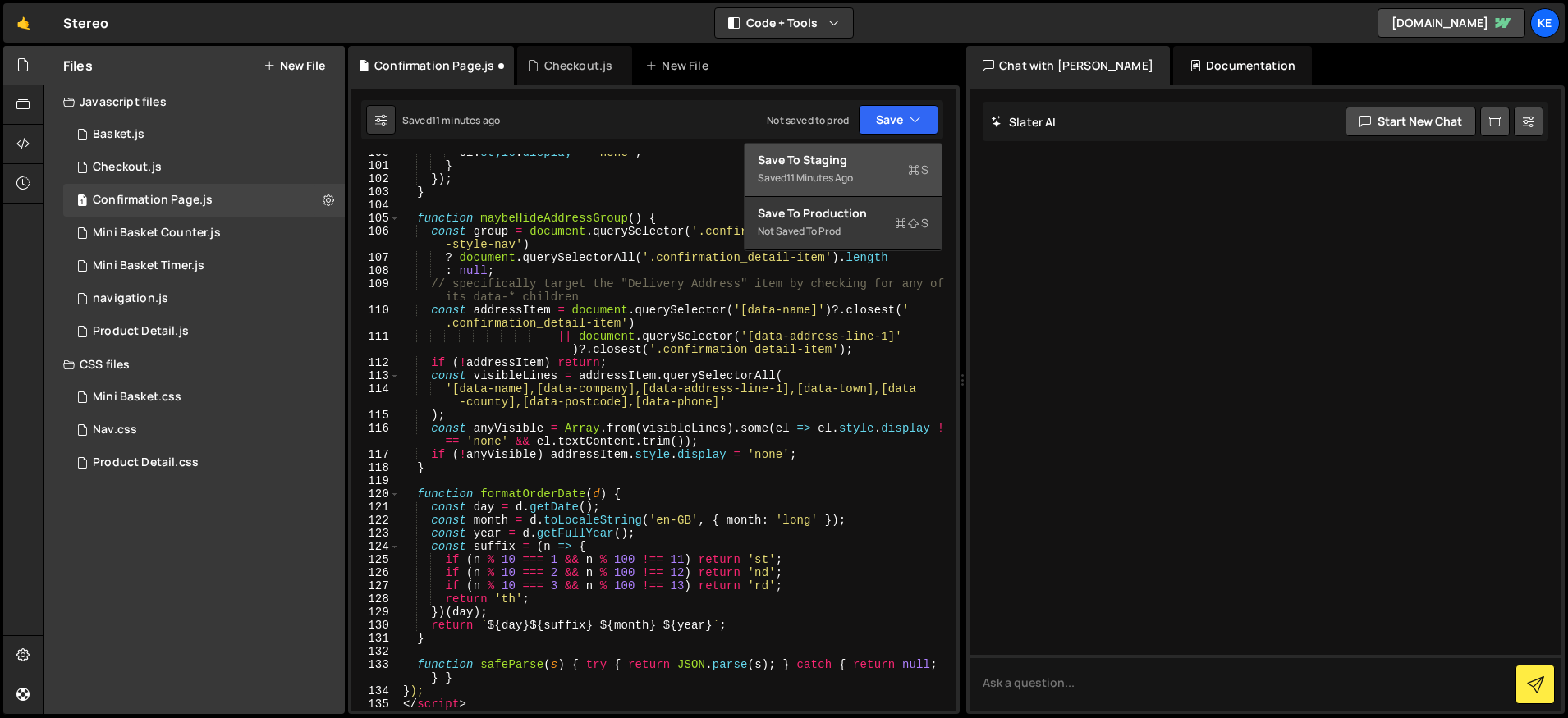
click at [838, 172] on div "11 minutes ago" at bounding box center [819, 177] width 67 height 14
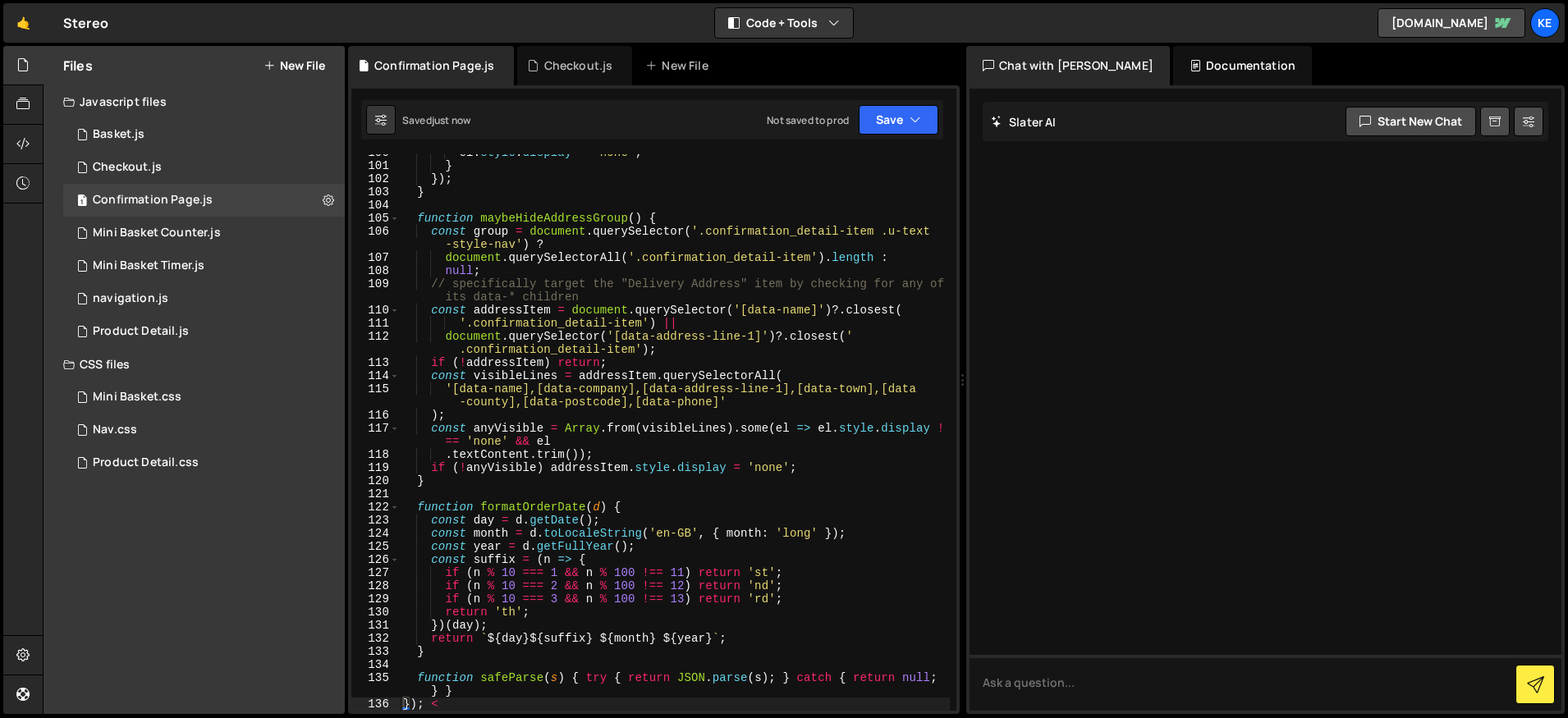
scroll to position [1658, 0]
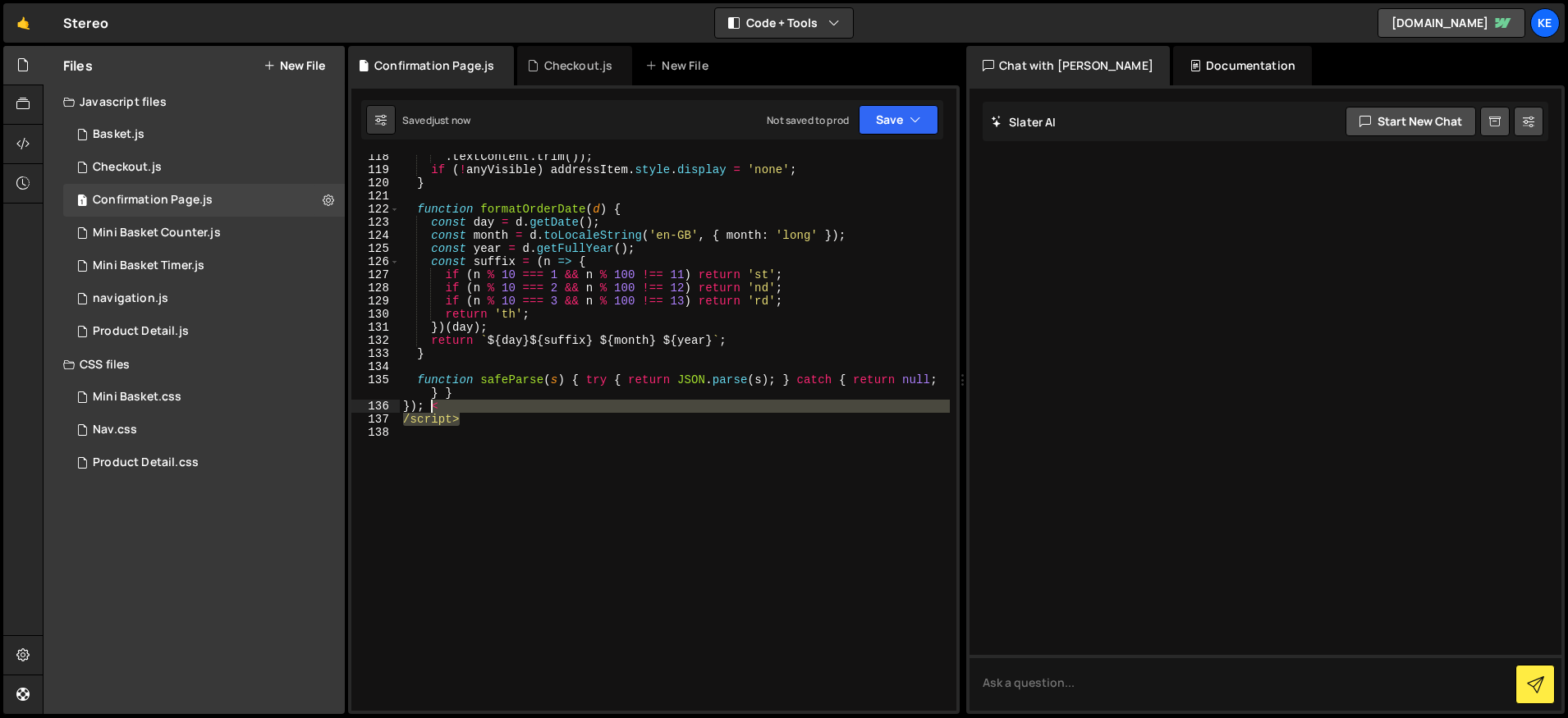
drag, startPoint x: 482, startPoint y: 421, endPoint x: 429, endPoint y: 410, distance: 54.1
click at [429, 410] on div ". textContent . trim ( )) ; if ( ! anyVisible ) addressItem . style . display =…" at bounding box center [675, 442] width 550 height 583
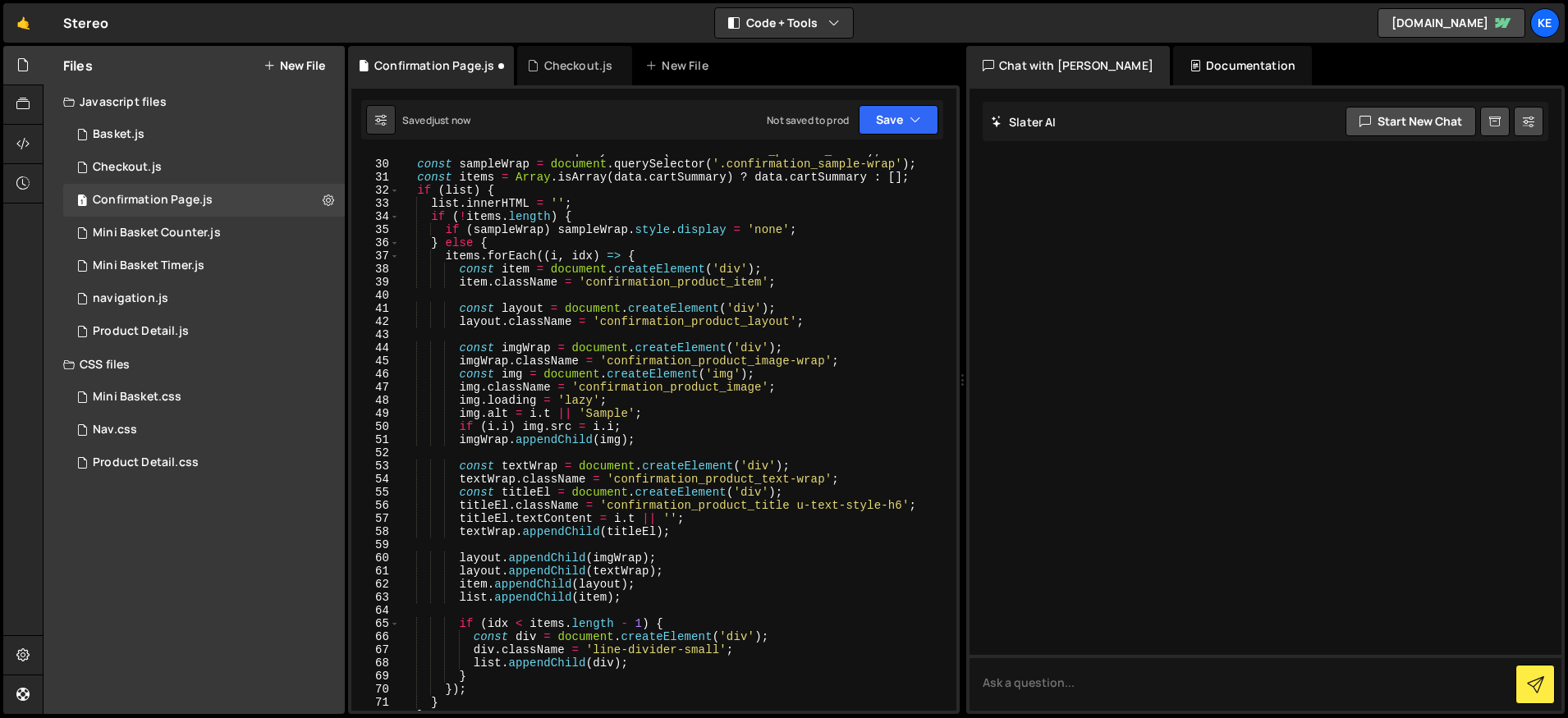
scroll to position [0, 0]
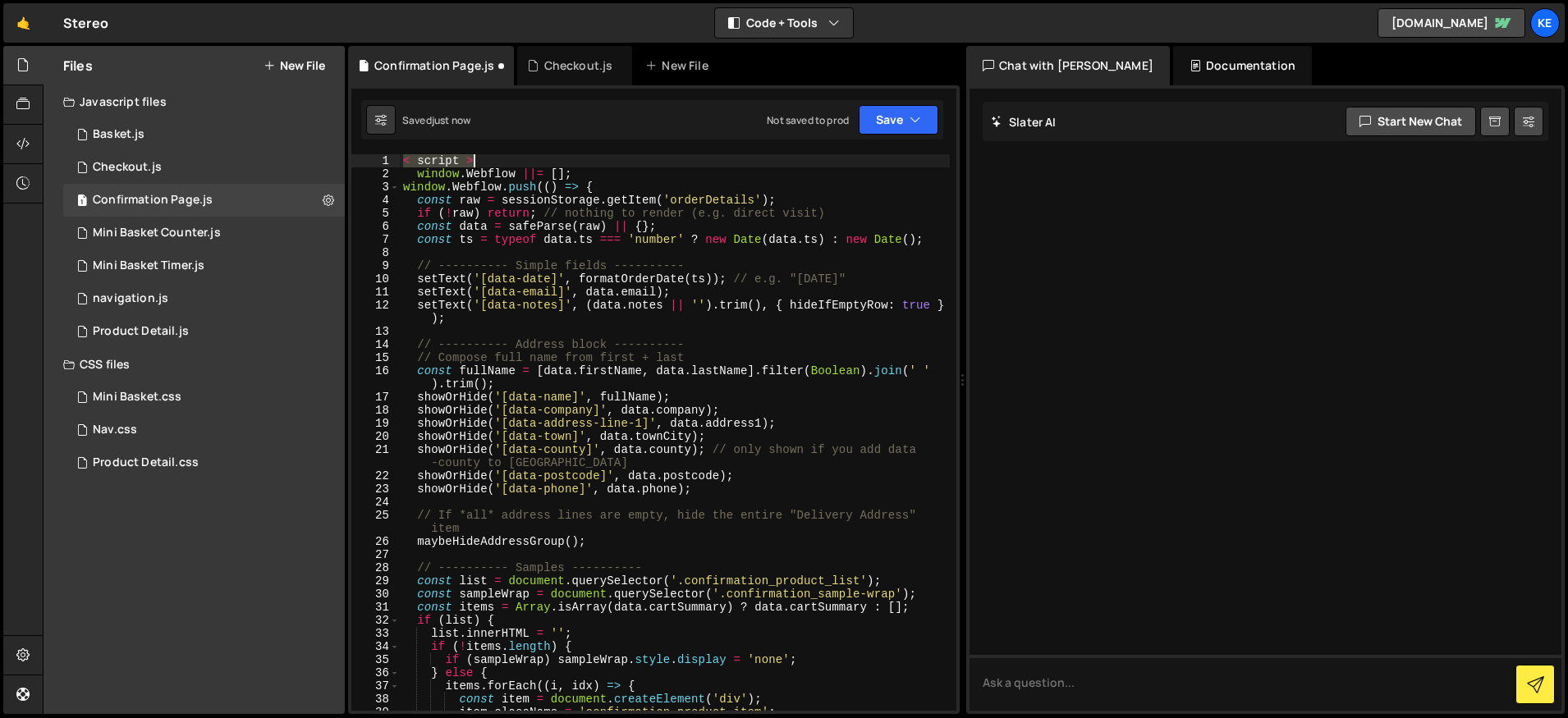
drag, startPoint x: 477, startPoint y: 154, endPoint x: 496, endPoint y: 158, distance: 19.4
click at [496, 158] on div "< script > window . Webflow ||= [ ] ; window . Webflow . push (( ) => { const r…" at bounding box center [675, 446] width 550 height 583
type textarea "< script >"
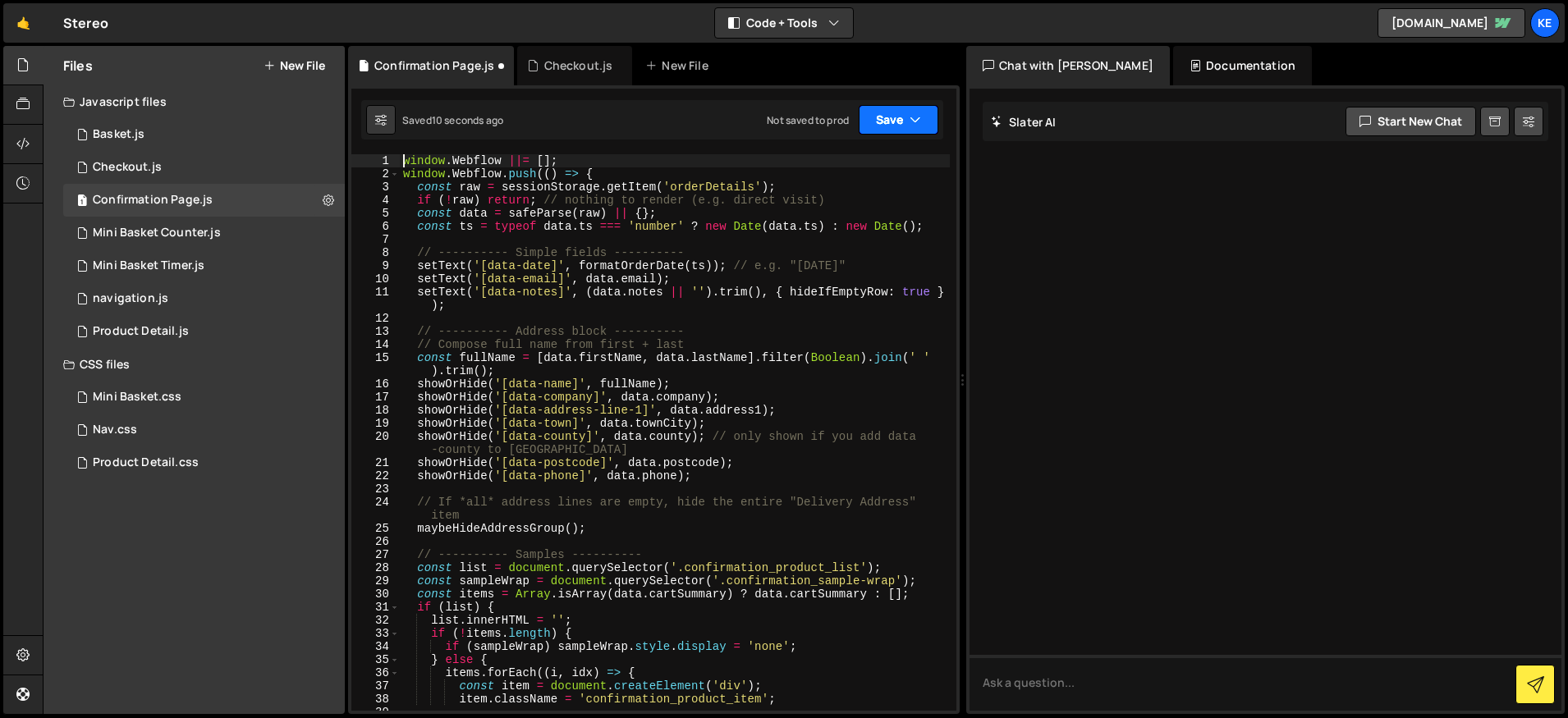
click at [899, 111] on button "Save" at bounding box center [899, 119] width 79 height 30
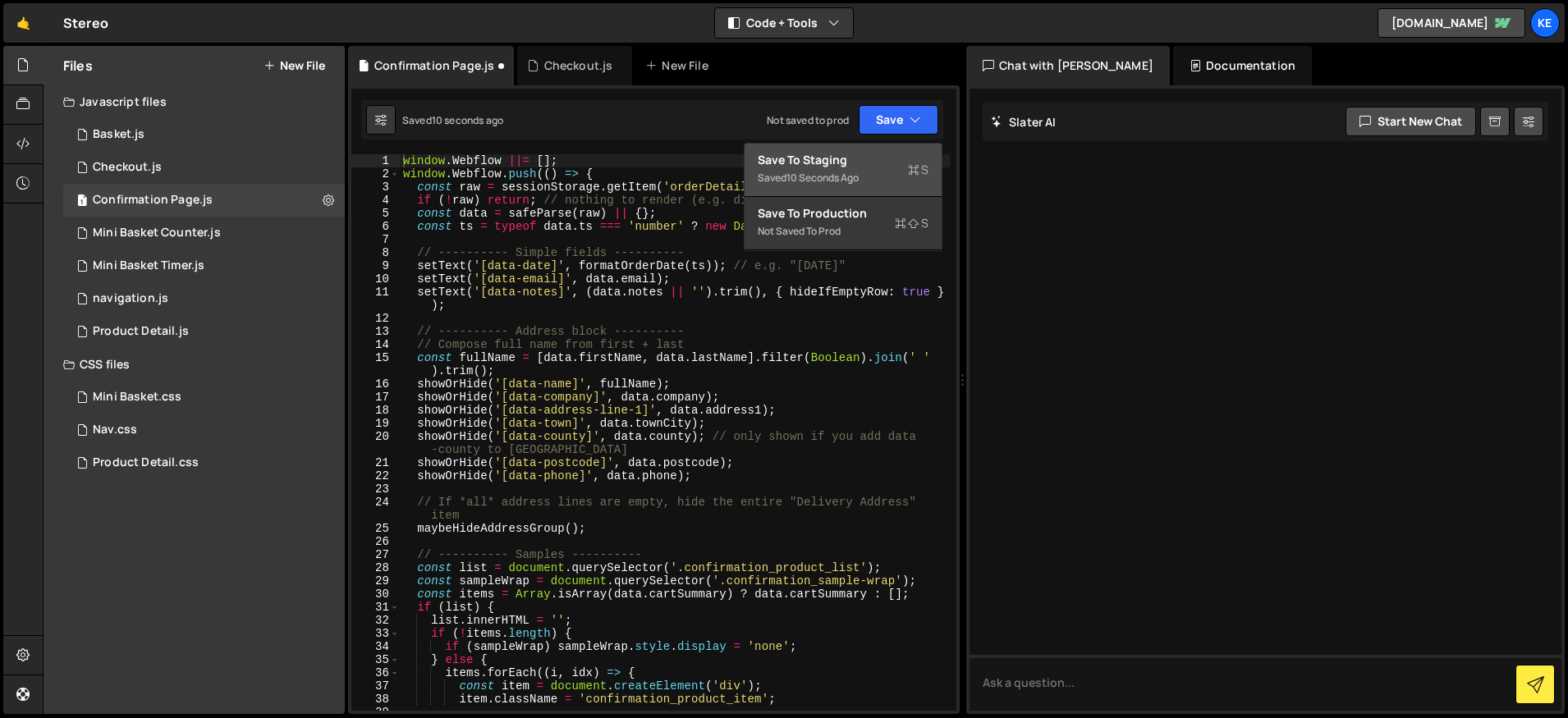
click at [880, 157] on div "Save to Staging S" at bounding box center [843, 160] width 171 height 16
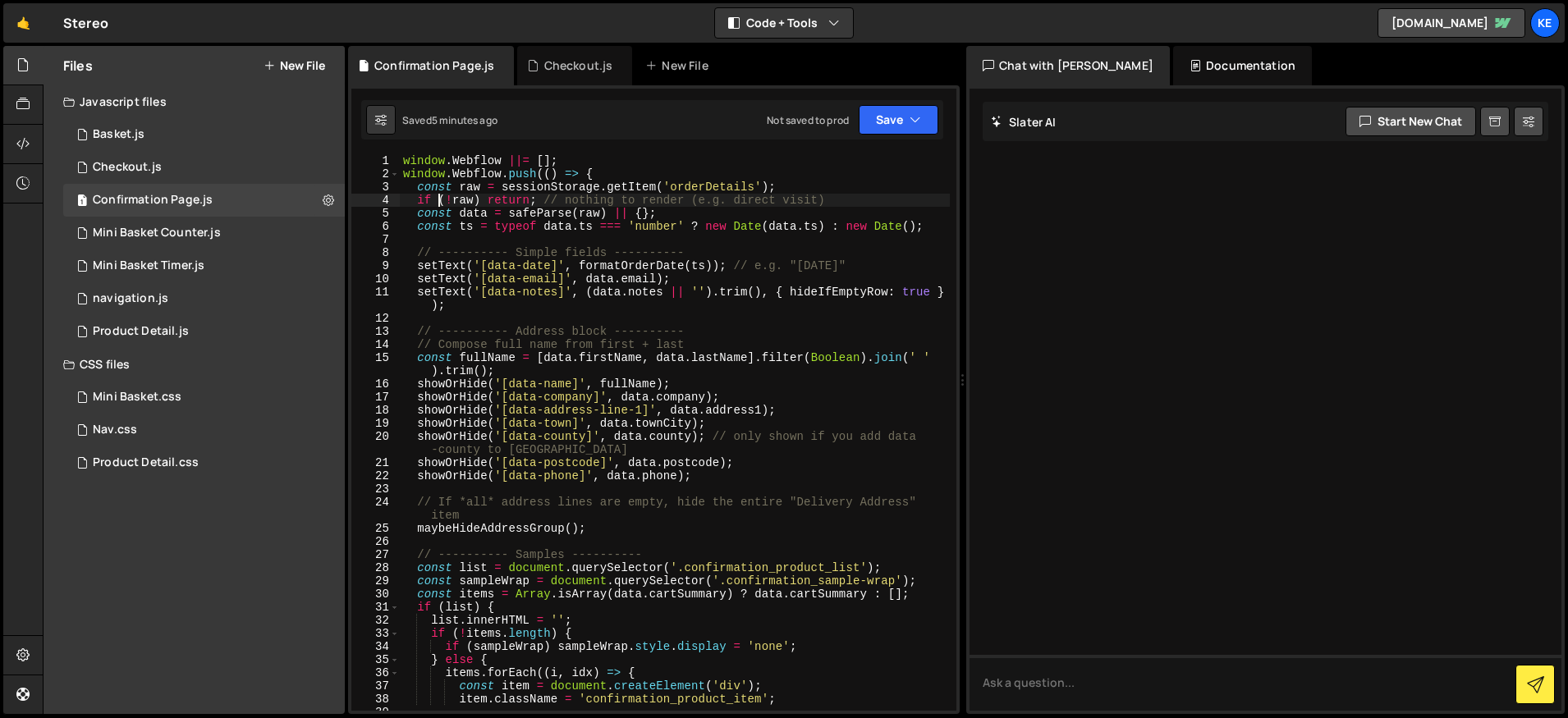
click at [439, 203] on div "window . Webflow ||= [ ] ; window . Webflow . push (( ) => { const raw = sessio…" at bounding box center [675, 446] width 550 height 583
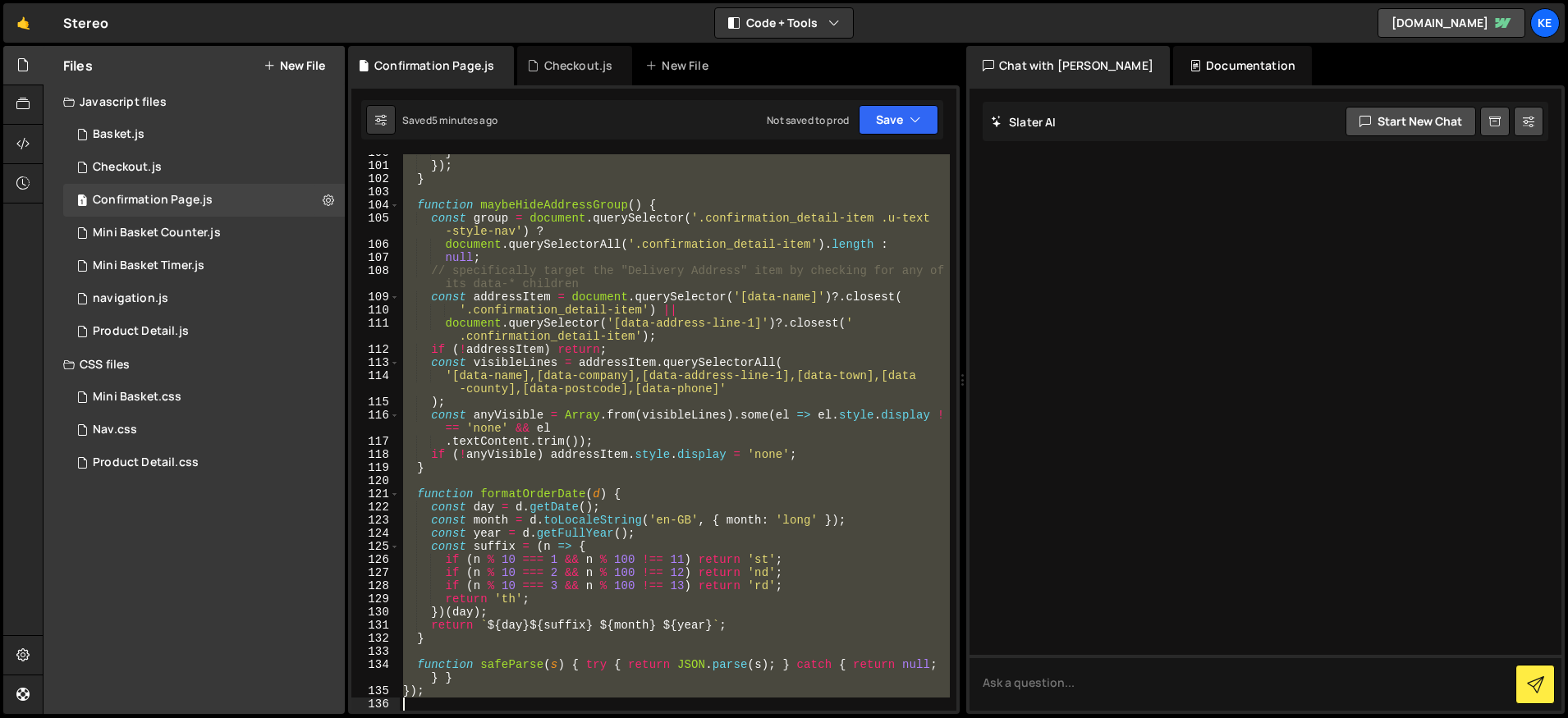
scroll to position [1360, 0]
drag, startPoint x: 403, startPoint y: 164, endPoint x: 813, endPoint y: 784, distance: 743.3
click at [813, 717] on html "Projects [GEOGRAPHIC_DATA] Blog Ke Projects Your Teams Account Upgrade Logout" at bounding box center [784, 359] width 1568 height 718
type textarea "});"
paste textarea
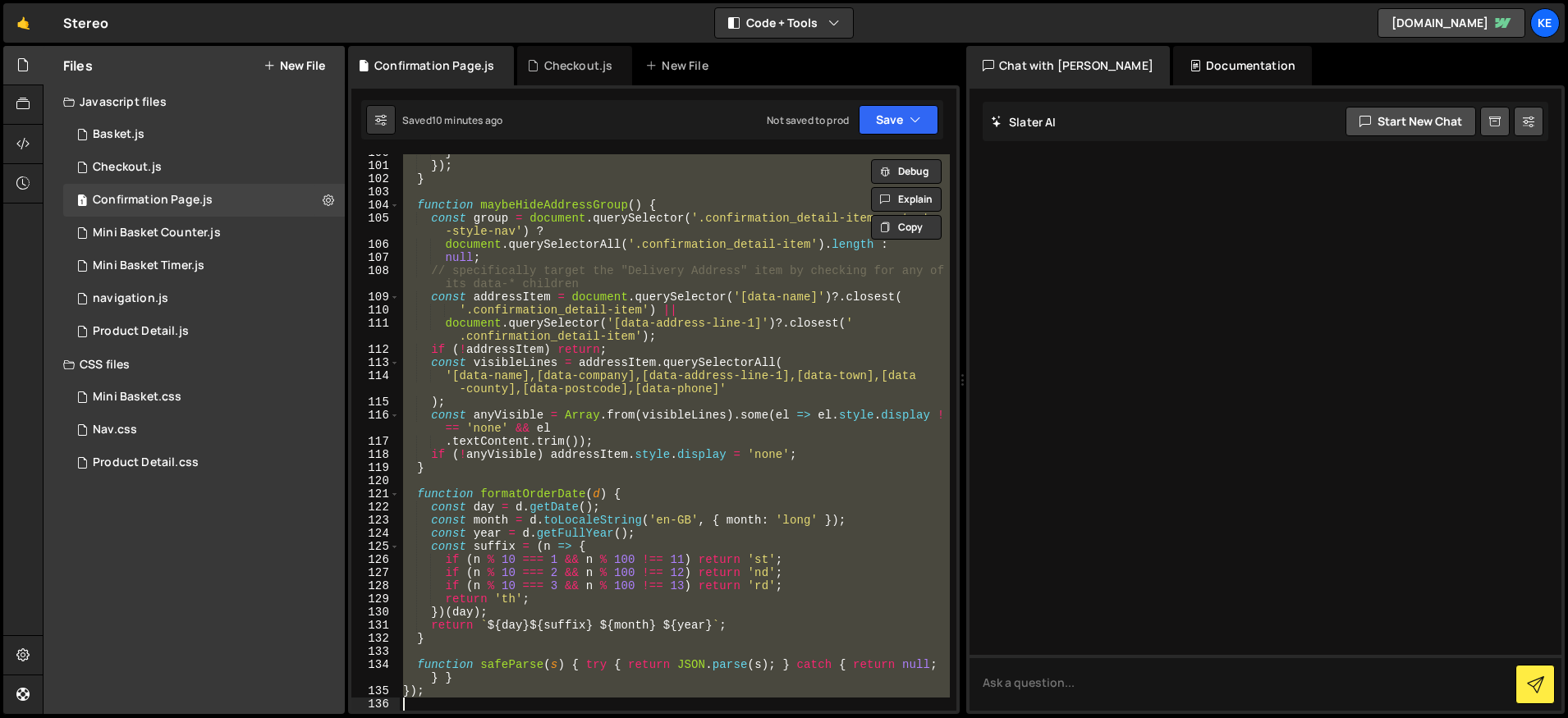
scroll to position [1334, 0]
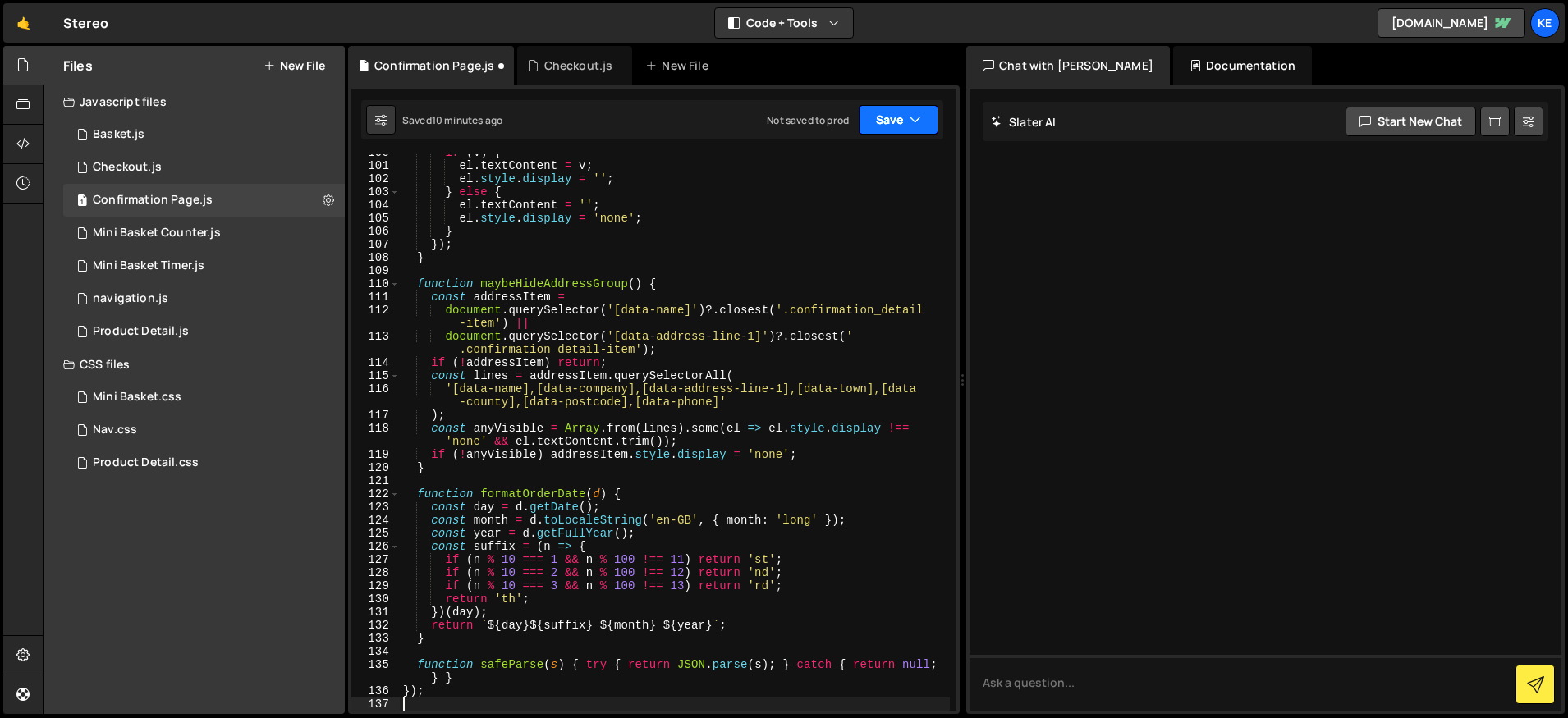
click at [888, 119] on button "Save" at bounding box center [899, 119] width 79 height 30
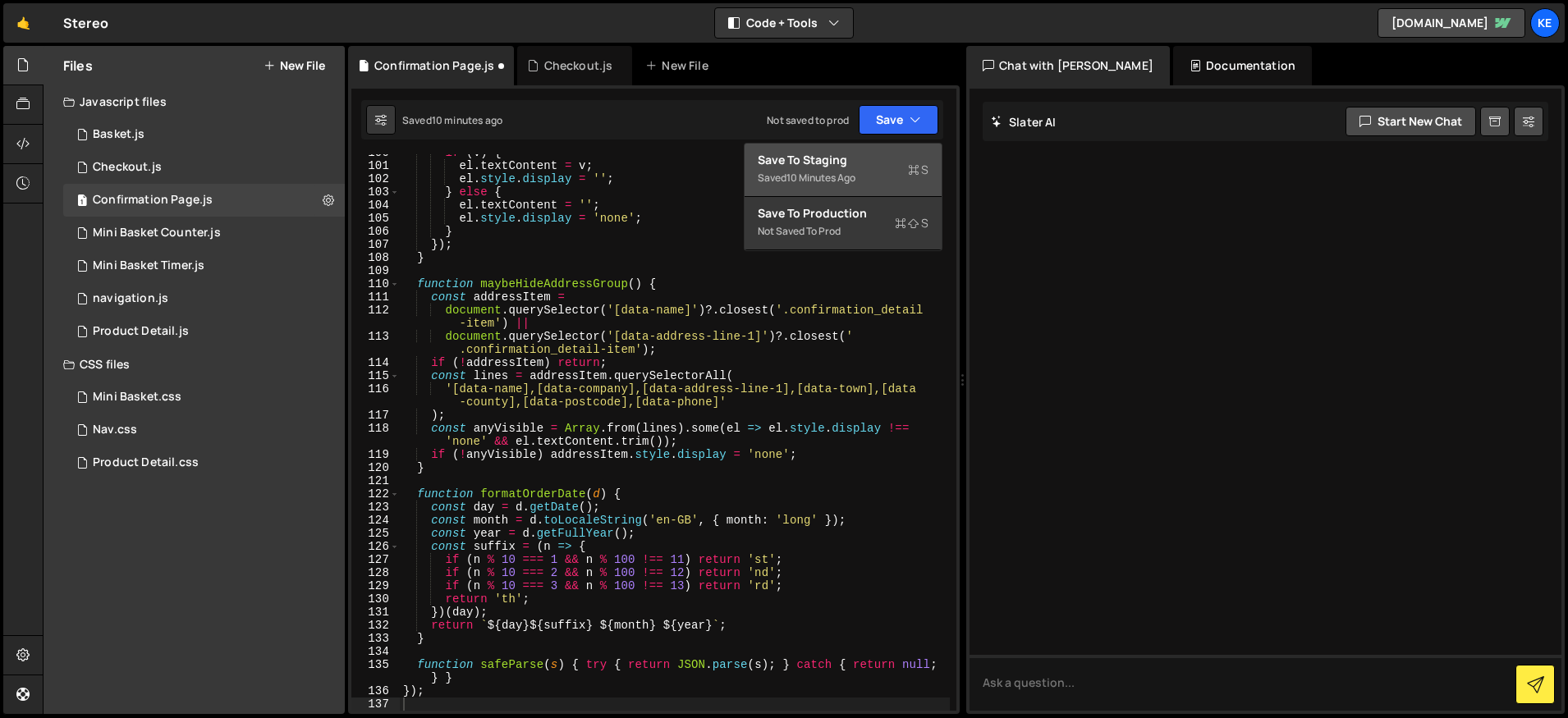
click at [818, 165] on div "Save to Staging S" at bounding box center [843, 160] width 171 height 16
